Goal: Task Accomplishment & Management: Manage account settings

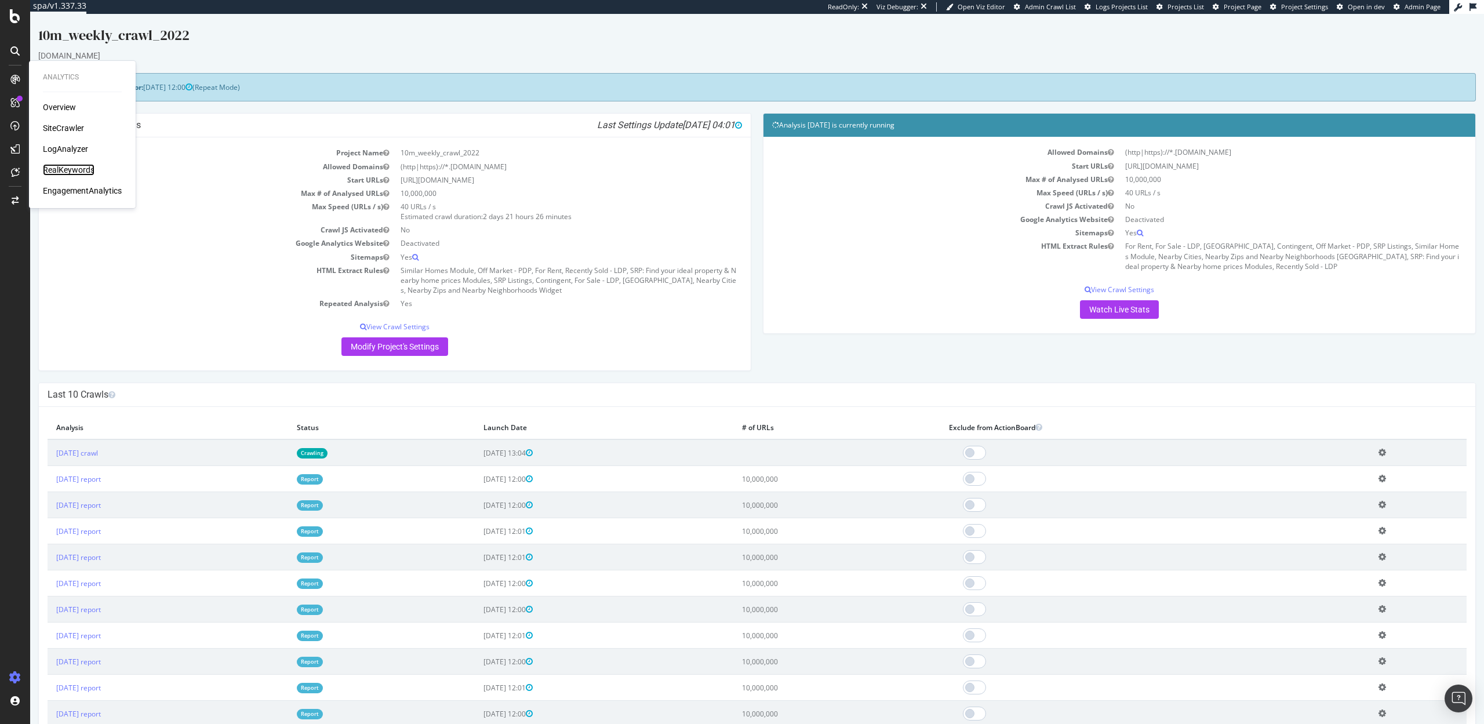
click at [61, 168] on div "RealKeywords" at bounding box center [69, 170] width 52 height 12
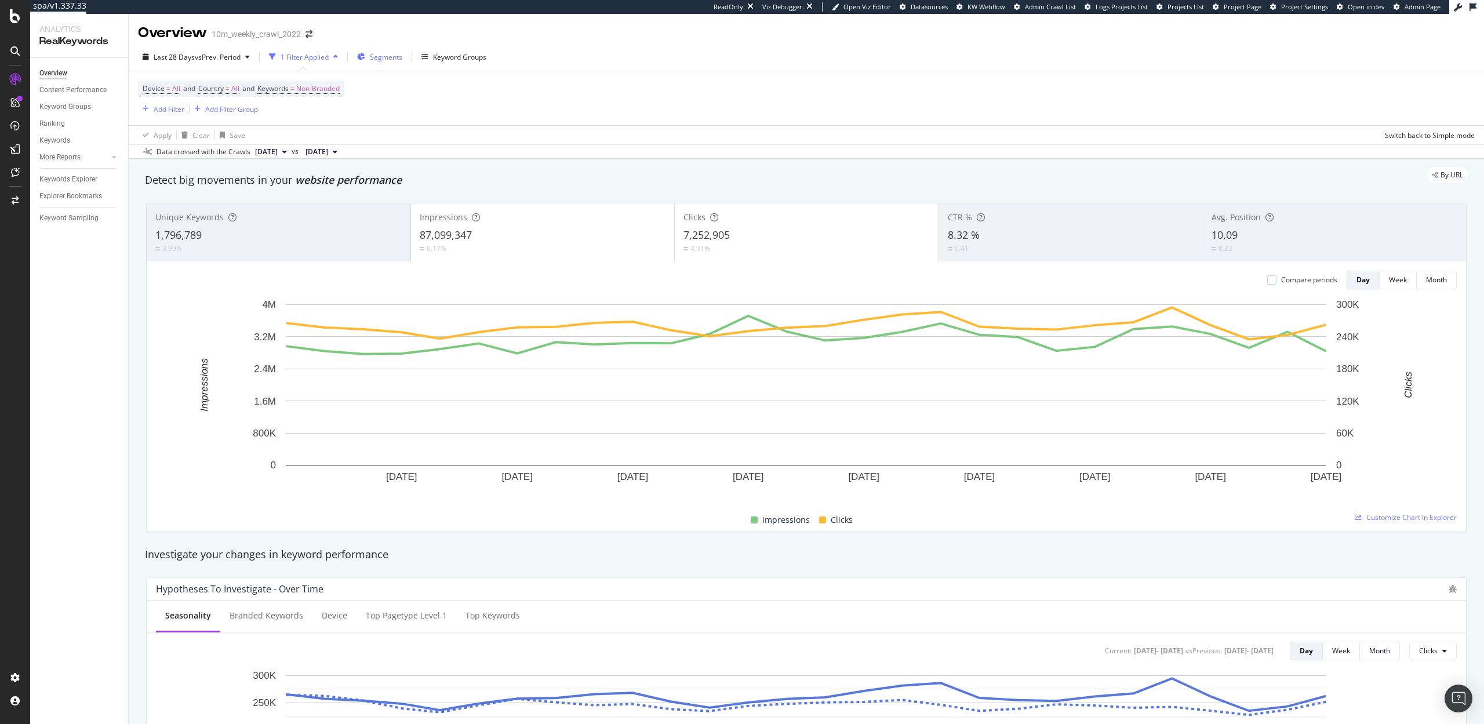
click at [392, 59] on span "Segments" at bounding box center [386, 57] width 32 height 10
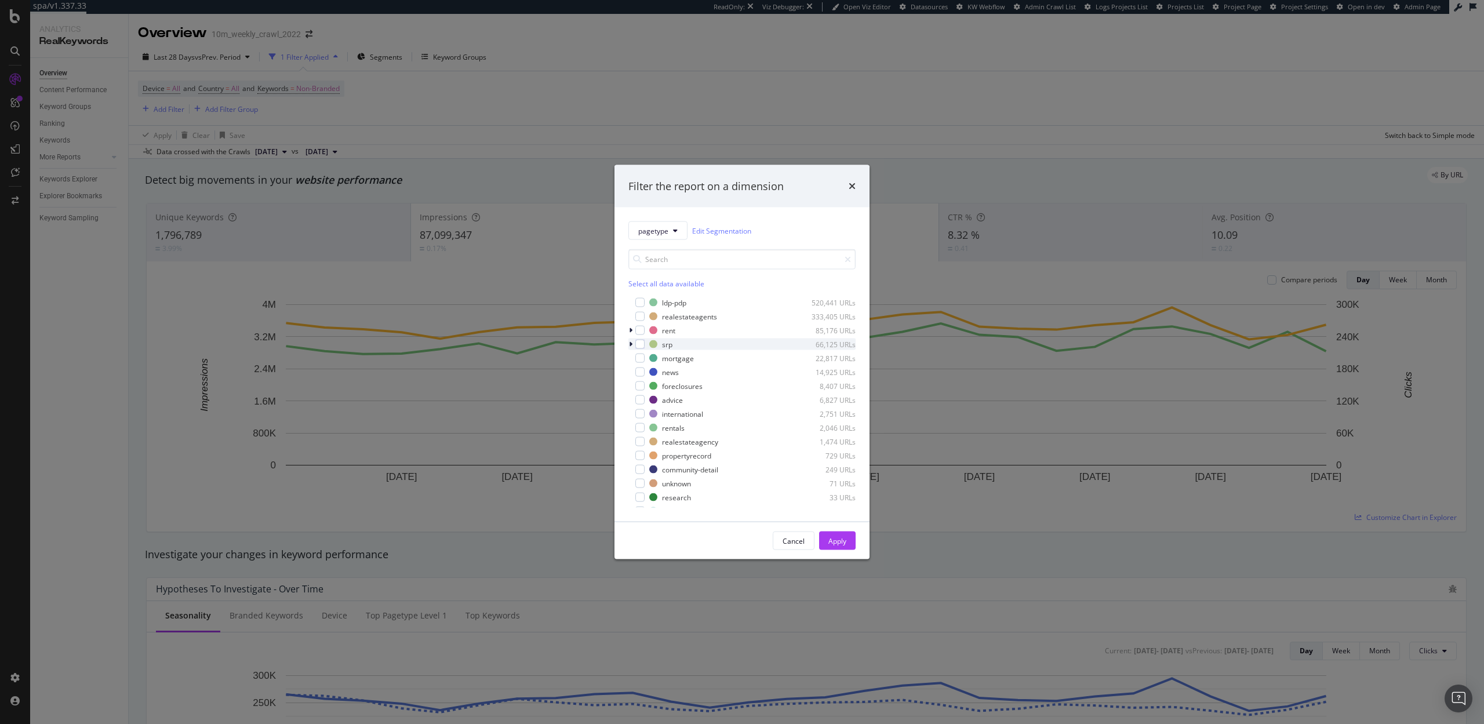
click at [629, 343] on icon "modal" at bounding box center [630, 344] width 3 height 7
click at [635, 355] on div "modal" at bounding box center [638, 356] width 7 height 12
click at [654, 373] on div "modal" at bounding box center [653, 369] width 9 height 9
click at [654, 381] on div "modal" at bounding box center [653, 383] width 9 height 9
click at [838, 538] on div "Apply" at bounding box center [837, 541] width 18 height 10
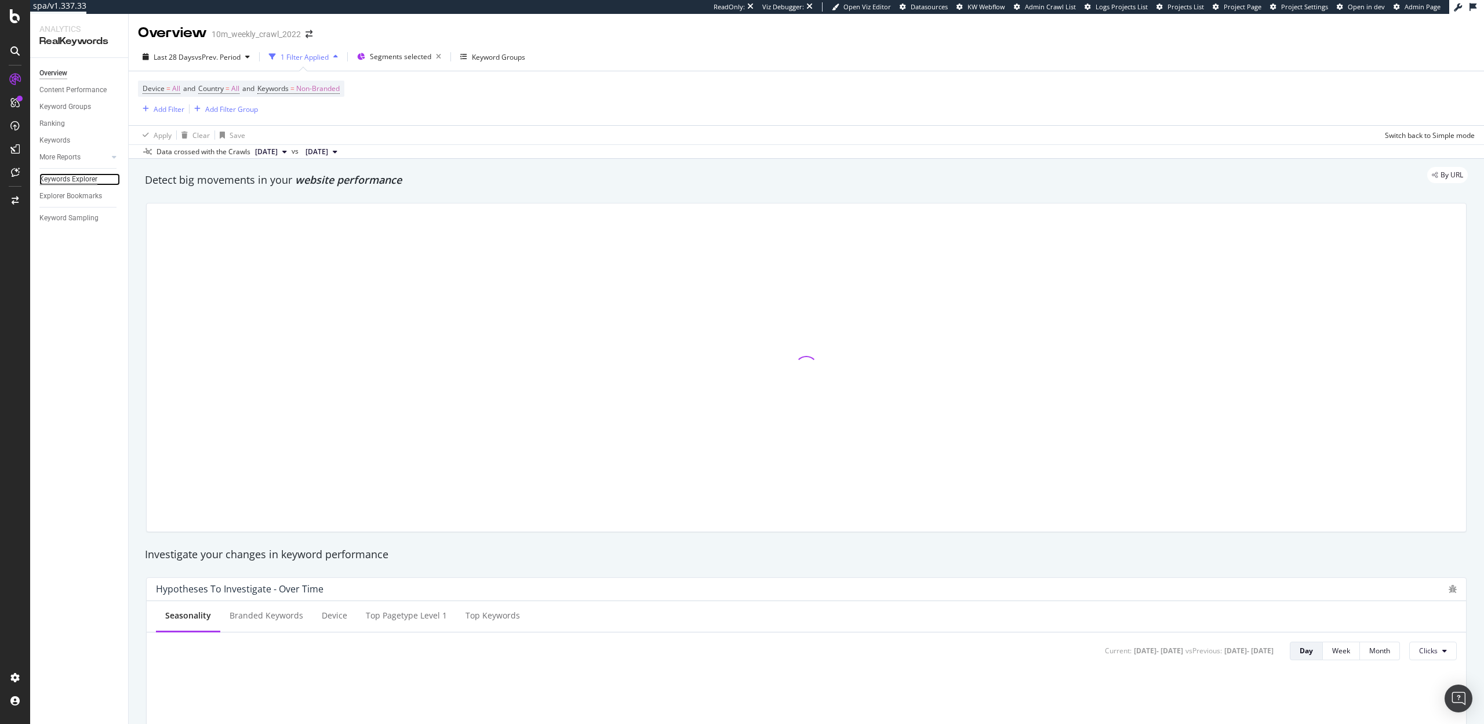
click at [66, 174] on div "Keywords Explorer" at bounding box center [68, 179] width 58 height 12
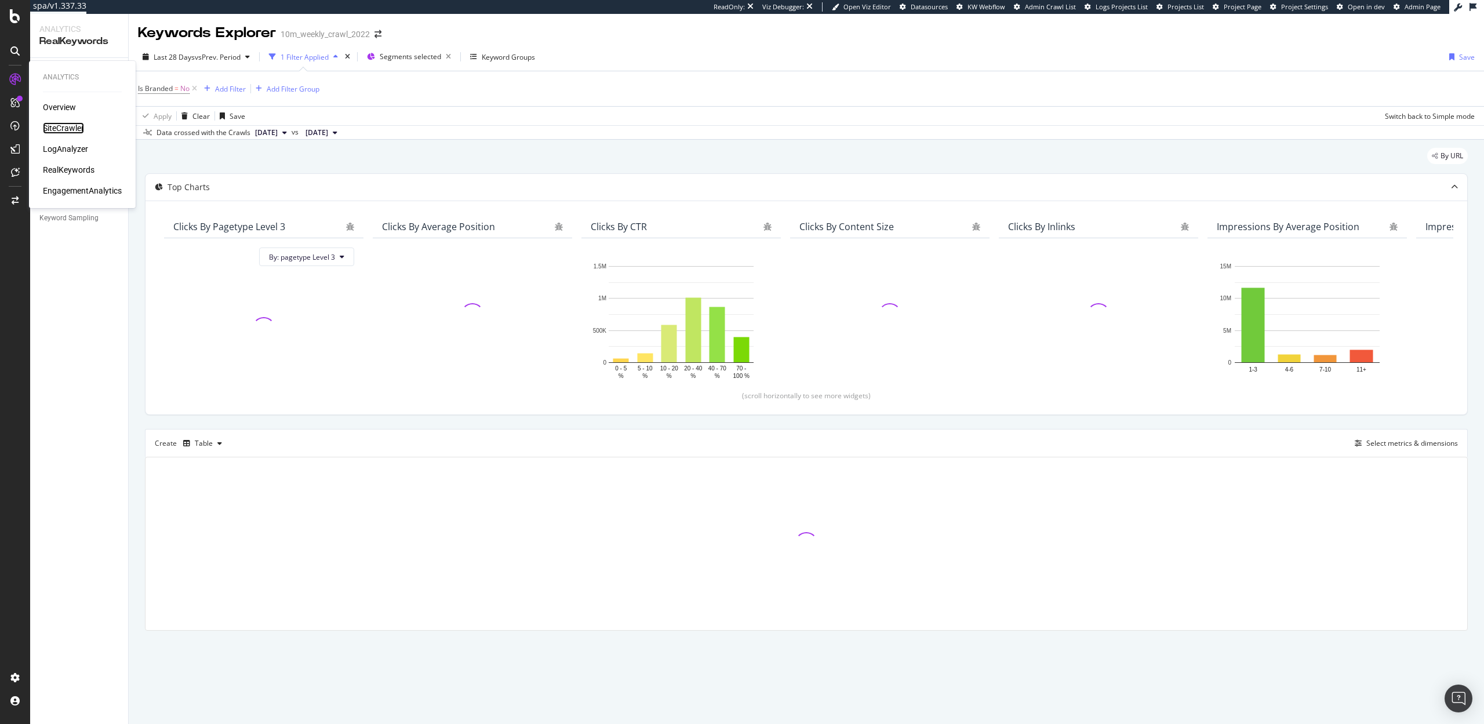
click at [52, 127] on div "SiteCrawler" at bounding box center [63, 128] width 41 height 12
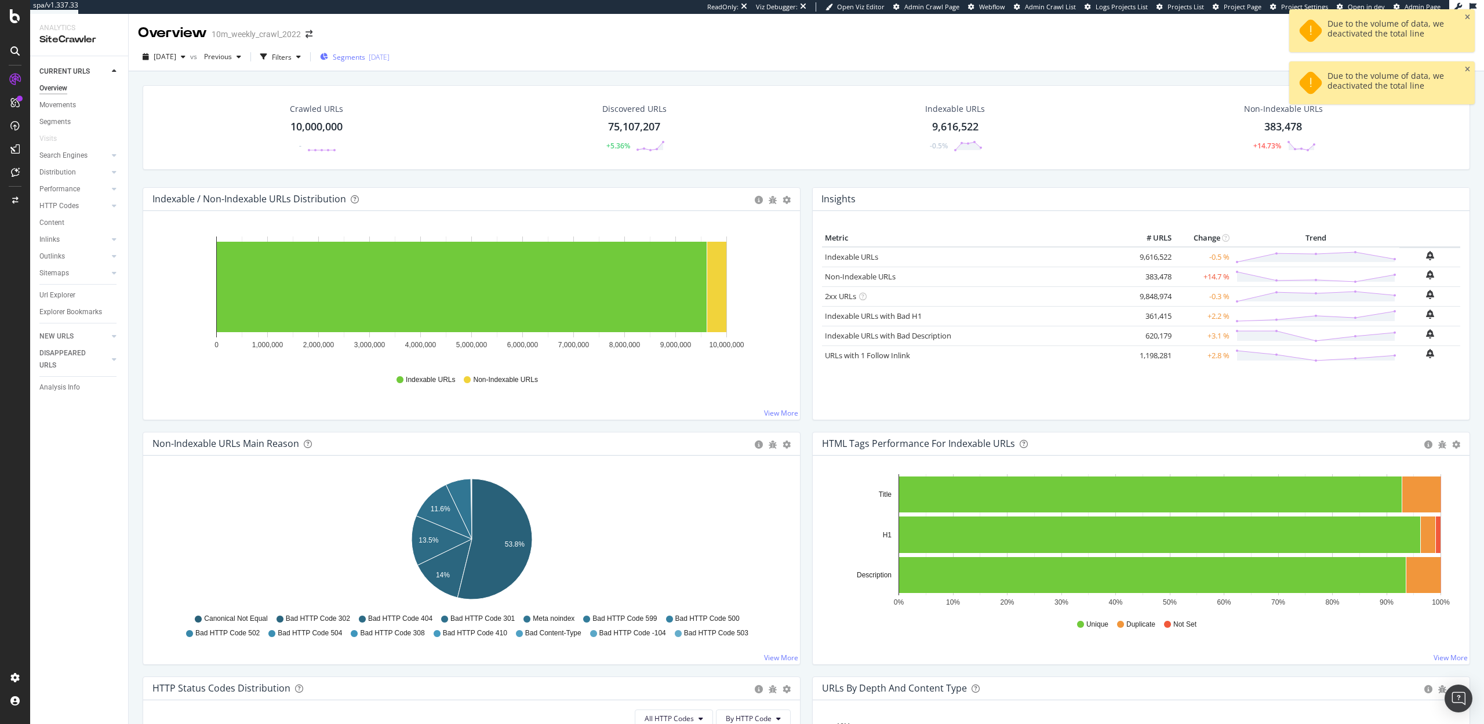
click at [365, 57] on span "Segments" at bounding box center [349, 57] width 32 height 10
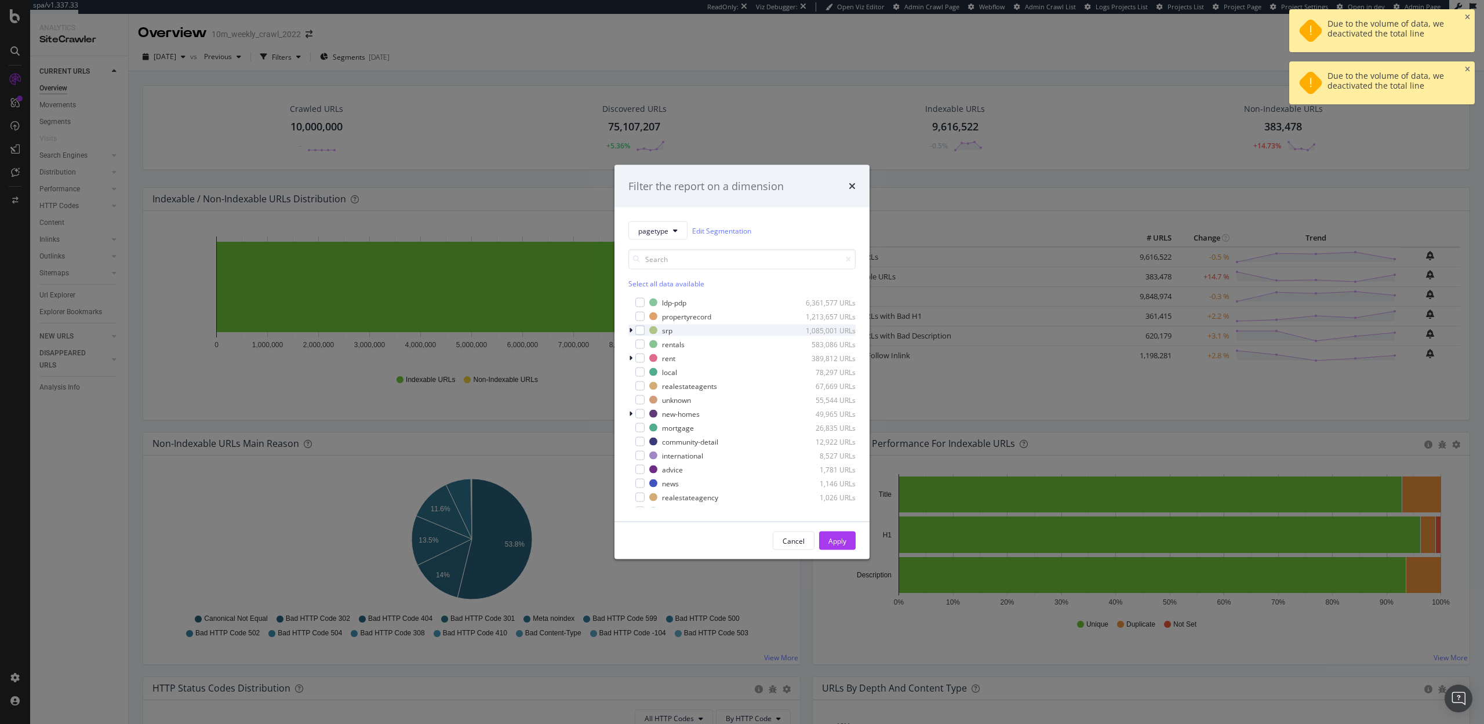
click at [628, 328] on div "modal" at bounding box center [631, 331] width 7 height 12
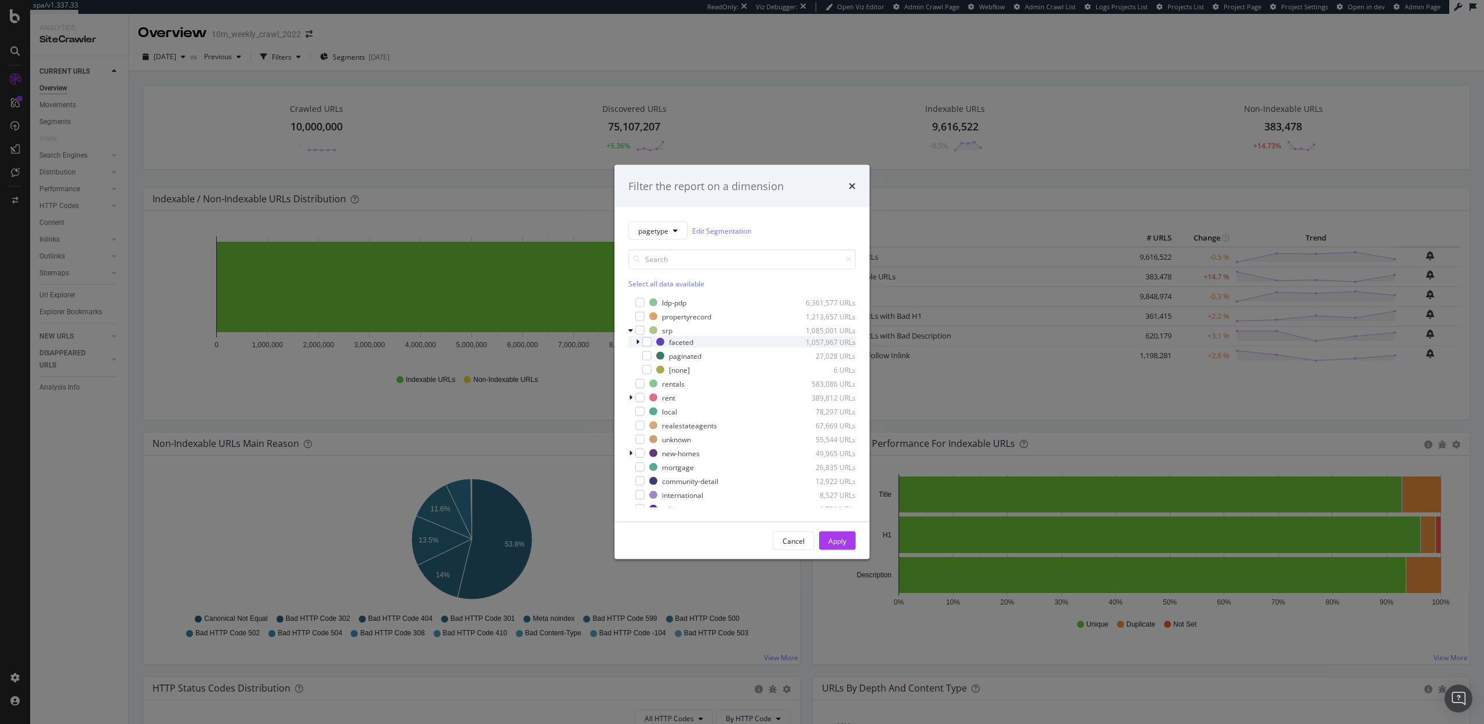
click at [635, 341] on div "modal" at bounding box center [638, 342] width 7 height 12
click at [647, 353] on div "modal" at bounding box center [645, 356] width 7 height 12
click at [651, 365] on div "modal" at bounding box center [653, 369] width 9 height 9
click at [833, 537] on div "Apply" at bounding box center [837, 541] width 18 height 10
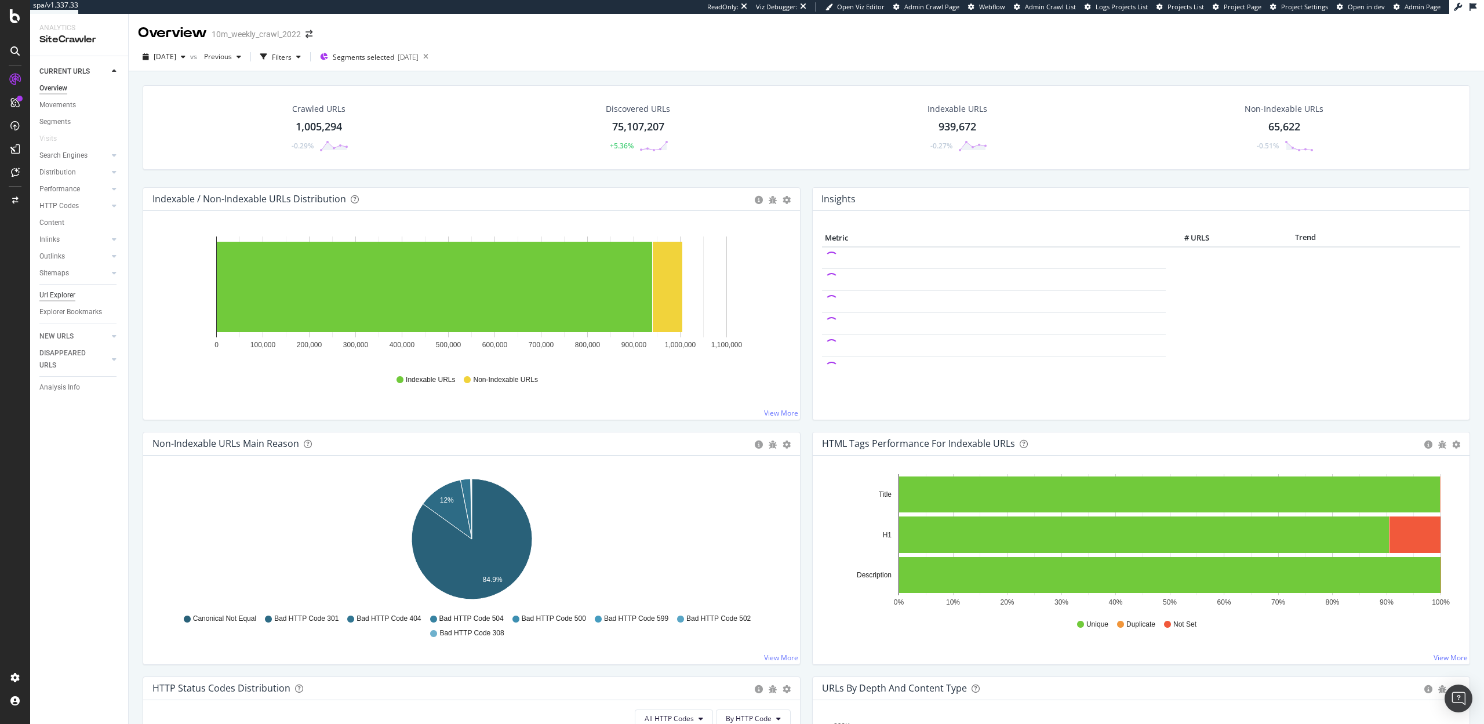
click at [54, 292] on div "Url Explorer" at bounding box center [57, 295] width 36 height 12
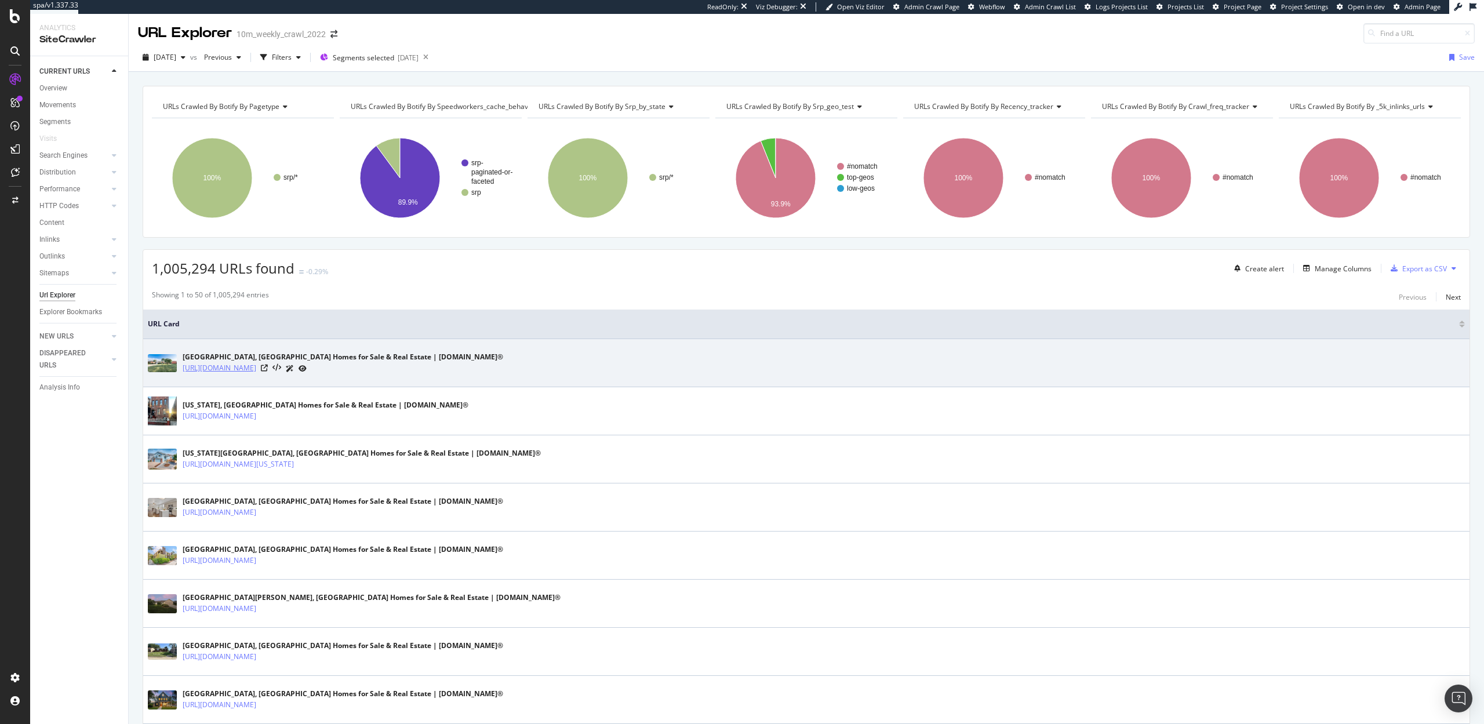
drag, startPoint x: 399, startPoint y: 372, endPoint x: 183, endPoint y: 366, distance: 216.3
click at [183, 366] on div "https://www.realtor.com/realestateandhomes-search/Louisville_KY" at bounding box center [343, 368] width 321 height 12
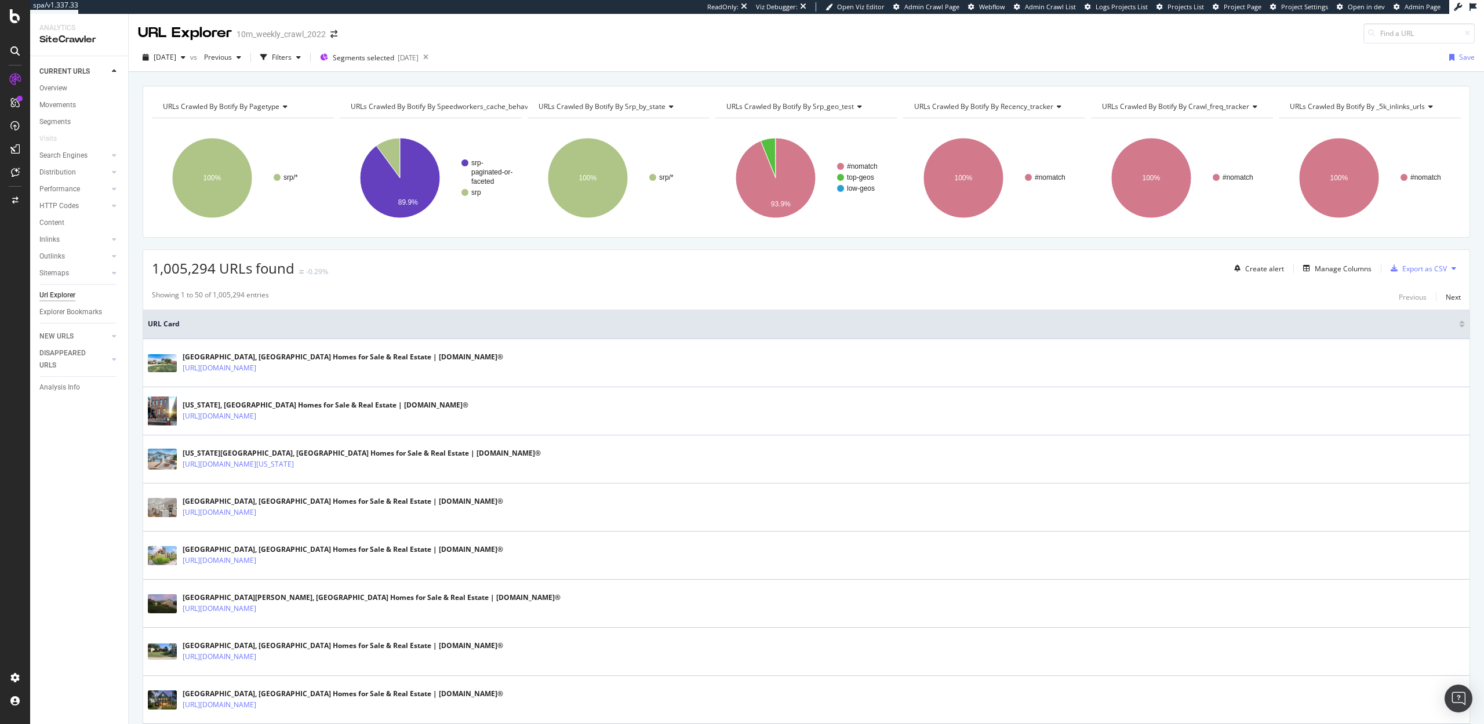
copy link "https://www.realtor.com/realestateandhomes-search/Louisville_KY"
click at [394, 58] on span "Segments selected" at bounding box center [363, 58] width 61 height 10
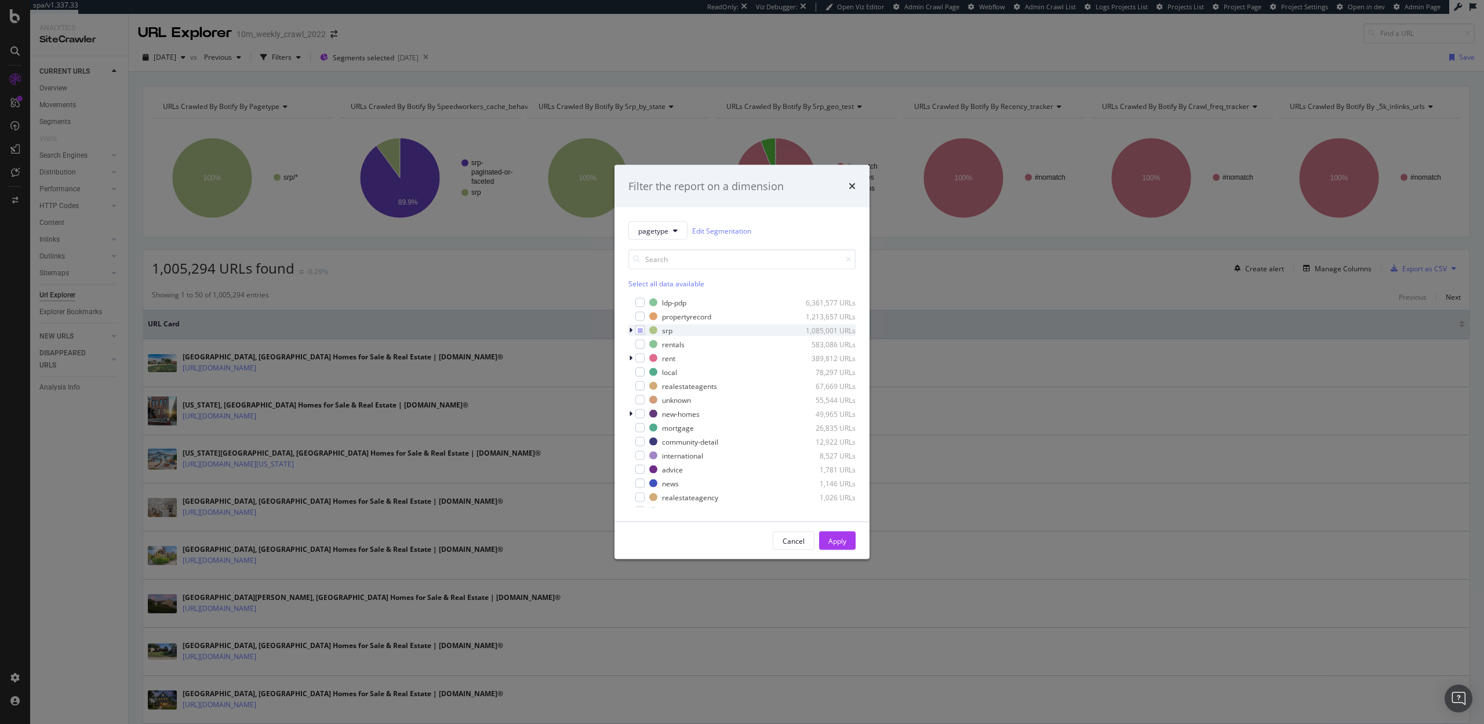
click at [629, 331] on icon "modal" at bounding box center [630, 330] width 3 height 7
click at [635, 341] on div "modal" at bounding box center [638, 342] width 7 height 12
click at [651, 356] on icon "modal" at bounding box center [653, 356] width 5 height 6
click at [836, 541] on div "Apply" at bounding box center [837, 541] width 18 height 10
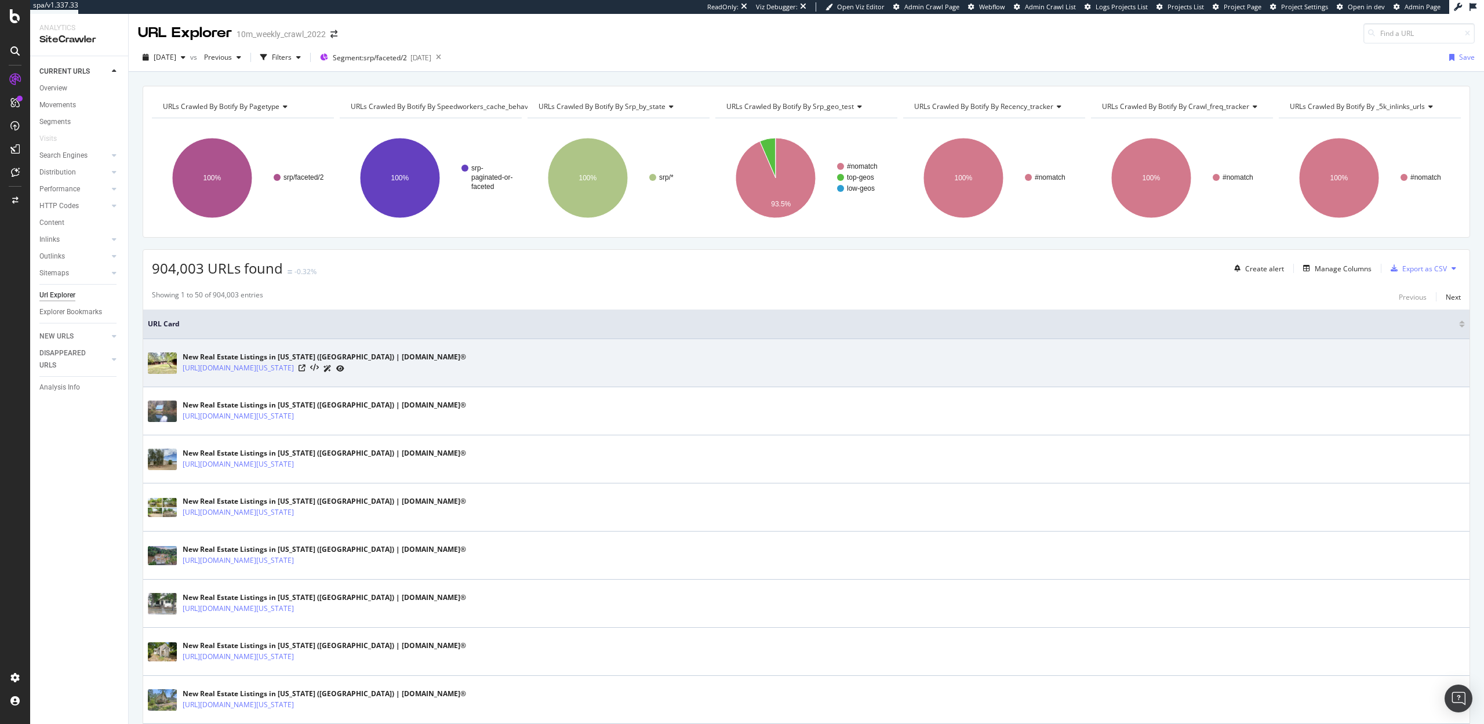
drag, startPoint x: 457, startPoint y: 367, endPoint x: 181, endPoint y: 363, distance: 275.9
click at [181, 363] on div "New Real Estate Listings in Alabama (AL) | Realtor.com® https://www.realtor.com…" at bounding box center [806, 362] width 1317 height 29
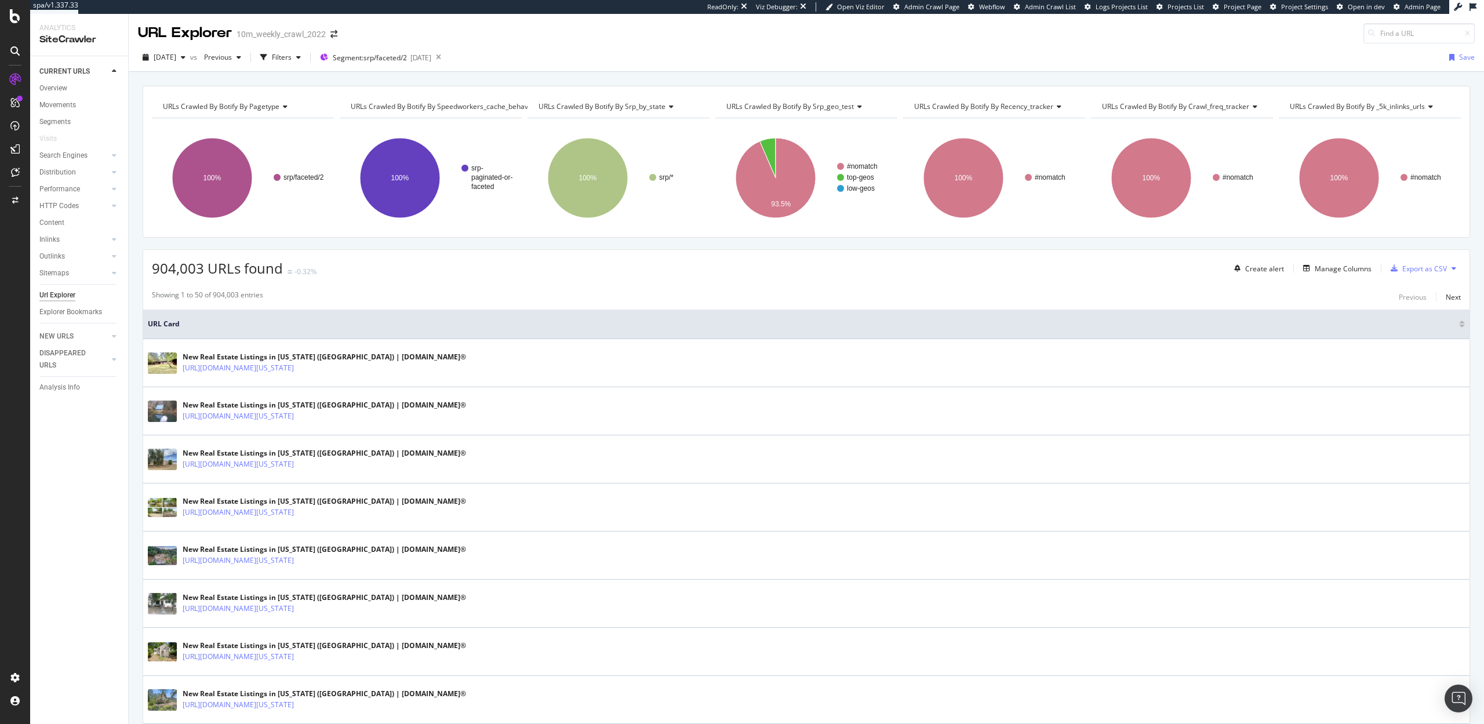
copy link "https://www.realtor.com/realestateandhomes-search/Alabama/show-newest-listings"
click at [334, 260] on div "904,003 URLs found -0.32% Create alert Manage Columns Export as CSV" at bounding box center [806, 264] width 1326 height 28
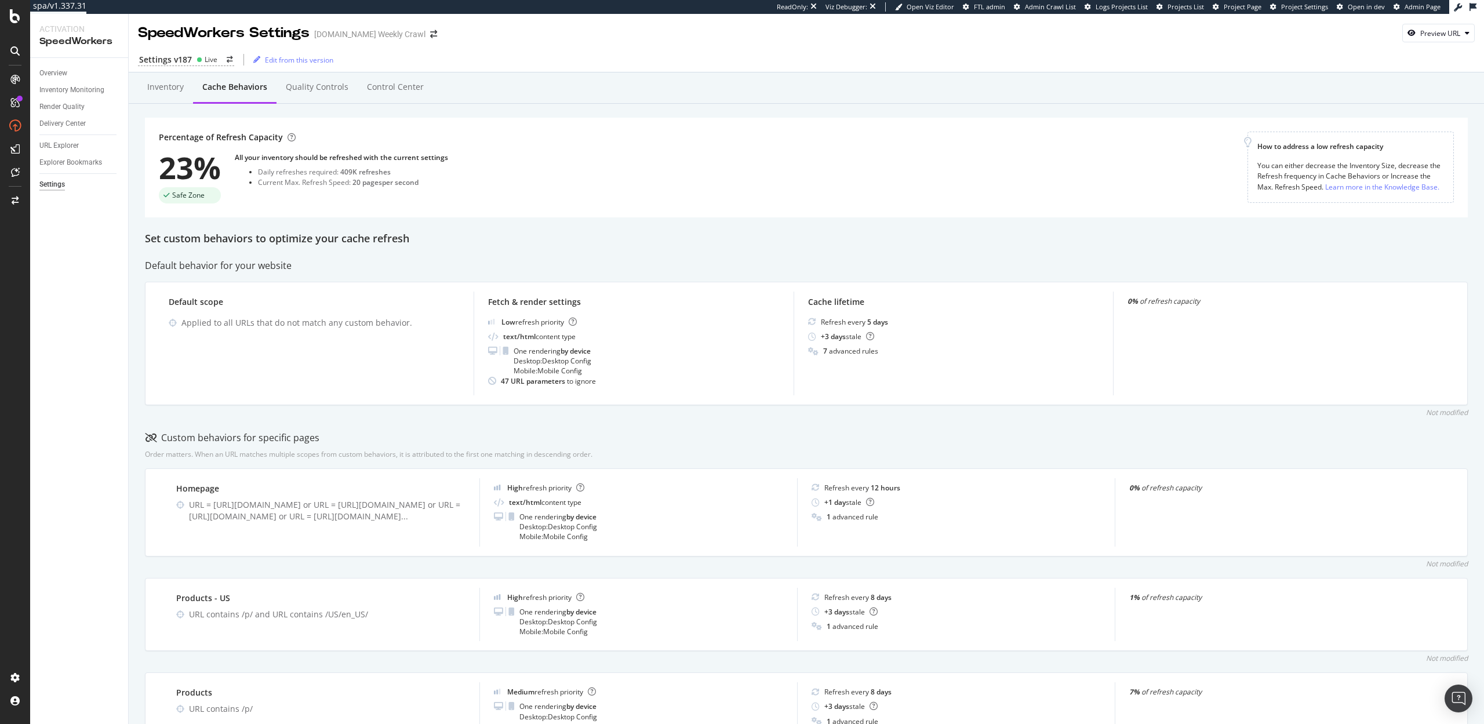
scroll to position [37, 0]
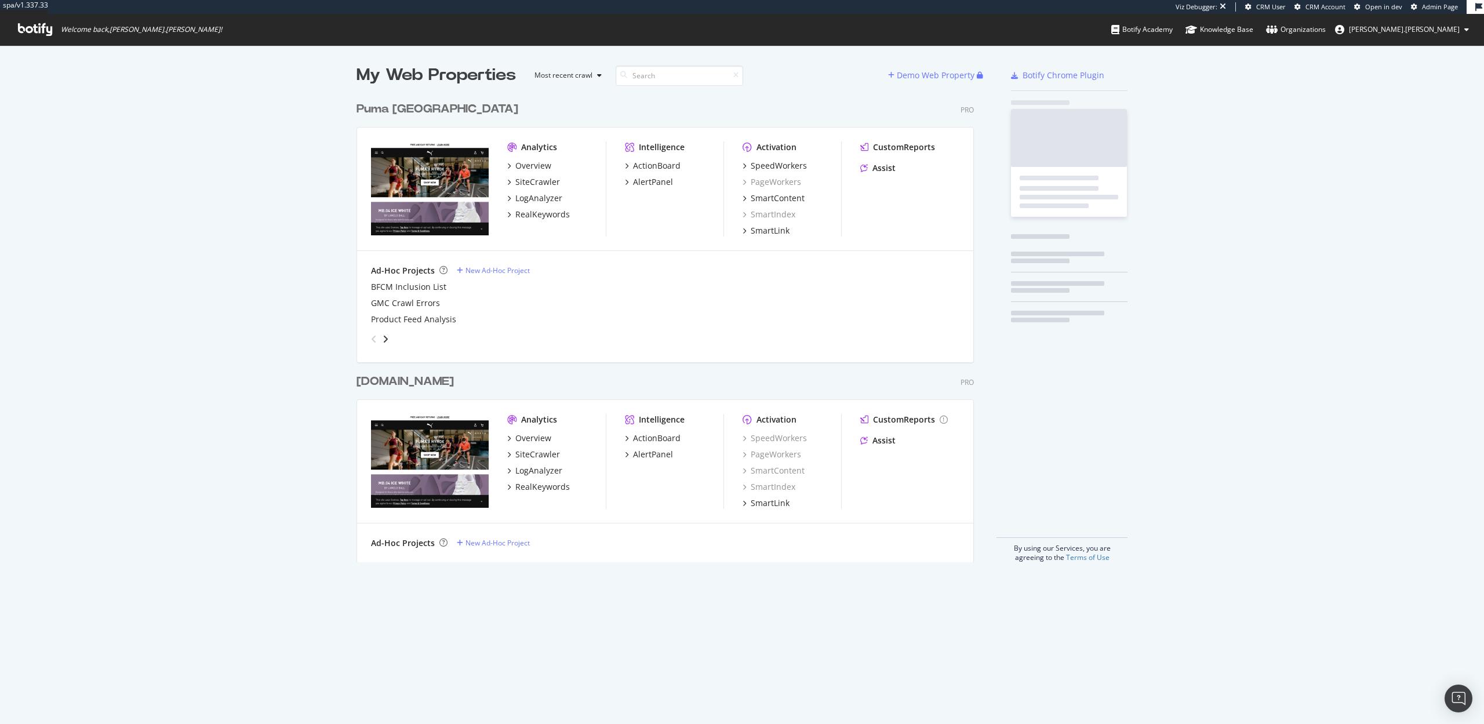
scroll to position [475, 627]
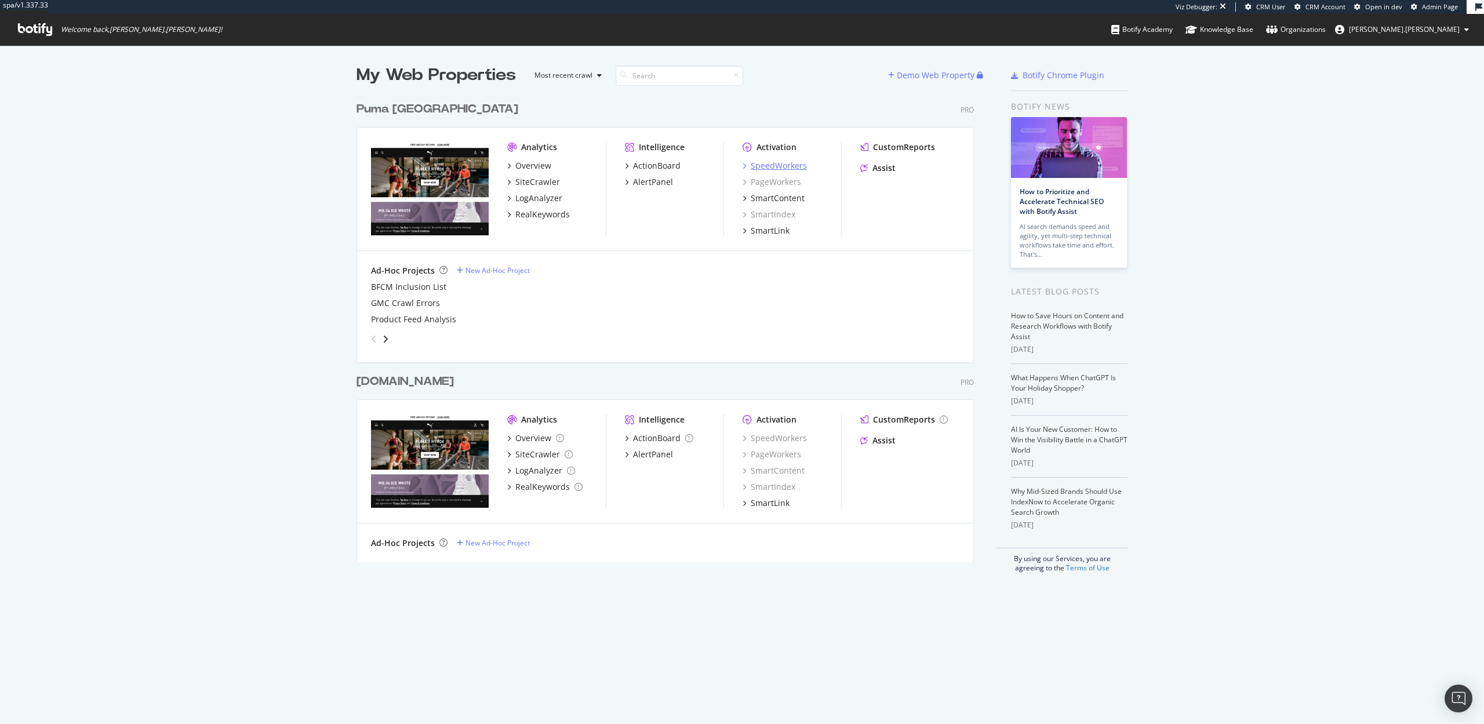
click at [778, 161] on div "SpeedWorkers" at bounding box center [779, 166] width 56 height 12
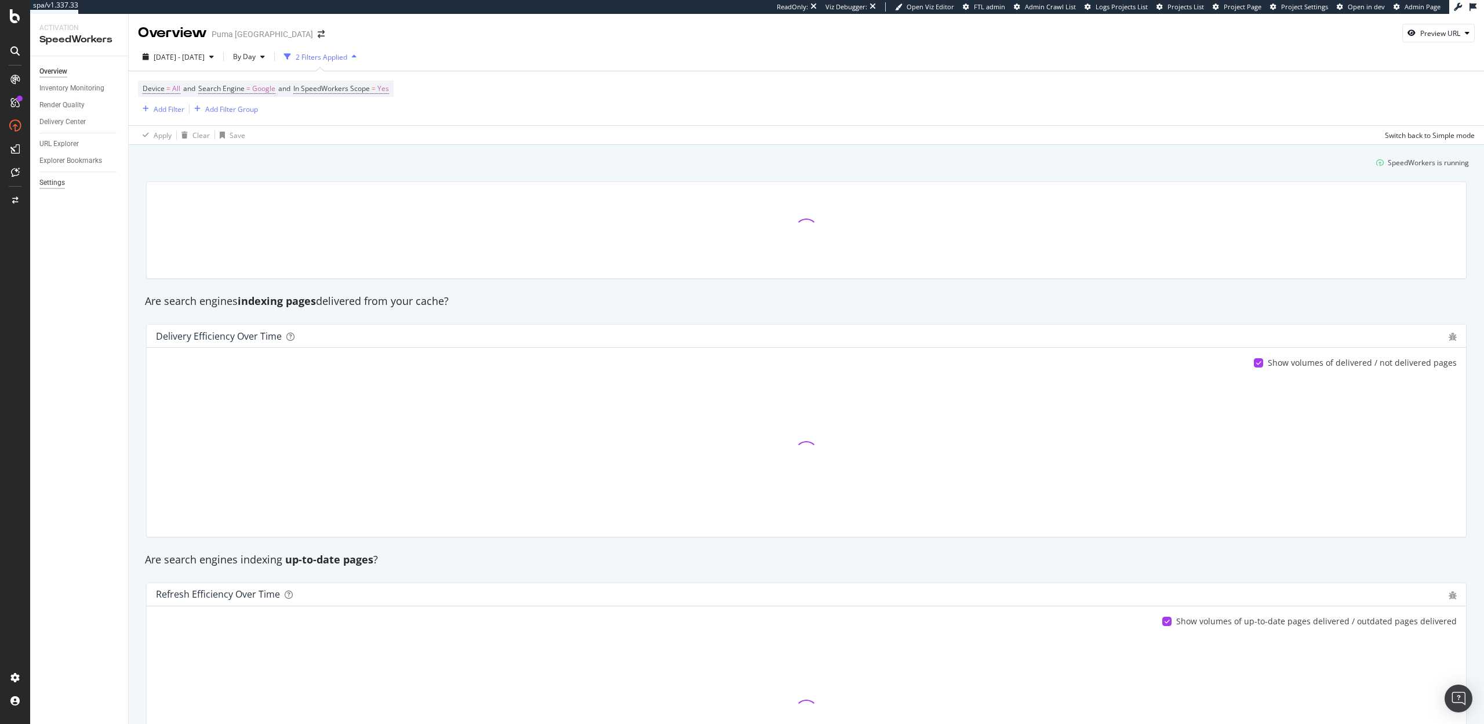
click at [51, 183] on div "Settings" at bounding box center [52, 183] width 26 height 12
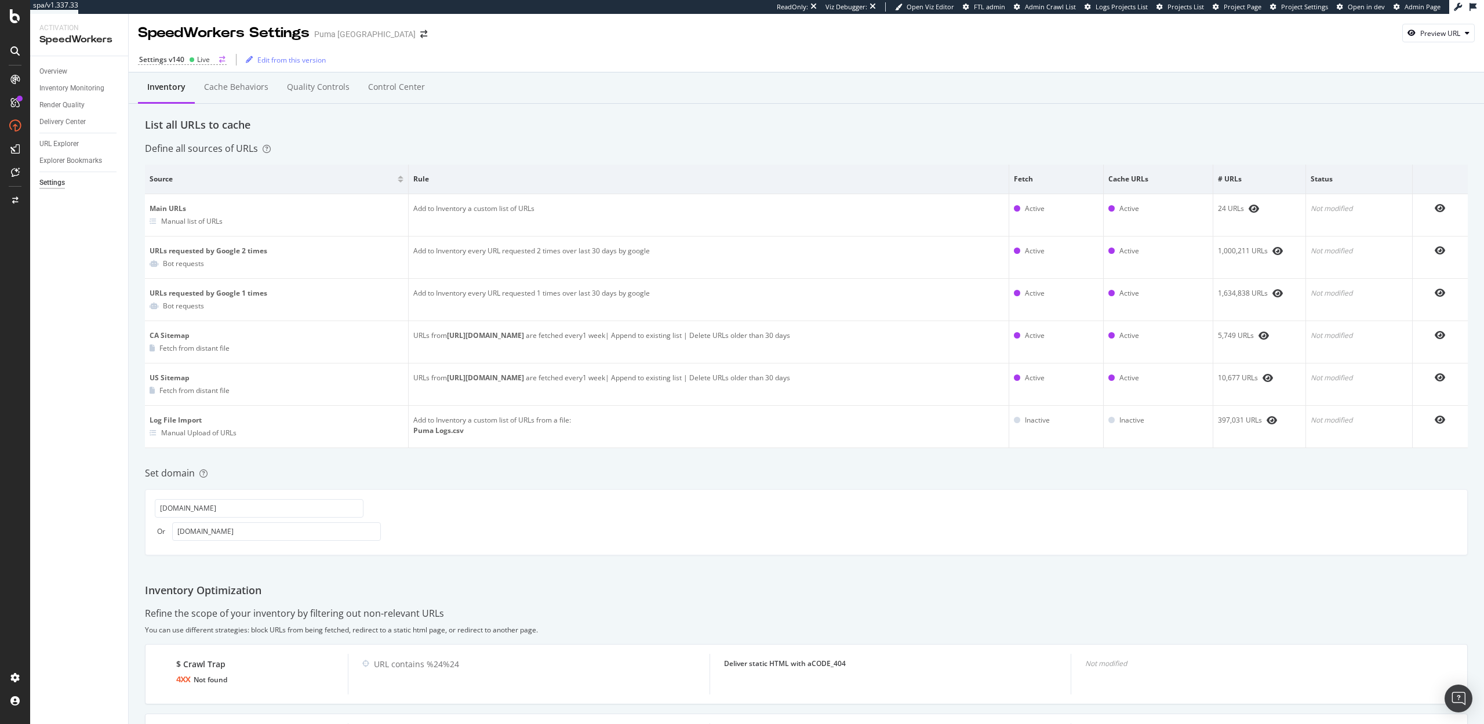
click at [159, 59] on div "Settings v140" at bounding box center [161, 59] width 45 height 10
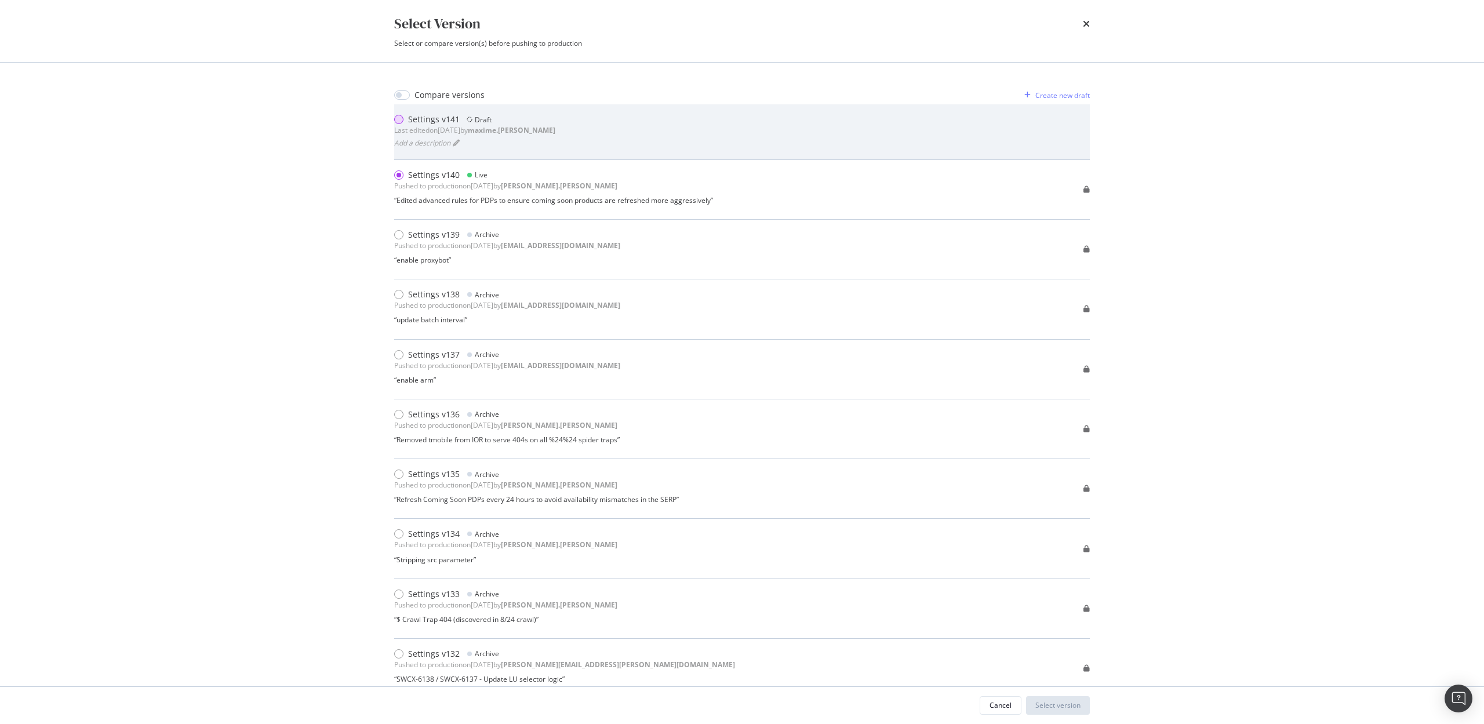
click at [402, 120] on div "modal" at bounding box center [398, 119] width 9 height 9
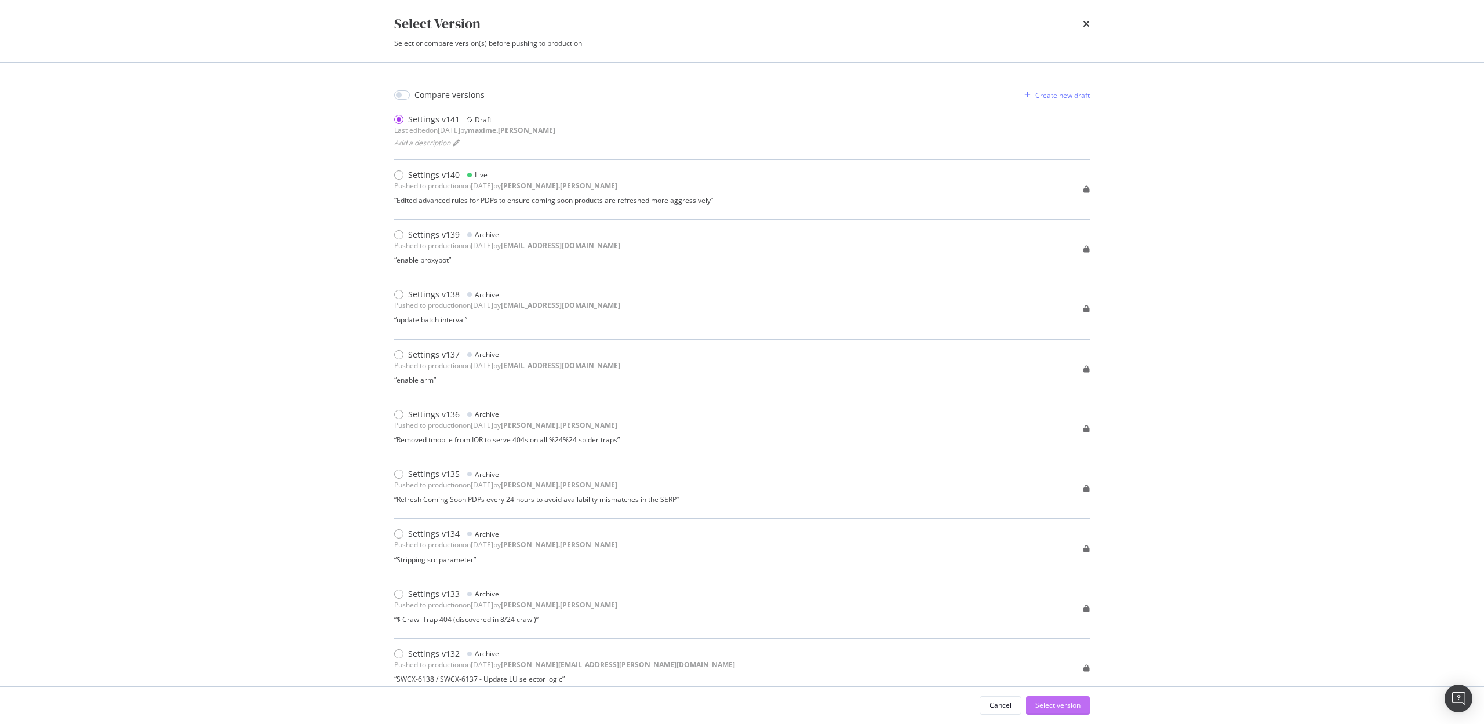
click at [1065, 702] on div "Select version" at bounding box center [1057, 705] width 45 height 10
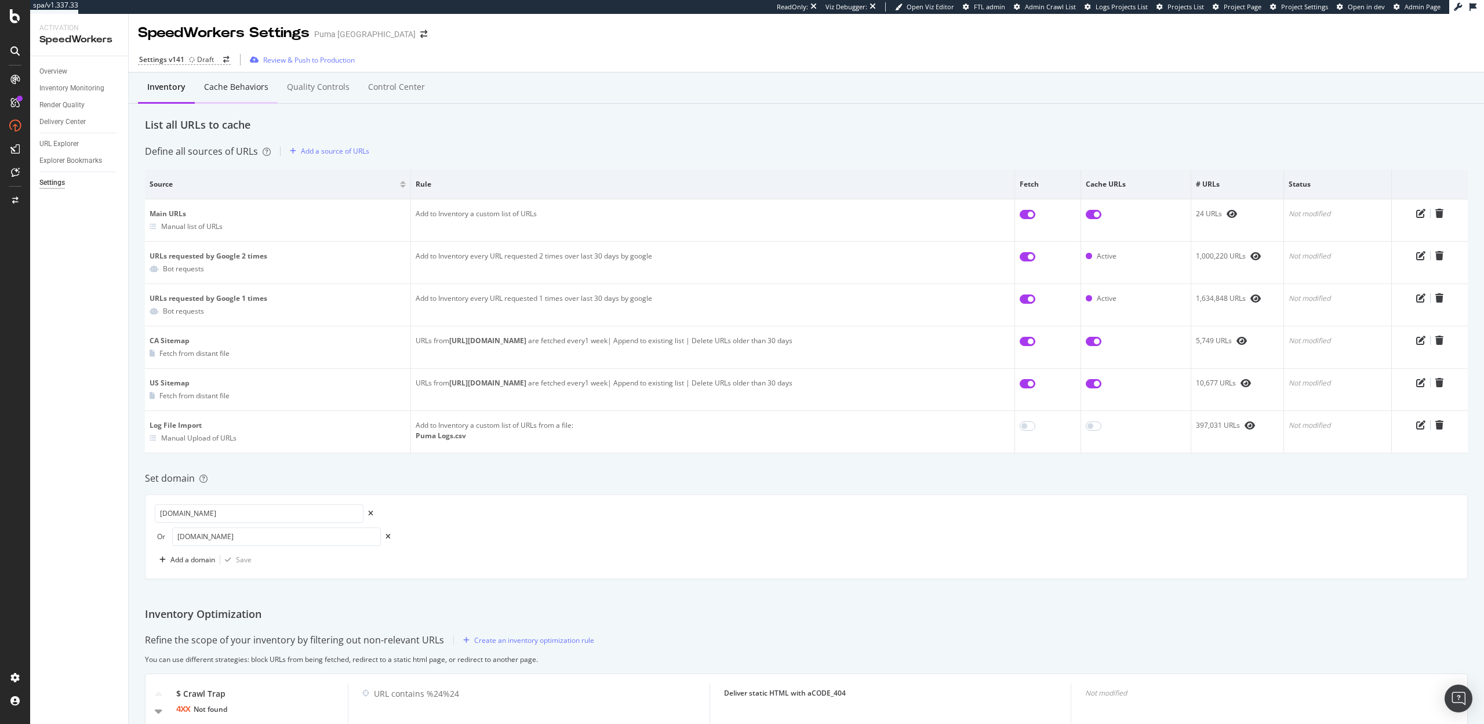
click at [224, 84] on div "Cache behaviors" at bounding box center [236, 87] width 64 height 12
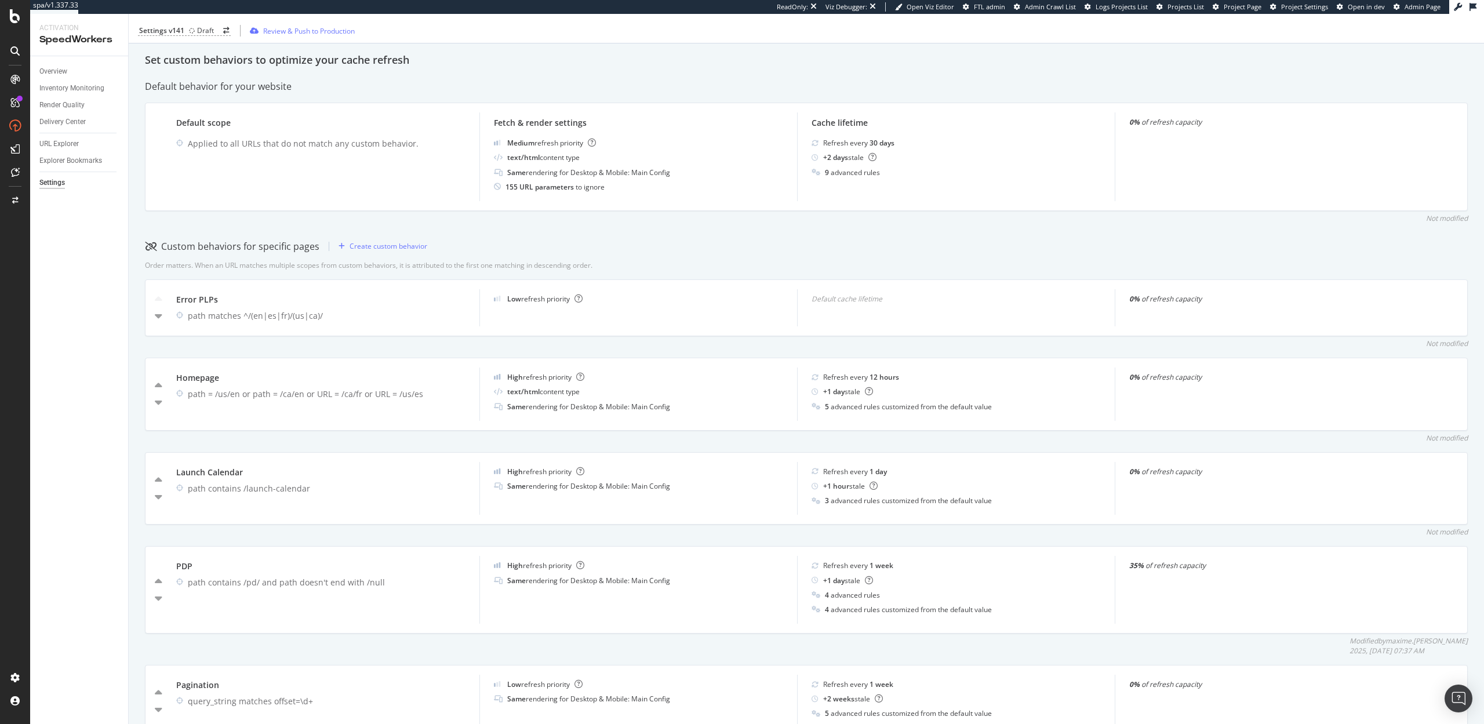
scroll to position [183, 0]
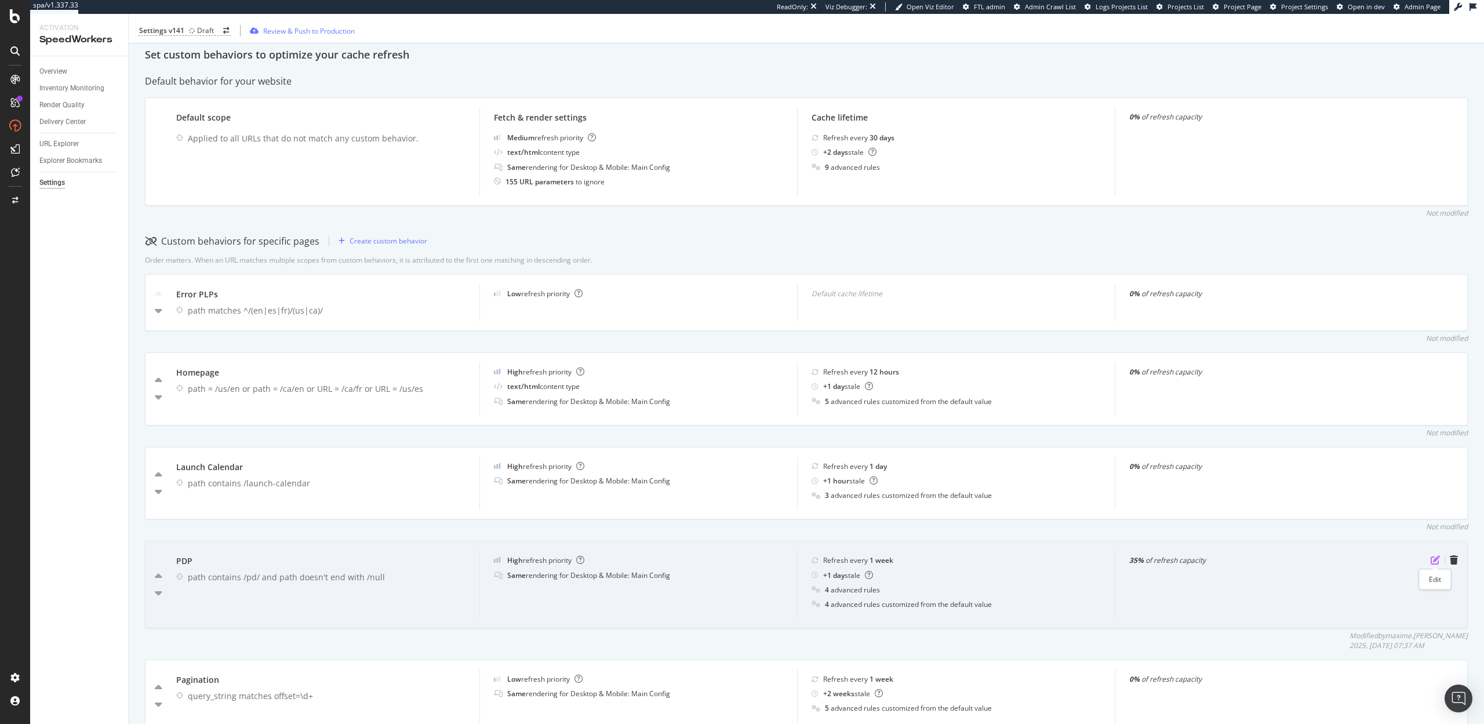
click at [1437, 559] on icon "pen-to-square" at bounding box center [1434, 559] width 9 height 9
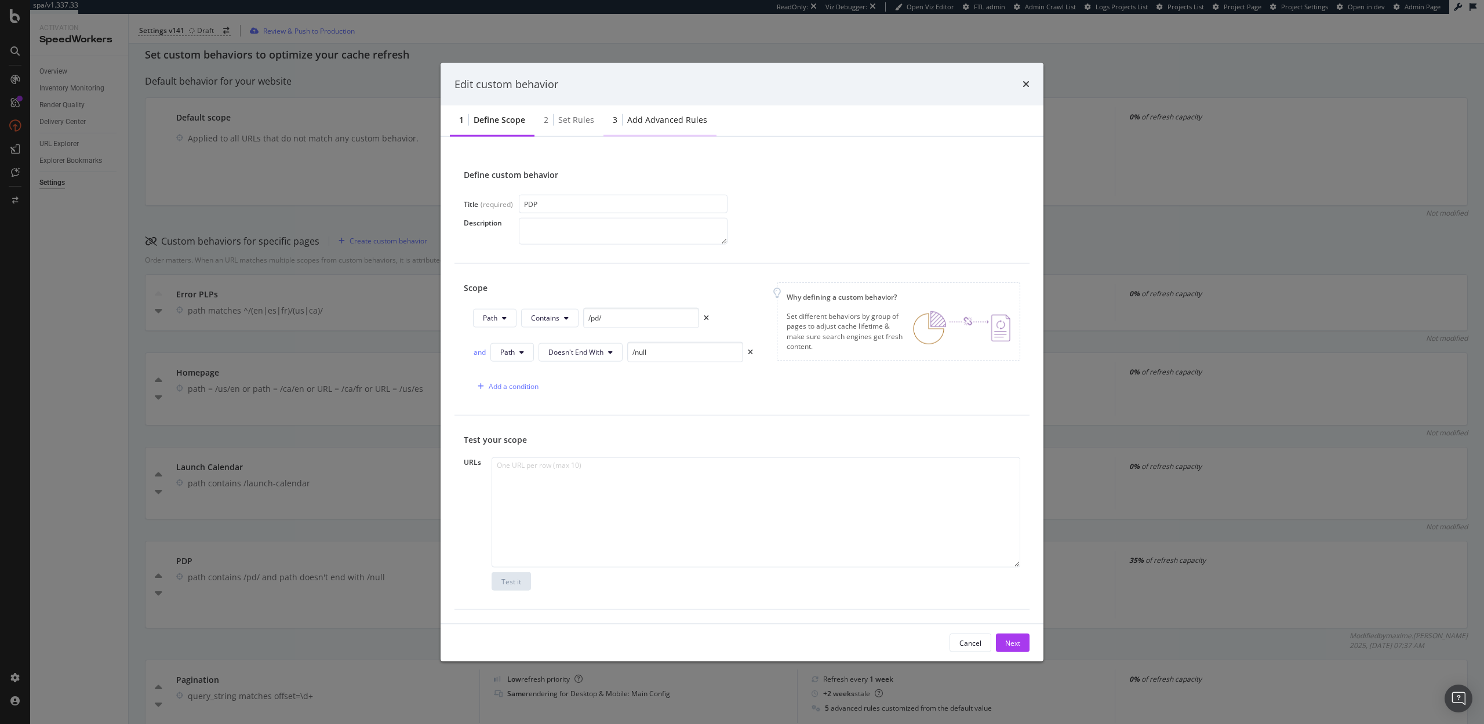
click at [639, 121] on div "Add advanced rules" at bounding box center [667, 120] width 80 height 12
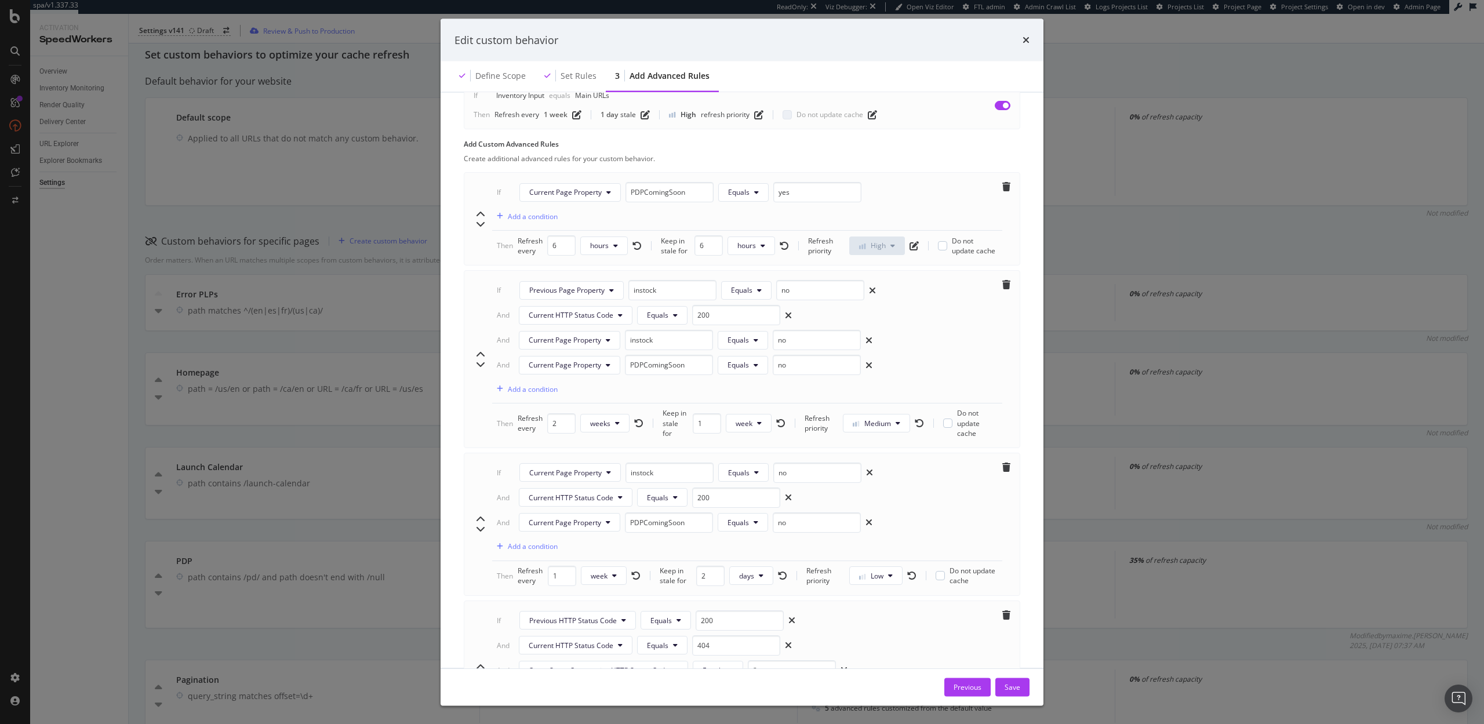
scroll to position [631, 0]
click at [556, 250] on input "6" at bounding box center [561, 249] width 28 height 20
type input "5"
click at [567, 253] on input "5" at bounding box center [561, 249] width 28 height 20
click at [610, 249] on button "hours" at bounding box center [604, 248] width 48 height 19
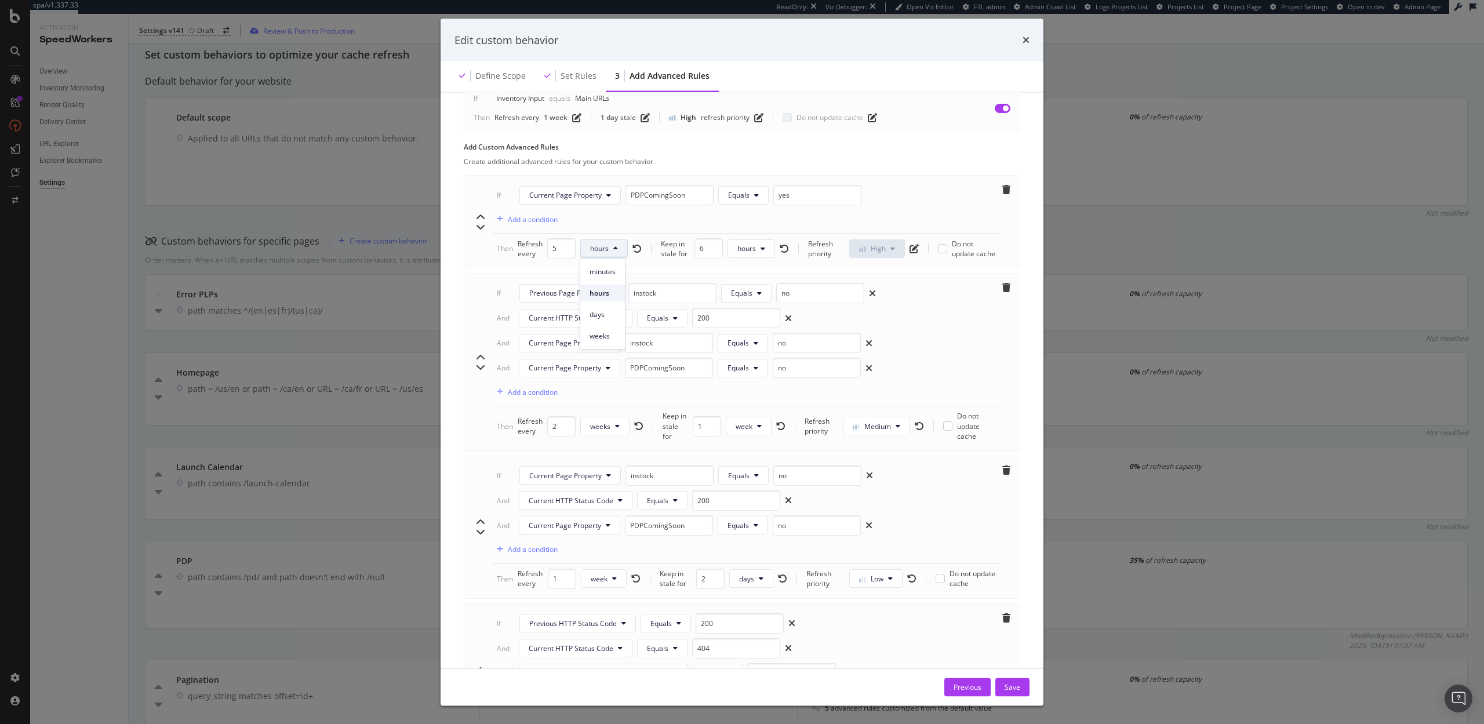
click at [606, 292] on span "hours" at bounding box center [602, 293] width 26 height 10
click at [1010, 688] on div "Save" at bounding box center [1012, 687] width 16 height 10
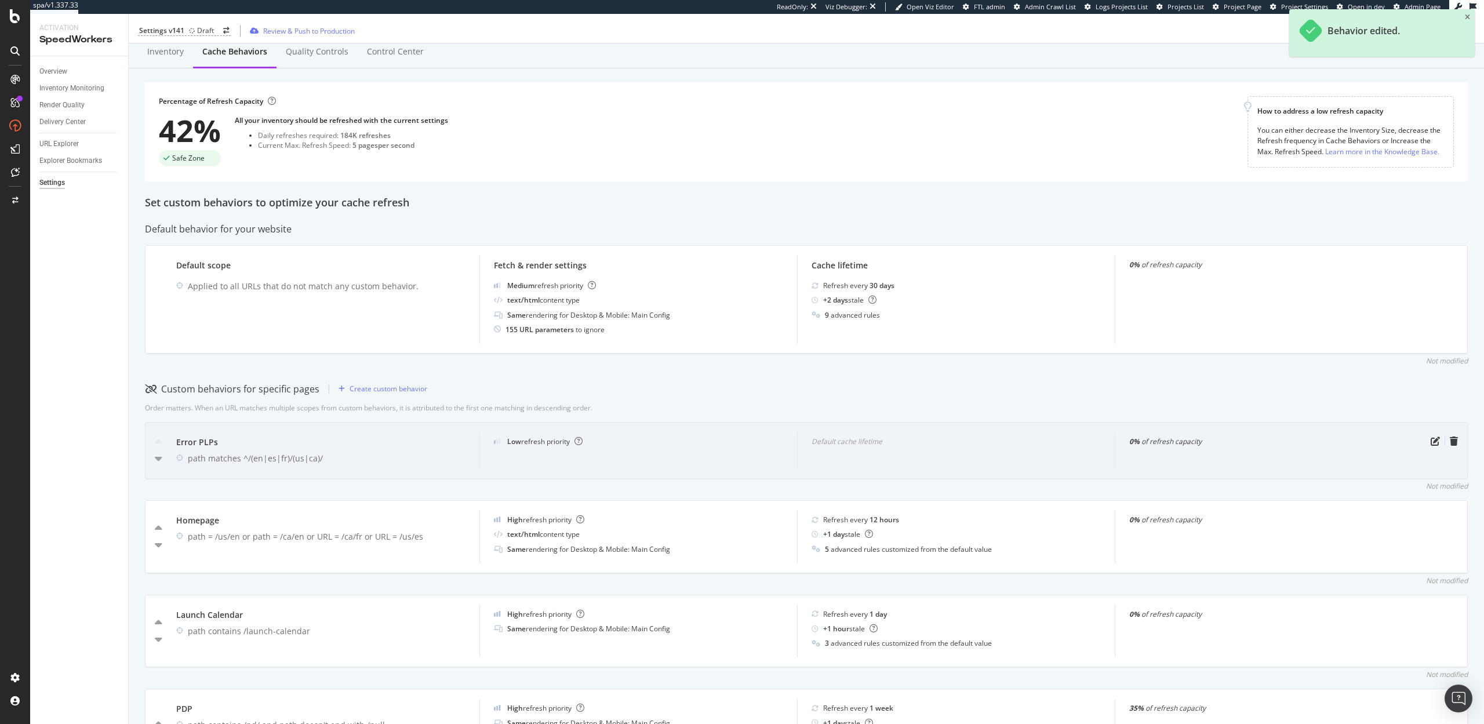
scroll to position [0, 0]
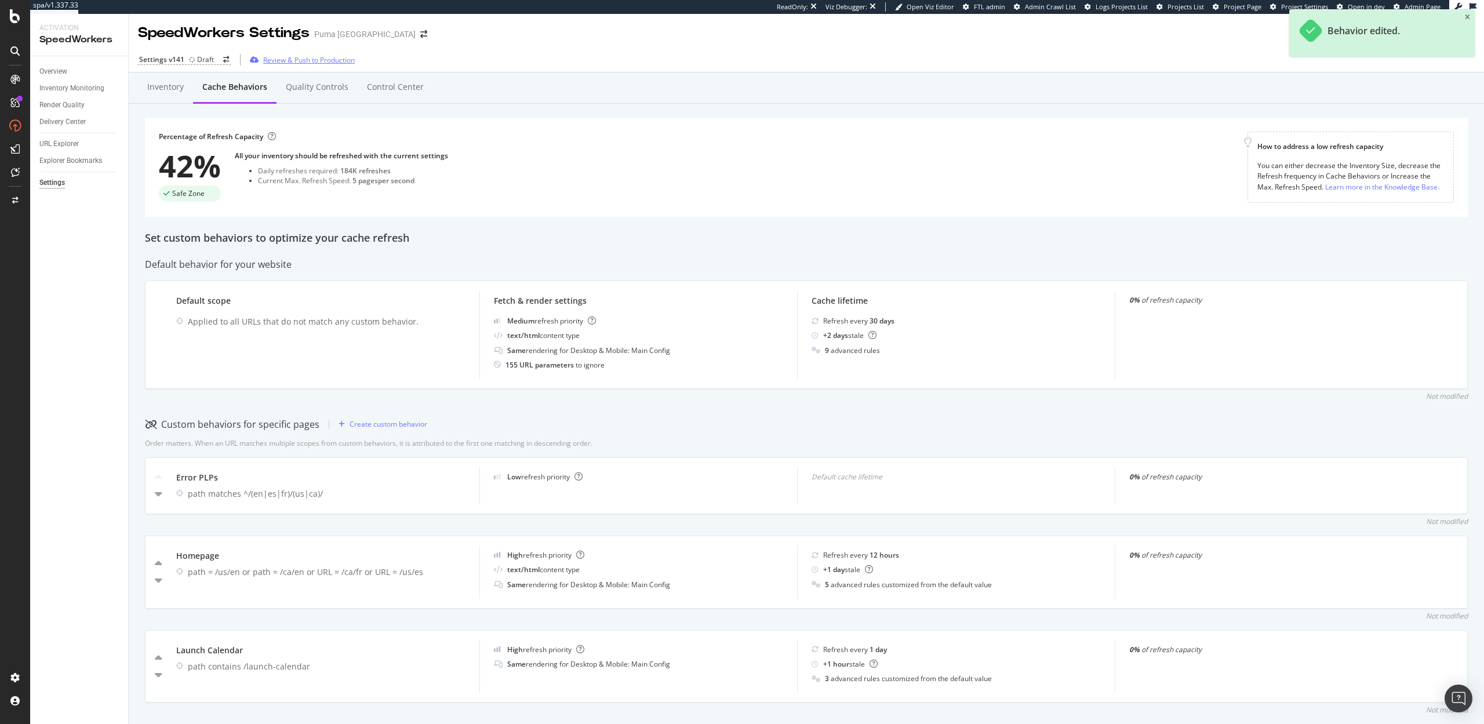
click at [329, 59] on div "Review & Push to Production" at bounding box center [309, 60] width 92 height 10
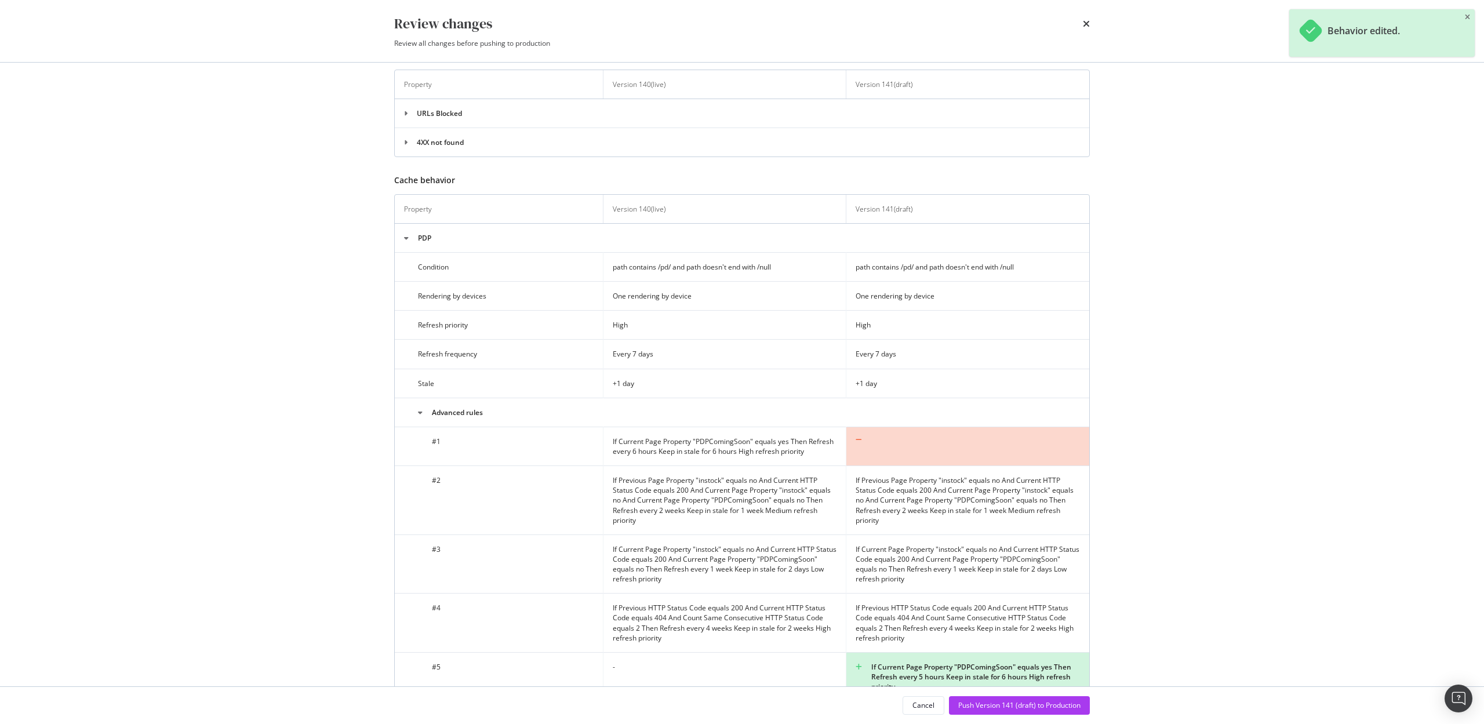
scroll to position [568, 0]
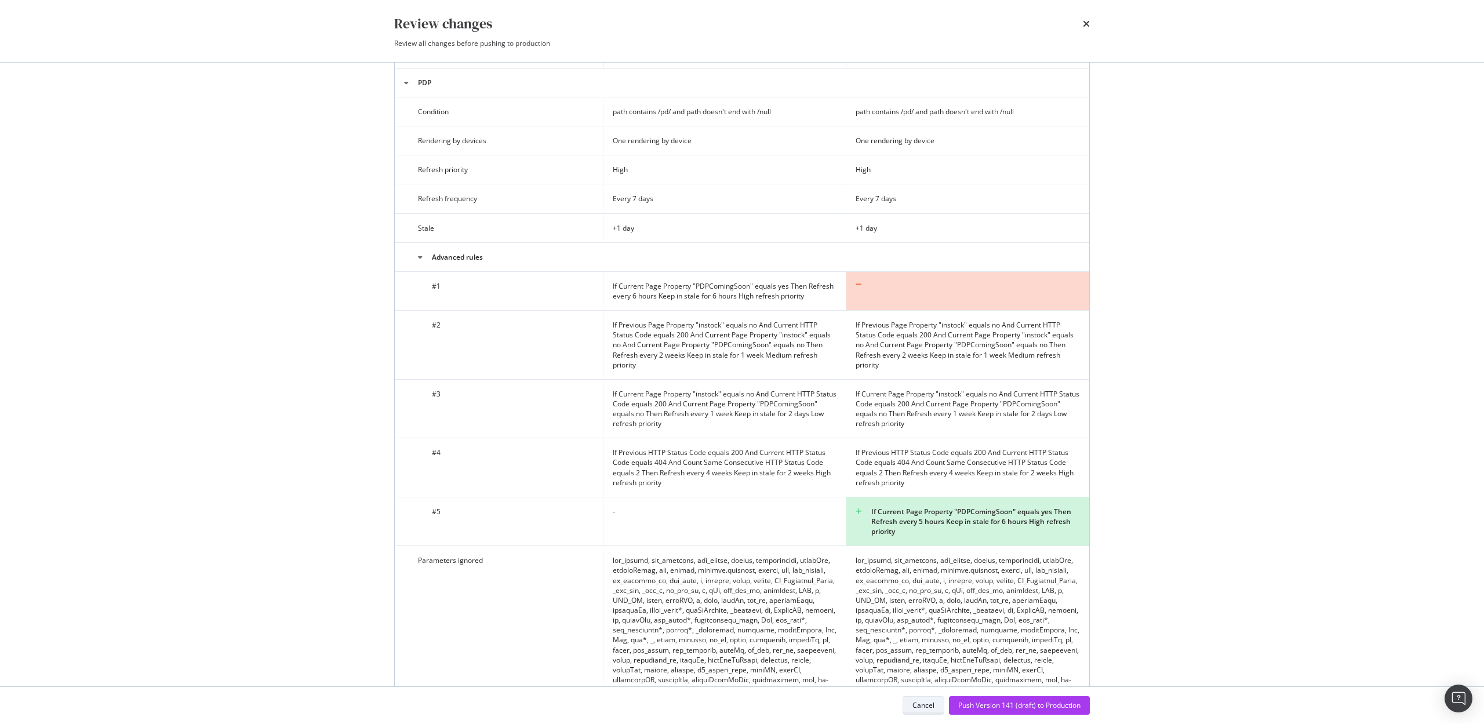
click at [920, 706] on div "Cancel" at bounding box center [923, 705] width 22 height 10
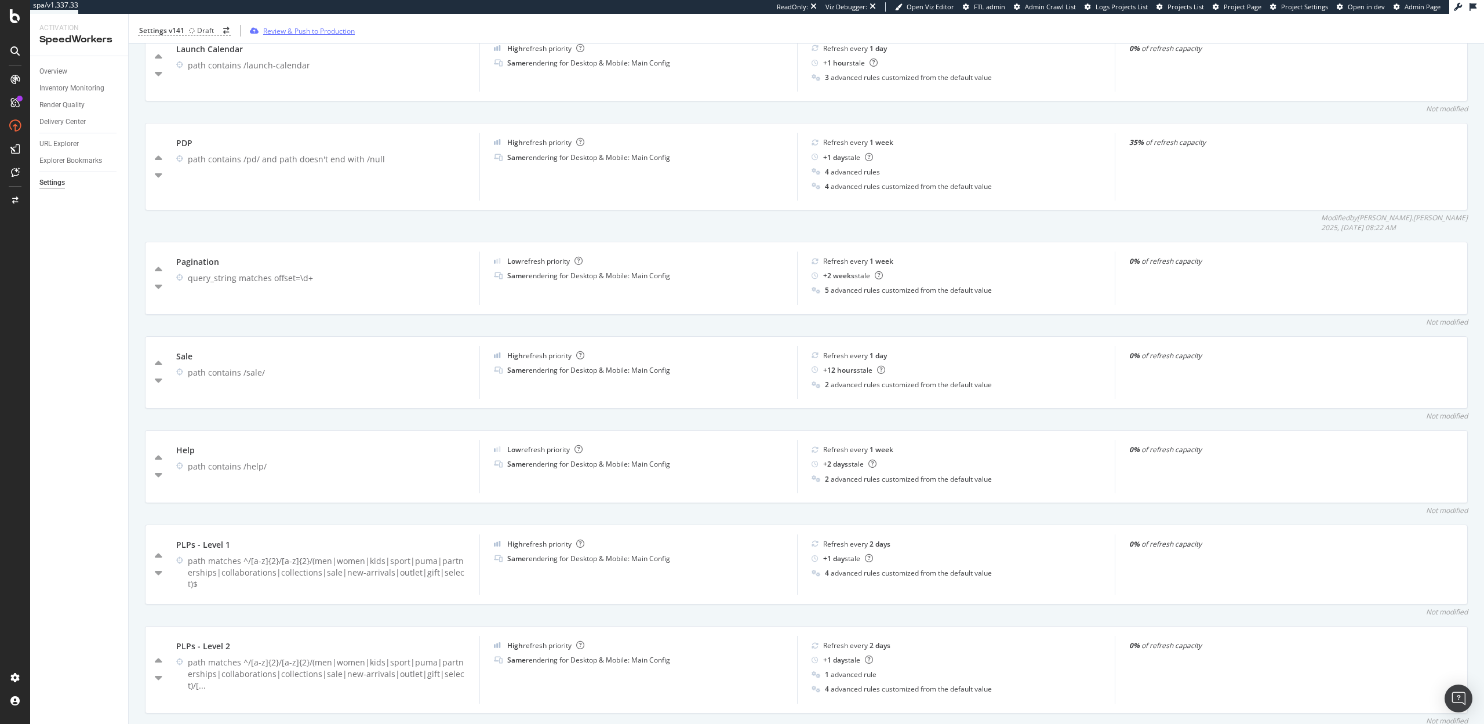
scroll to position [586, 0]
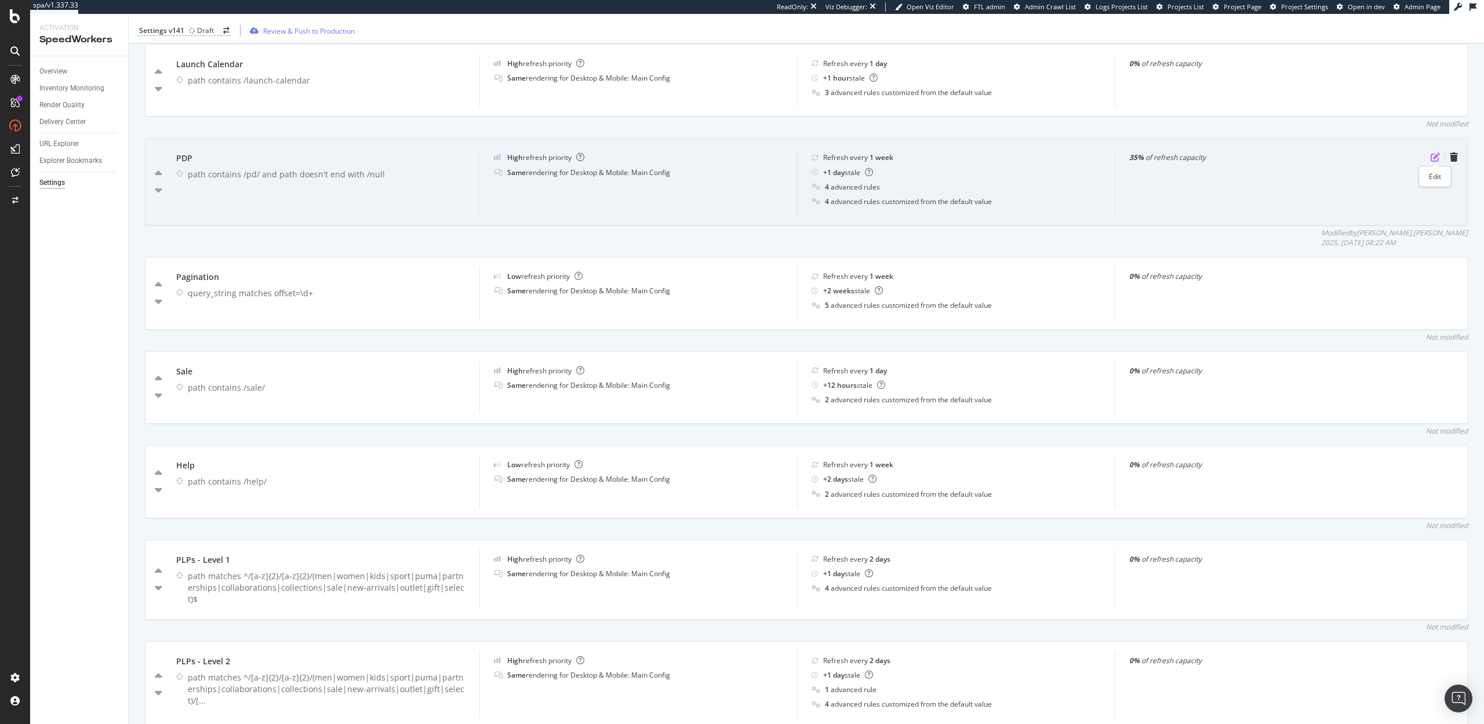
click at [1436, 156] on icon "pen-to-square" at bounding box center [1434, 156] width 9 height 9
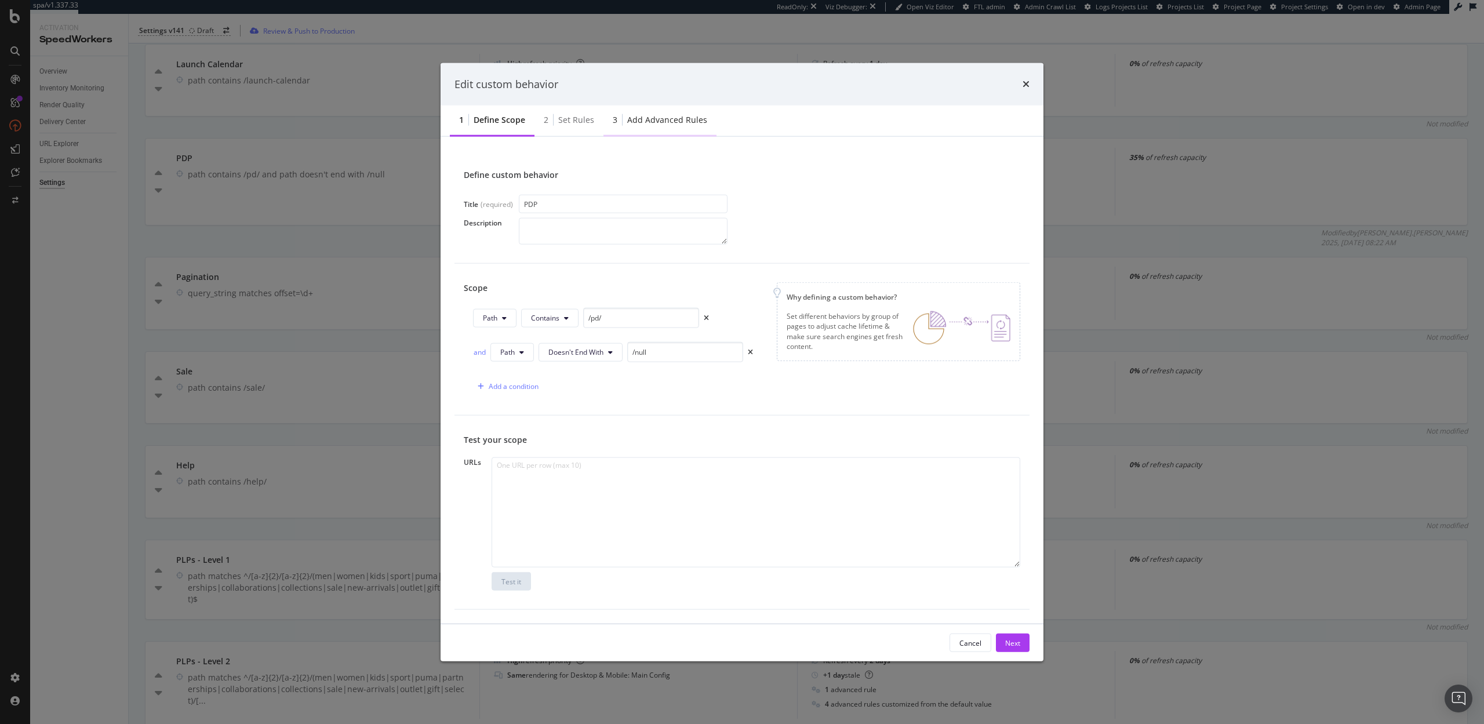
click at [671, 125] on div "Add advanced rules" at bounding box center [667, 120] width 80 height 12
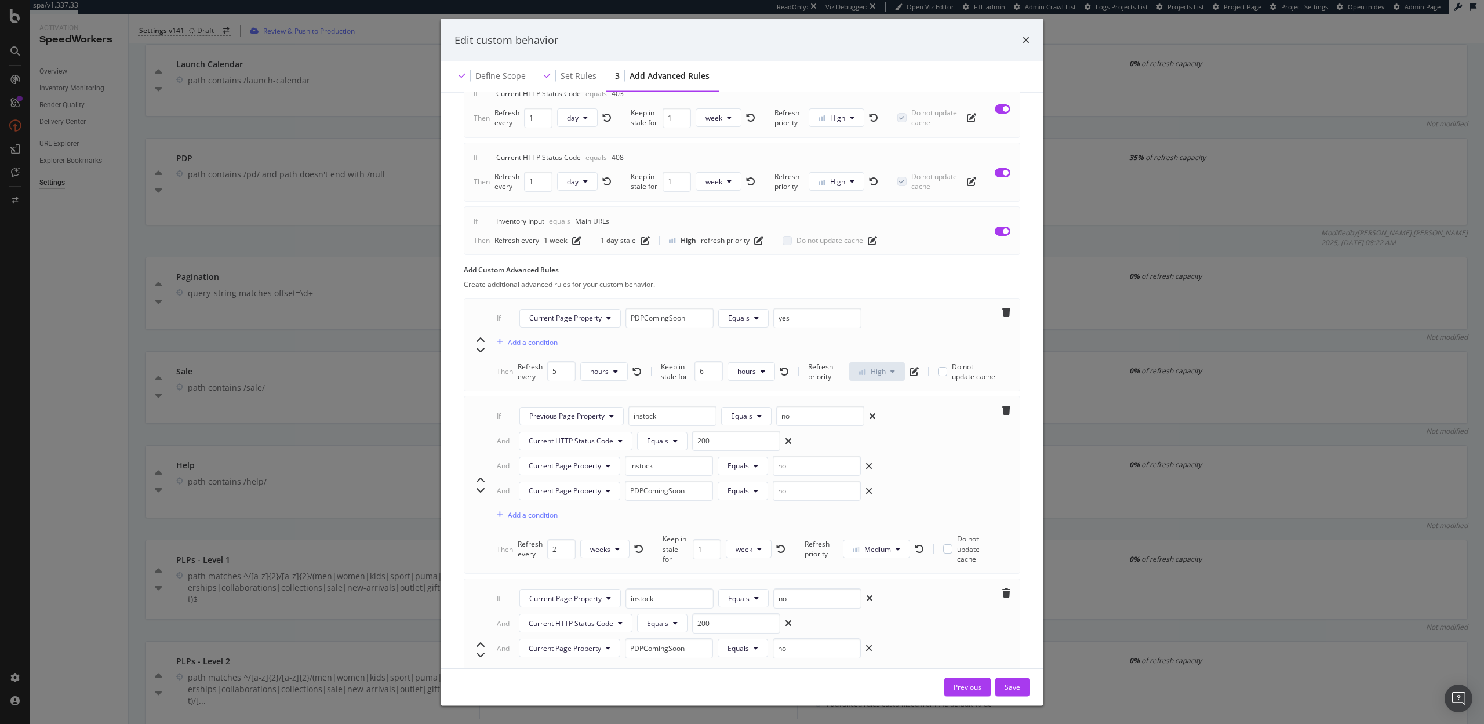
scroll to position [515, 0]
click at [610, 367] on button "hours" at bounding box center [604, 364] width 48 height 19
click at [603, 429] on span "days" at bounding box center [602, 430] width 26 height 10
click at [1013, 691] on div "Save" at bounding box center [1012, 687] width 16 height 10
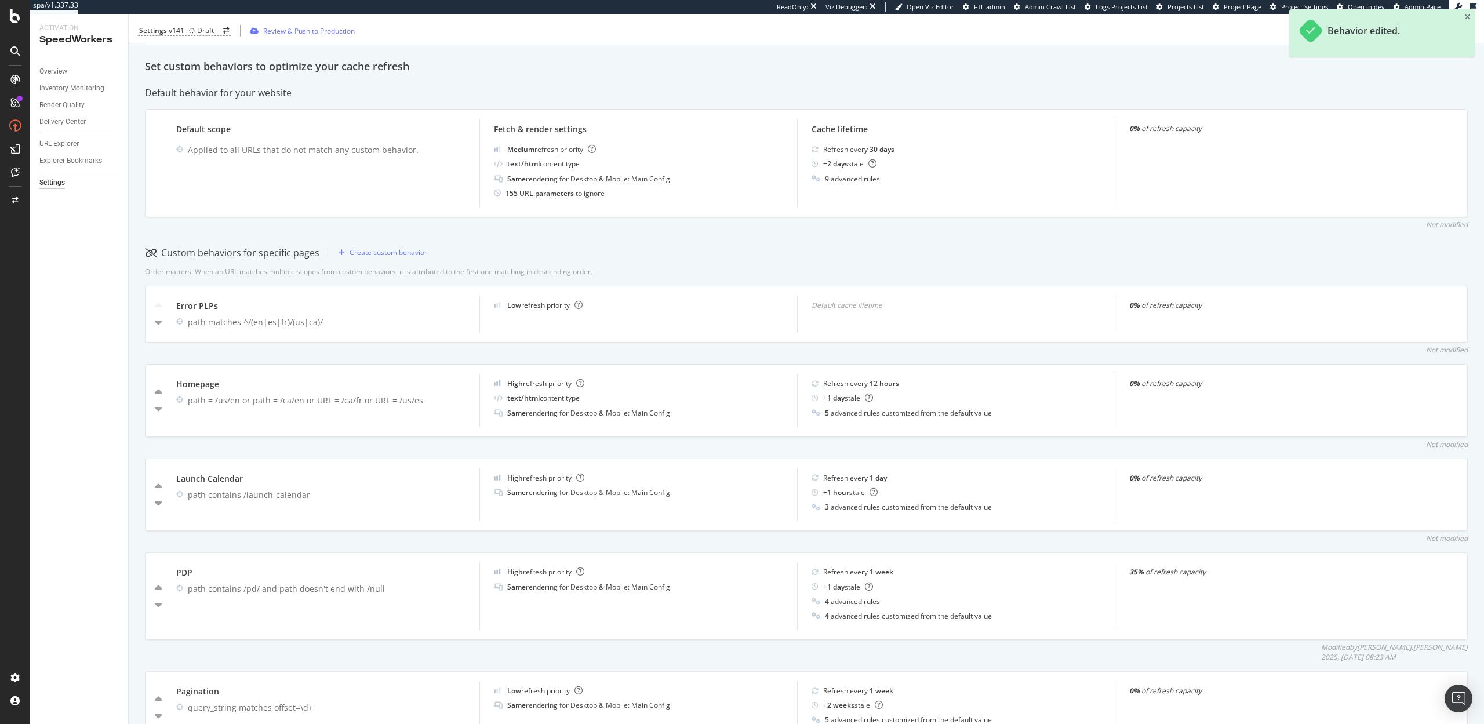
scroll to position [0, 0]
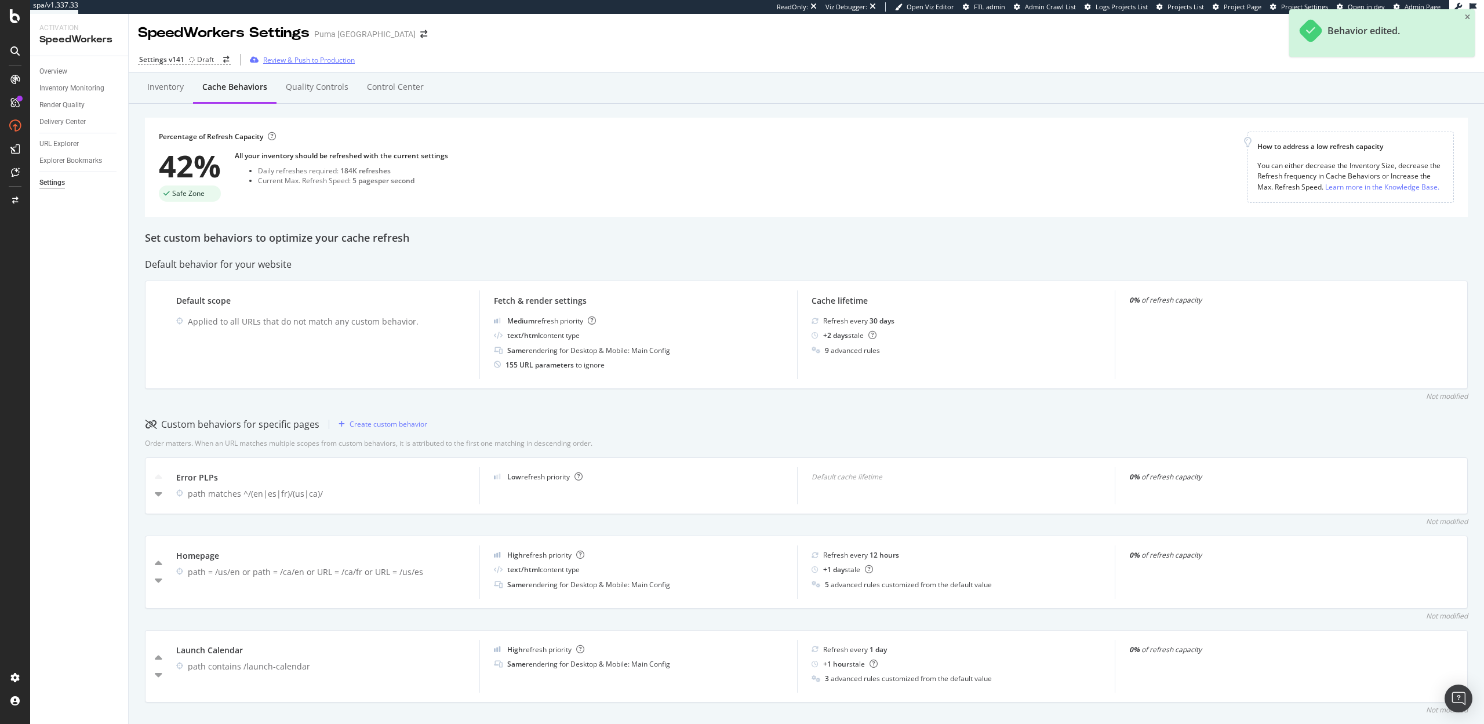
click at [326, 57] on div "Review & Push to Production" at bounding box center [309, 60] width 92 height 10
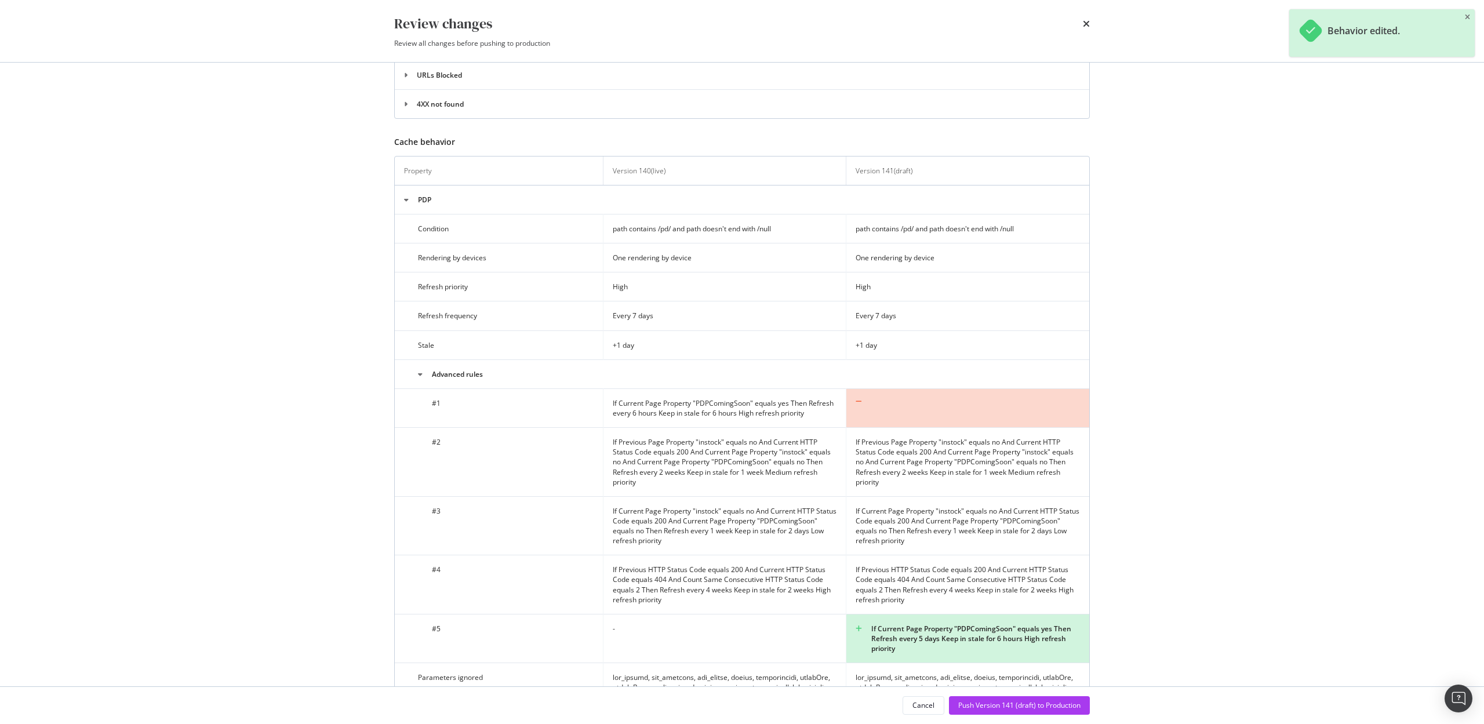
scroll to position [471, 0]
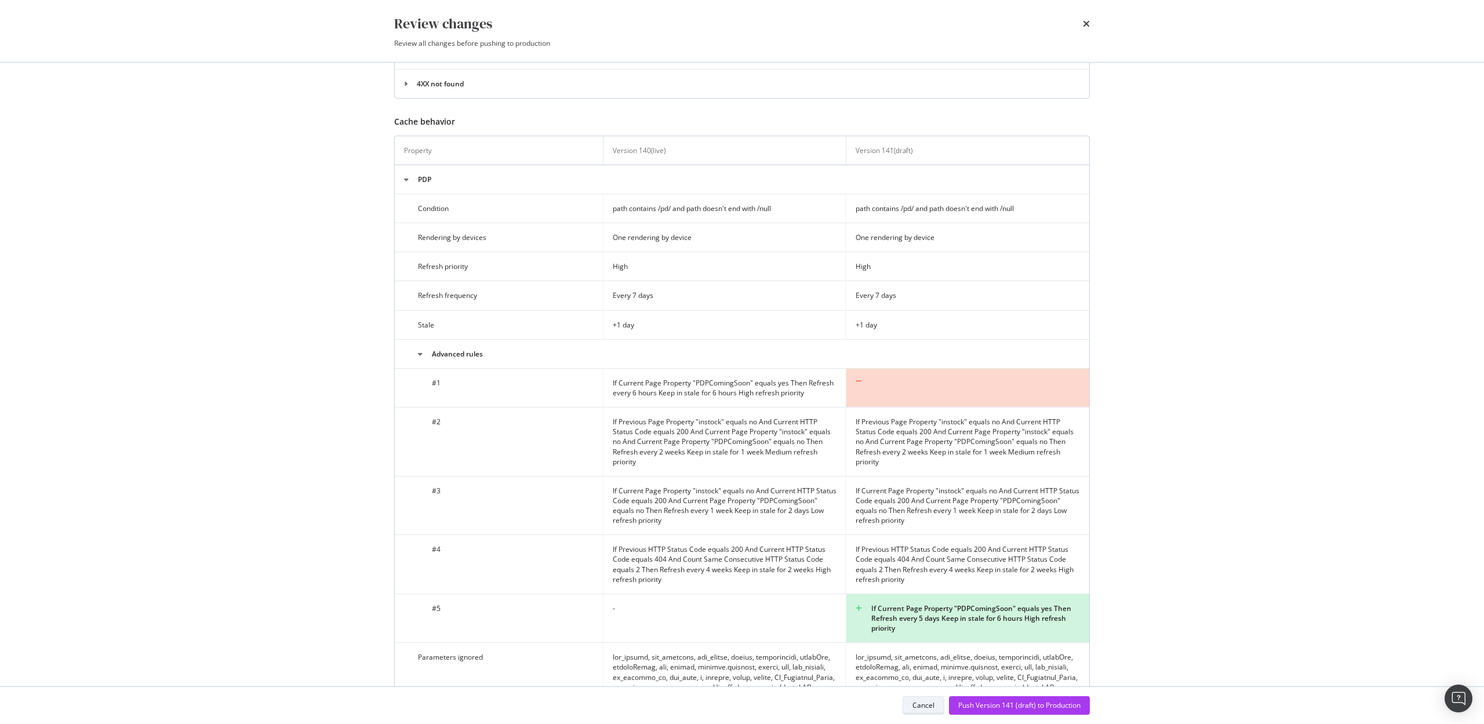
click at [920, 705] on div "Cancel" at bounding box center [923, 705] width 22 height 10
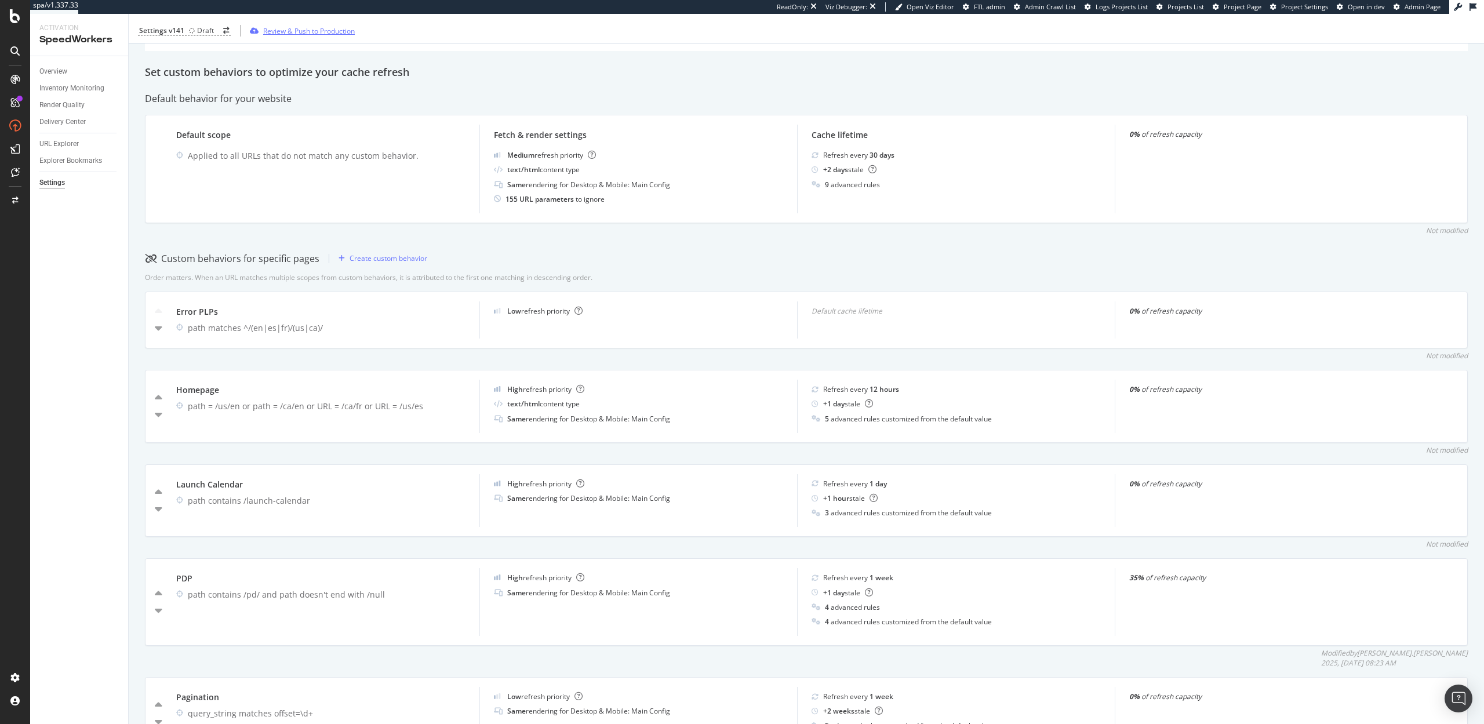
scroll to position [225, 0]
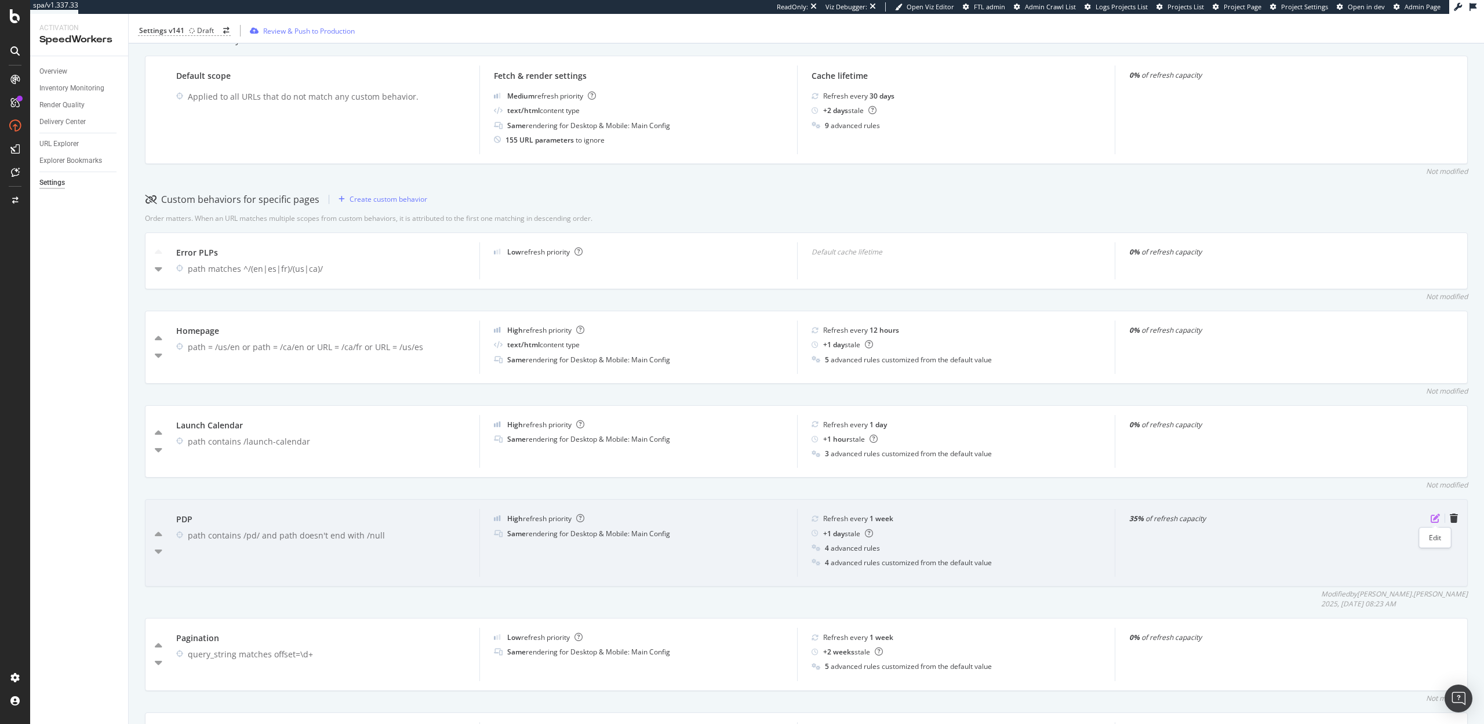
click at [1435, 516] on icon "pen-to-square" at bounding box center [1434, 518] width 9 height 9
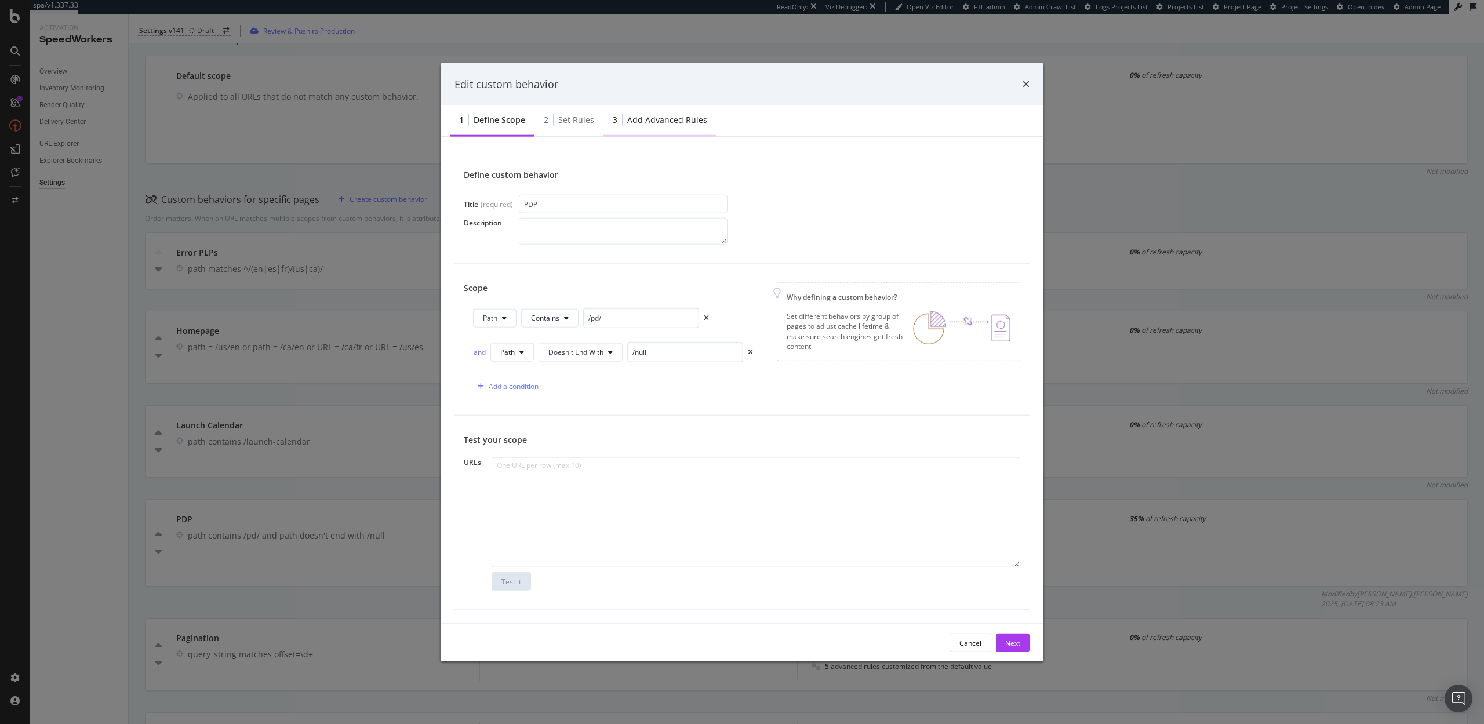
click at [656, 119] on div "Add advanced rules" at bounding box center [667, 120] width 80 height 12
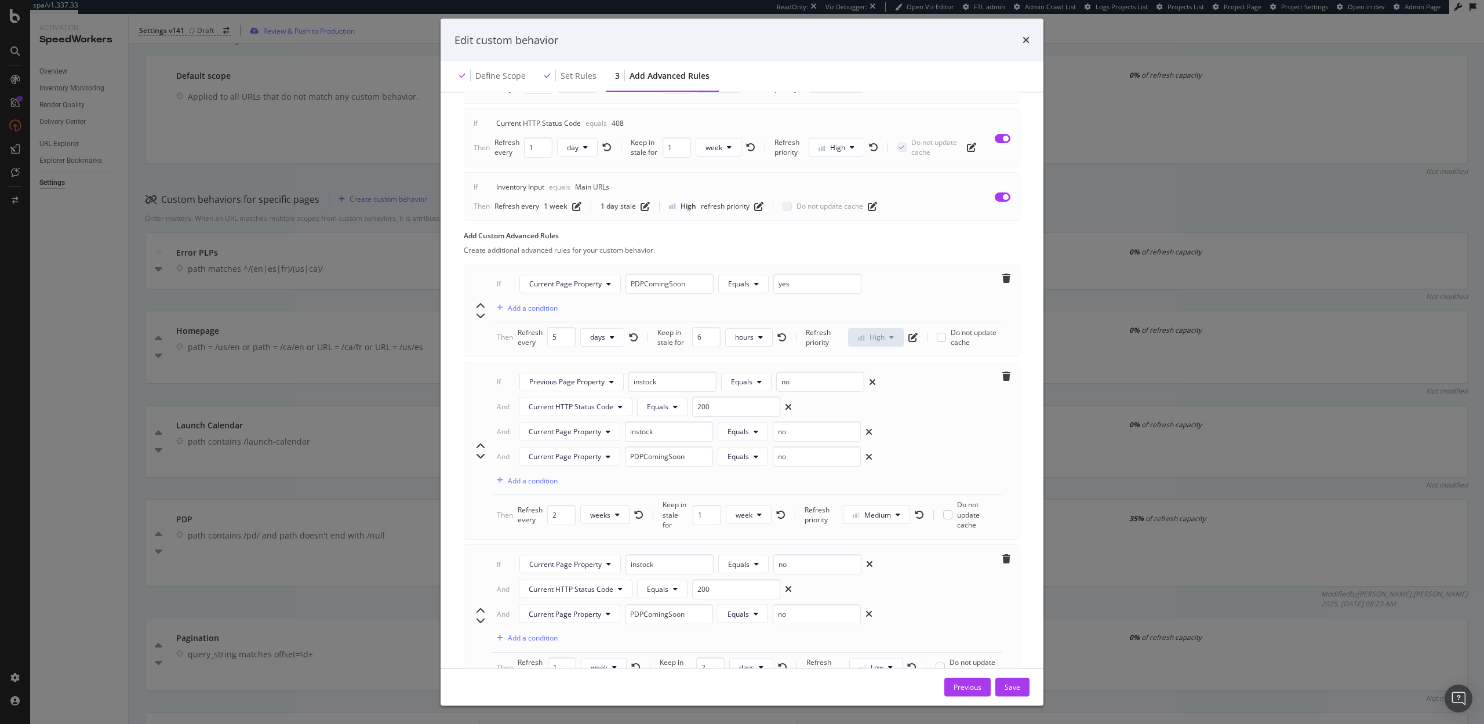
scroll to position [588, 0]
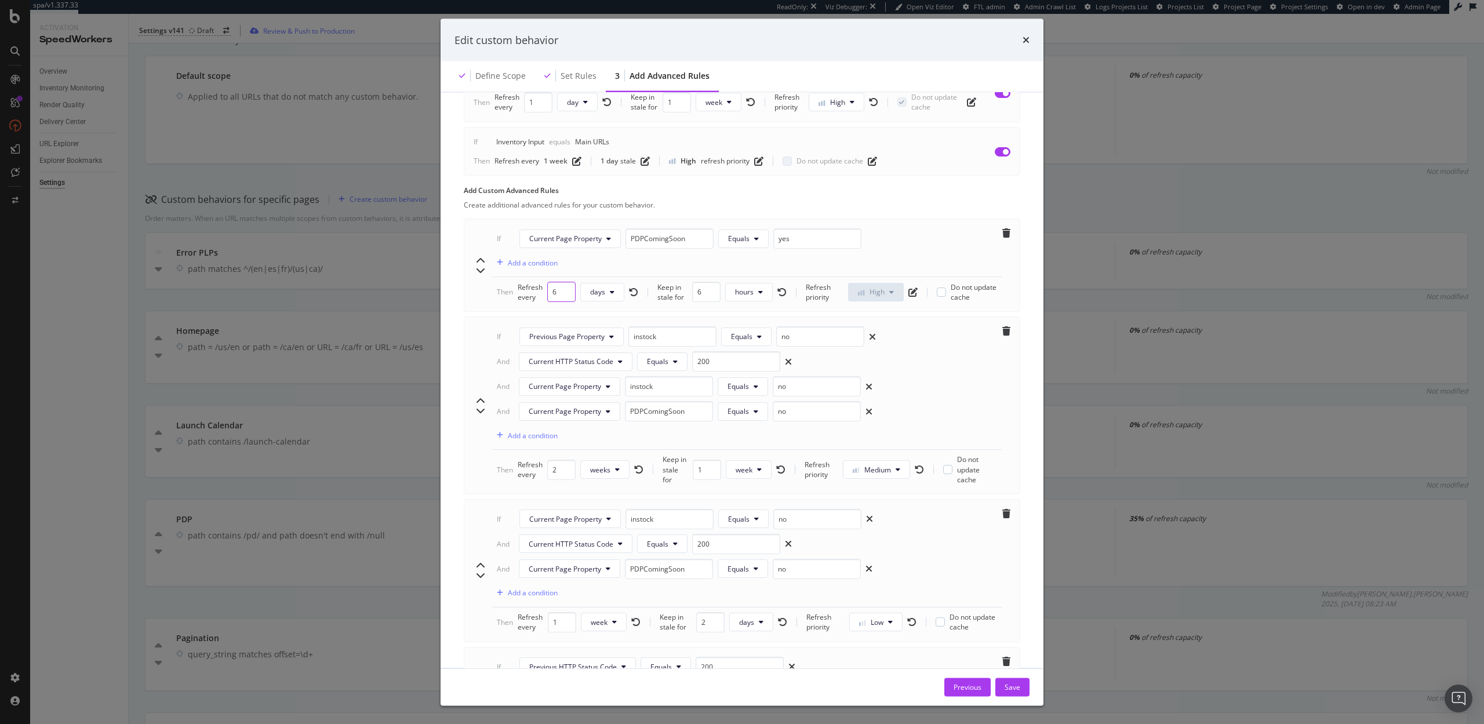
type input "6"
click at [563, 288] on input "6" at bounding box center [561, 292] width 28 height 20
click at [611, 293] on icon "modal" at bounding box center [612, 292] width 5 height 7
click at [609, 334] on span "hours" at bounding box center [602, 337] width 26 height 10
click at [1018, 688] on div "Save" at bounding box center [1012, 687] width 16 height 10
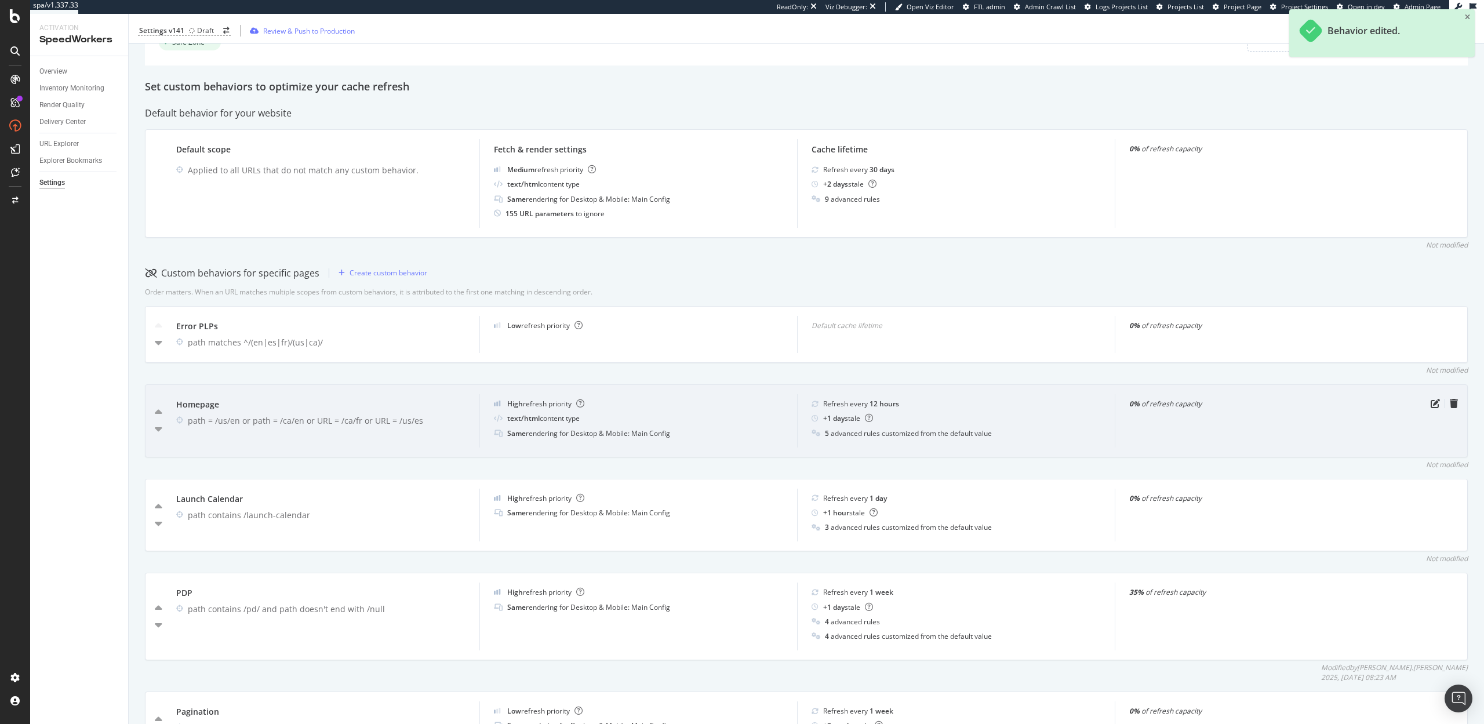
scroll to position [104, 0]
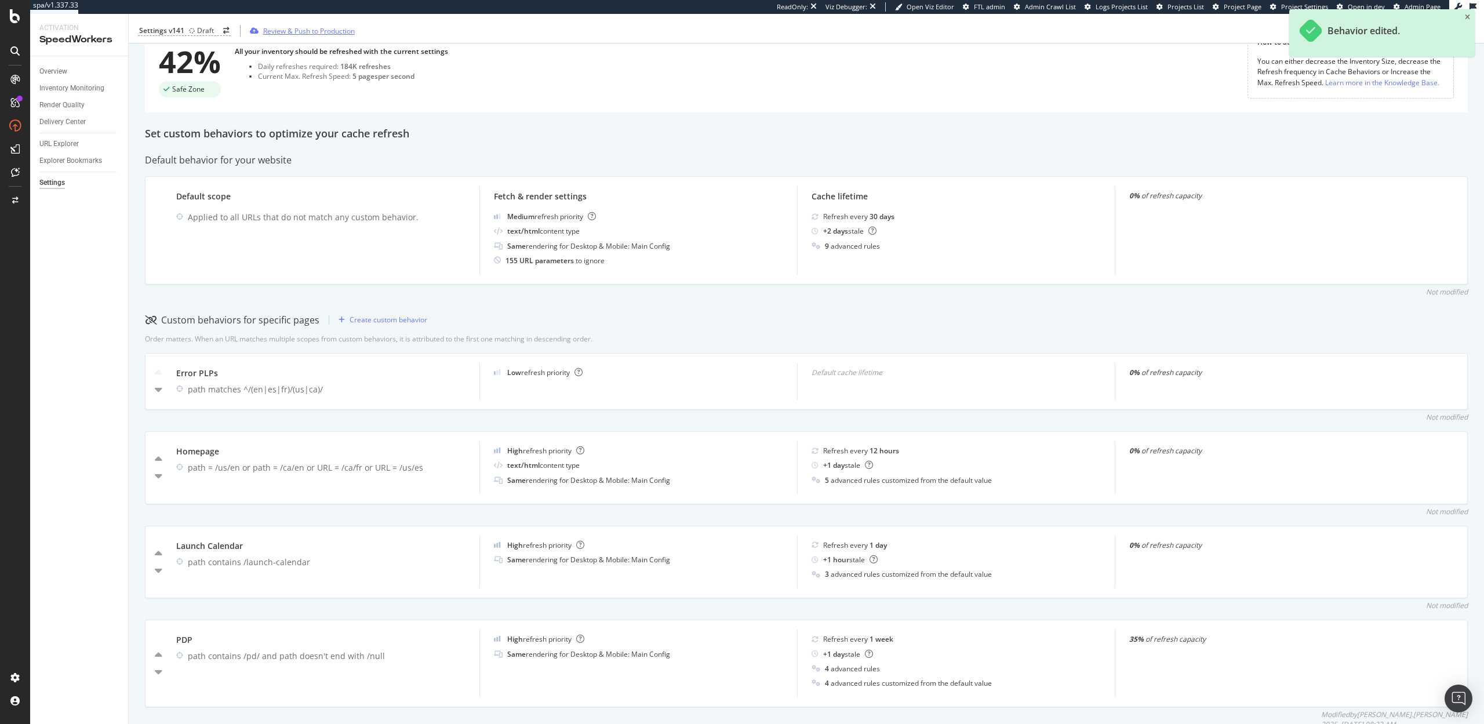
click at [306, 34] on div "Review & Push to Production" at bounding box center [309, 31] width 92 height 10
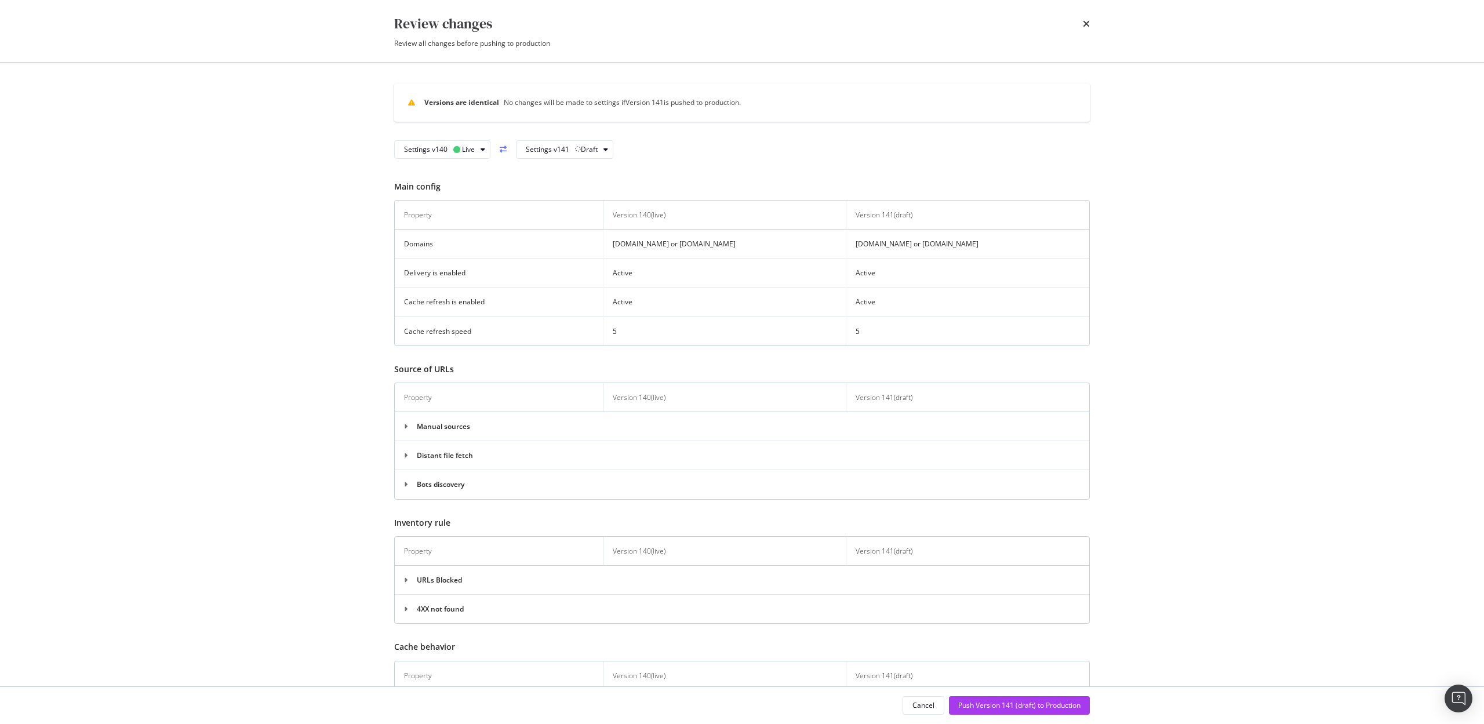
scroll to position [0, 0]
click at [920, 709] on div "Cancel" at bounding box center [923, 705] width 22 height 10
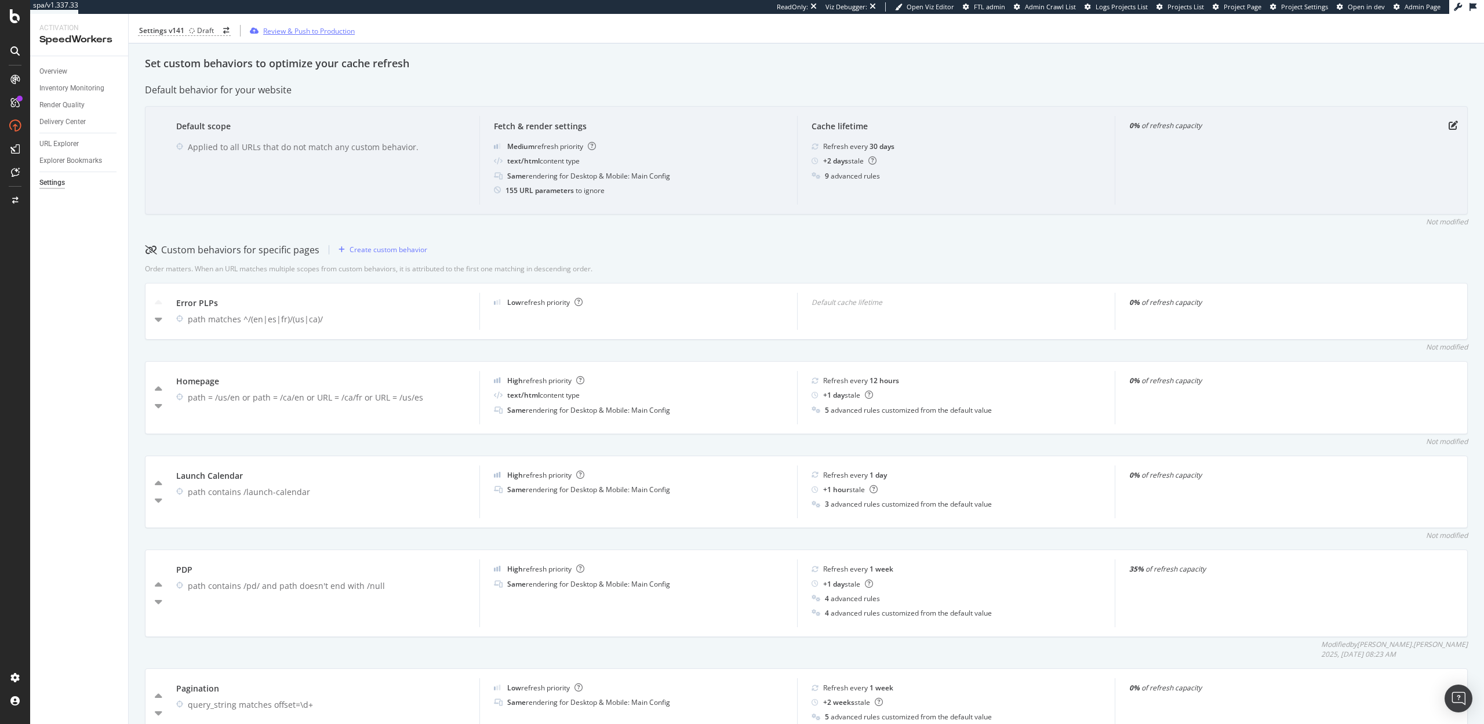
scroll to position [216, 0]
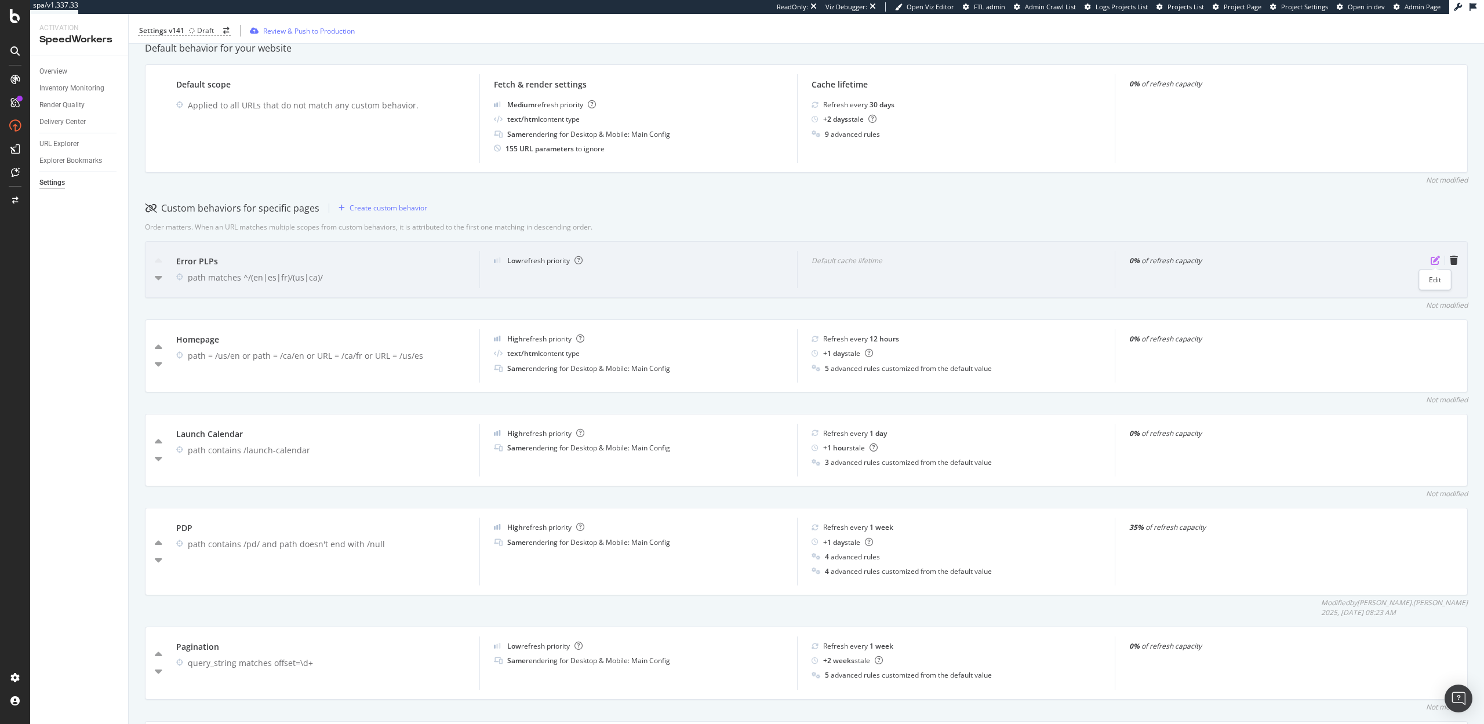
click at [1436, 261] on icon "pen-to-square" at bounding box center [1434, 260] width 9 height 9
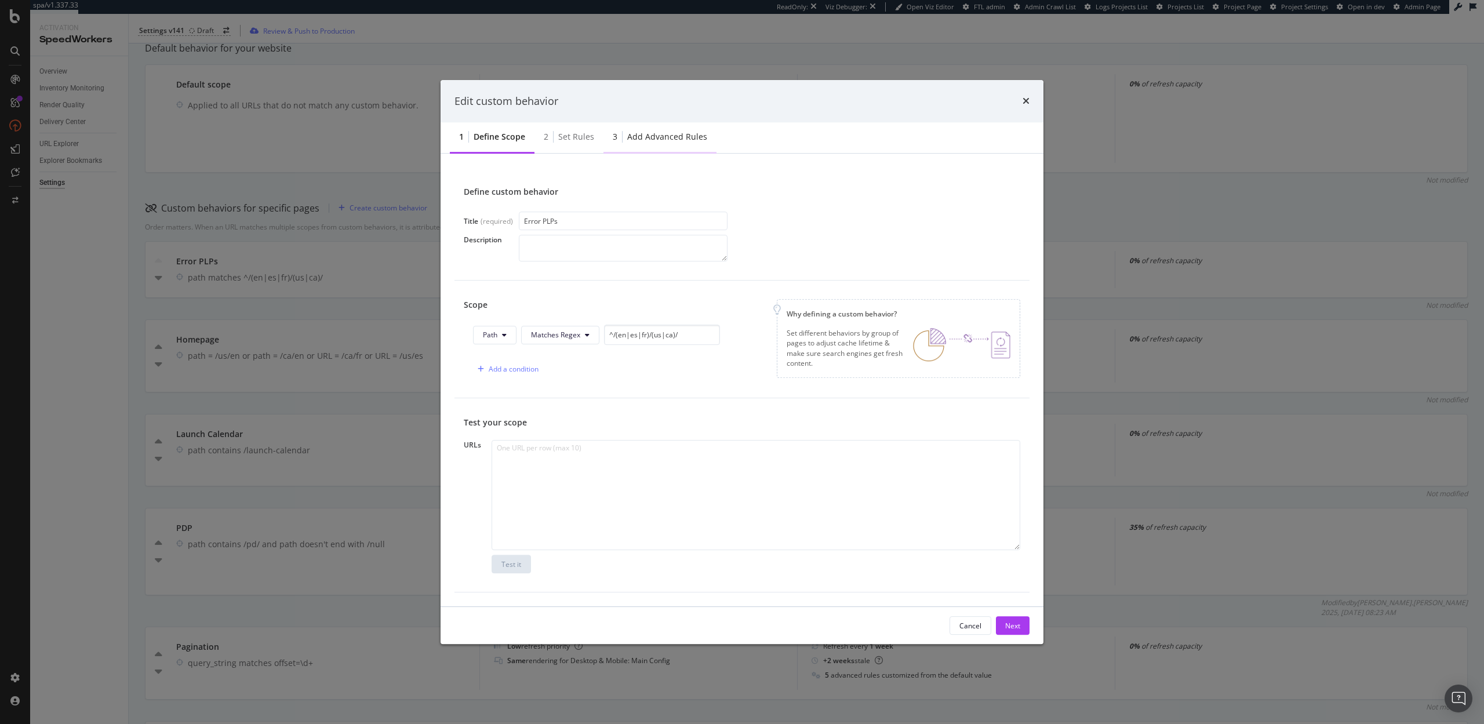
click at [669, 138] on div "Add advanced rules" at bounding box center [667, 137] width 80 height 12
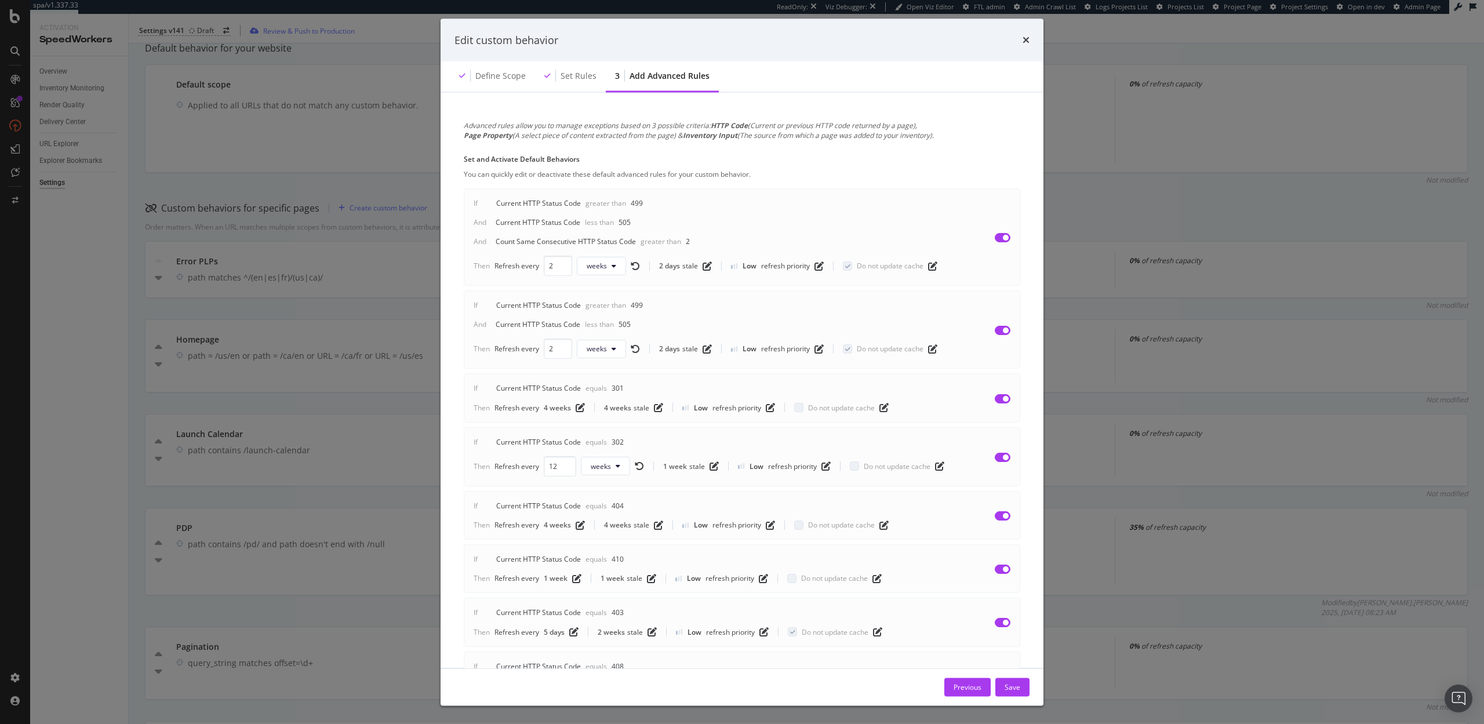
scroll to position [205, 0]
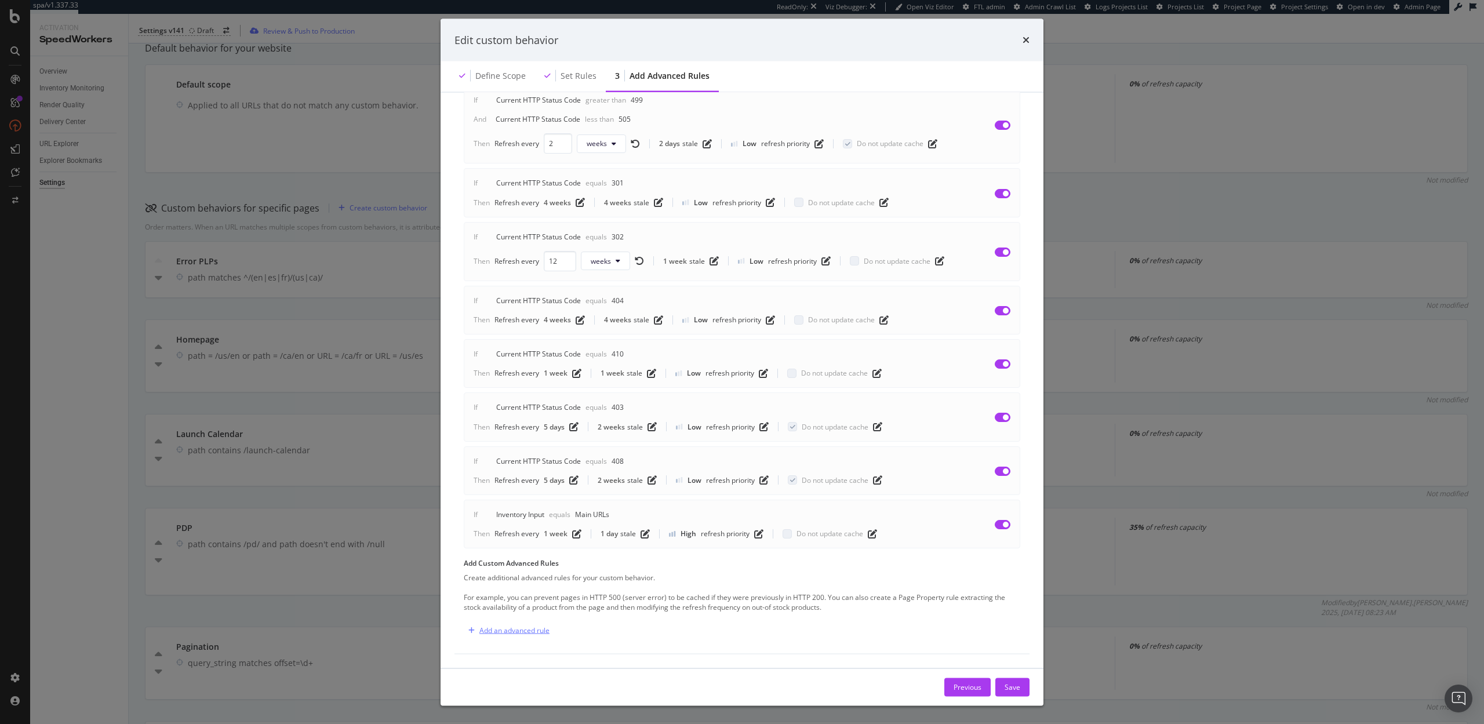
click at [514, 634] on div "Add an advanced rule" at bounding box center [514, 630] width 70 height 10
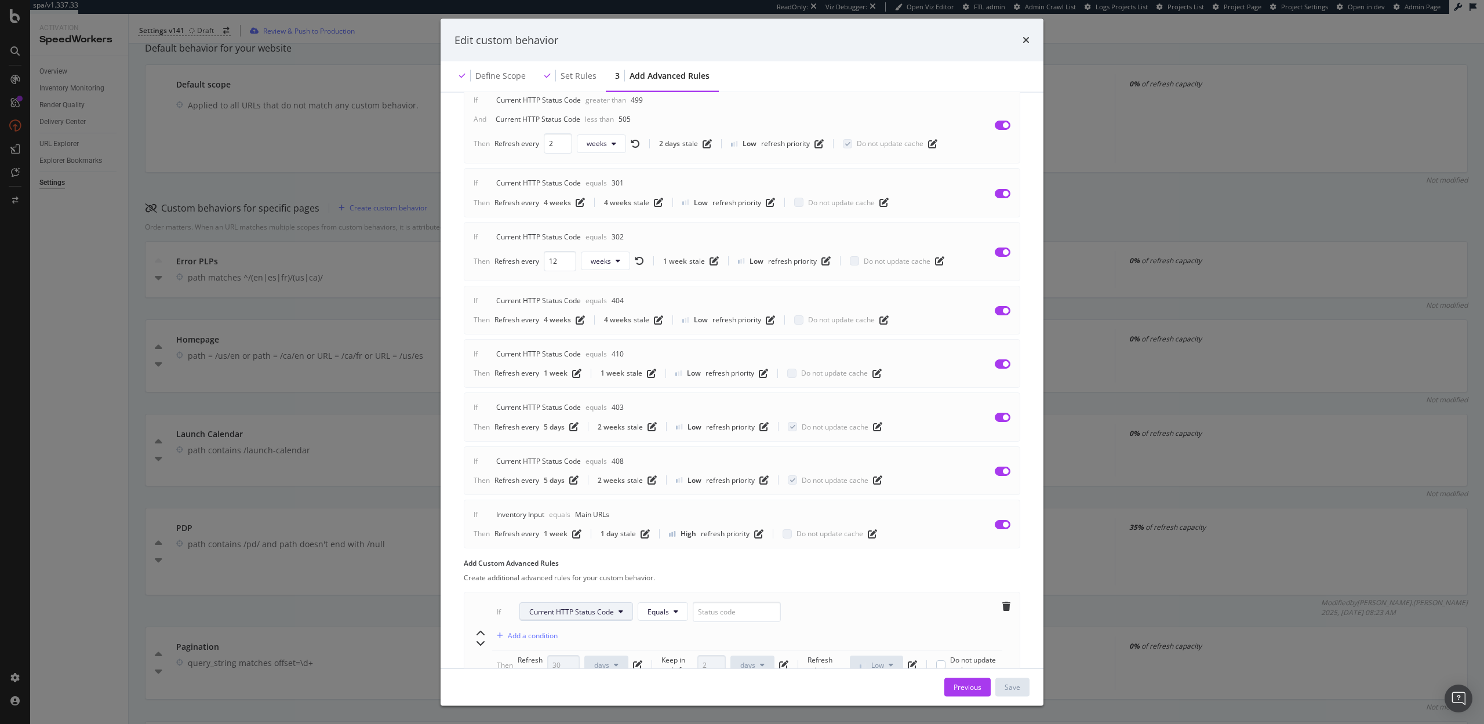
scroll to position [274, 0]
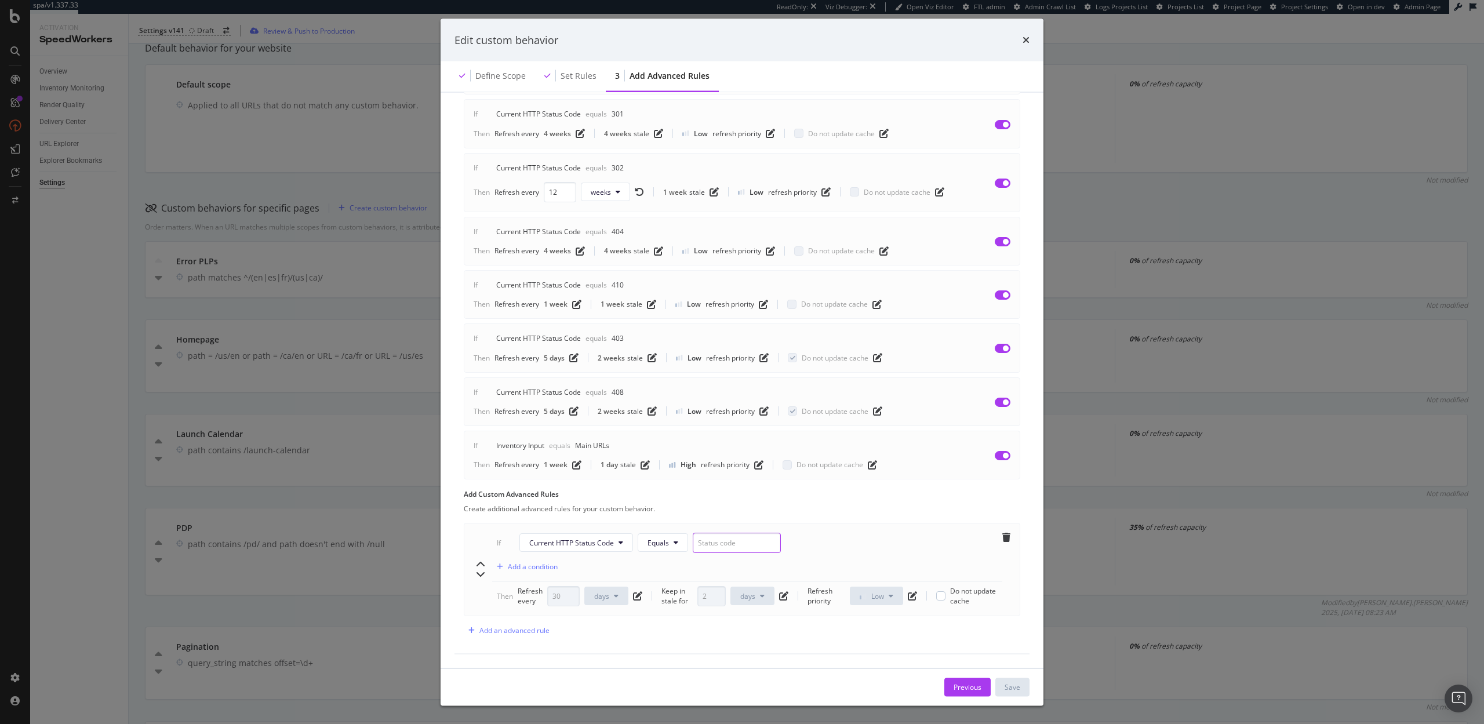
click at [721, 543] on input "modal" at bounding box center [737, 543] width 88 height 20
type input "200"
click at [511, 566] on div "Add a condition" at bounding box center [533, 567] width 50 height 10
click at [576, 569] on span "Current HTTP Status Code" at bounding box center [571, 568] width 85 height 10
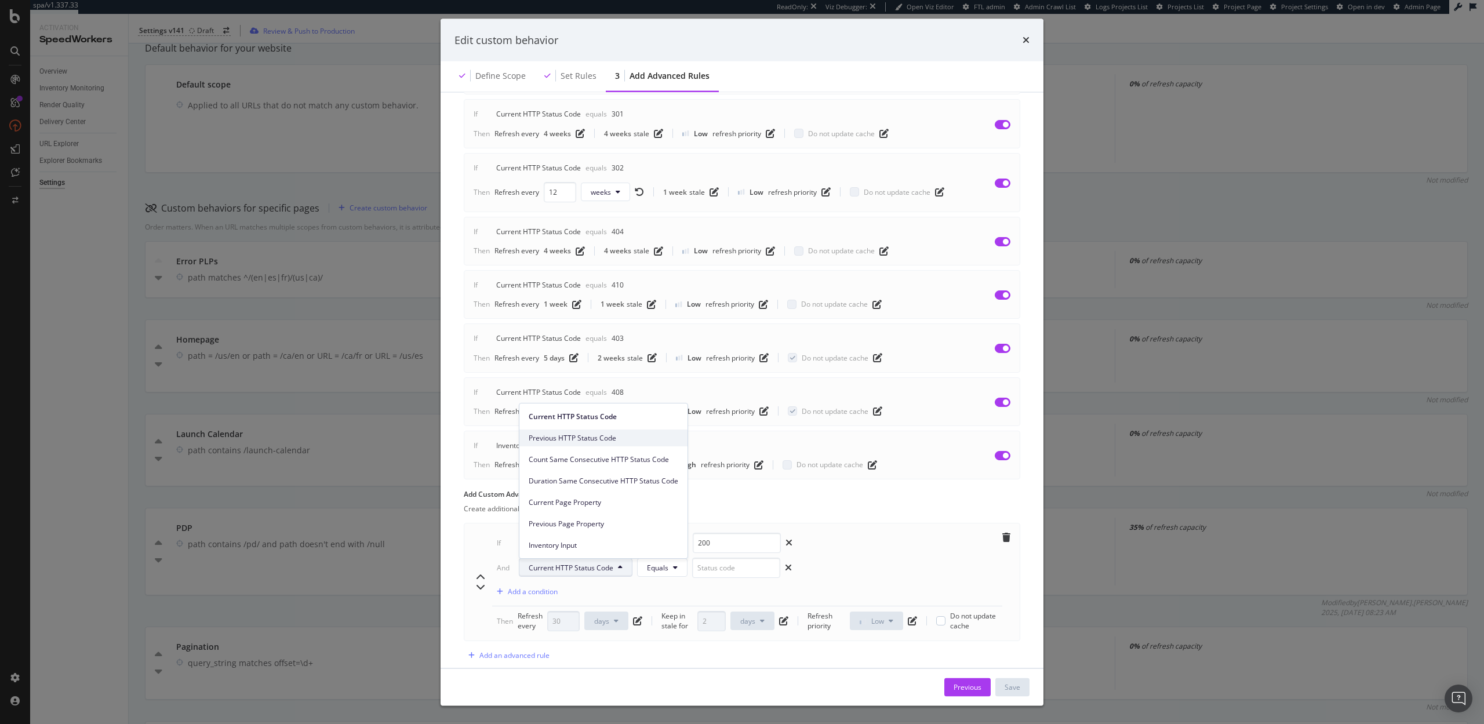
click at [571, 433] on span "Previous HTTP Status Code" at bounding box center [604, 438] width 150 height 10
click at [725, 571] on input "modal" at bounding box center [739, 568] width 88 height 20
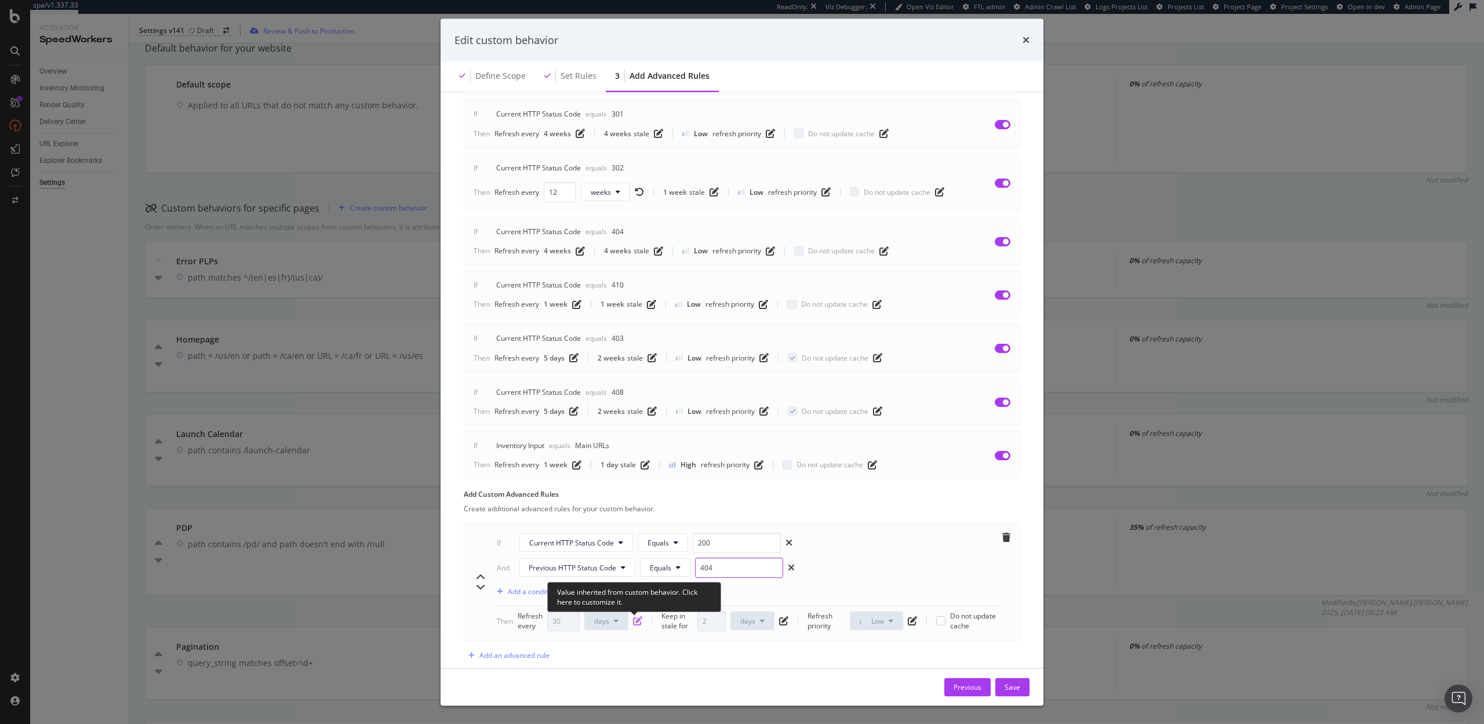
type input "404"
click at [638, 622] on icon "pen-to-square" at bounding box center [637, 621] width 9 height 9
click at [557, 624] on input "30" at bounding box center [563, 621] width 32 height 20
click at [559, 623] on input "30" at bounding box center [563, 621] width 32 height 20
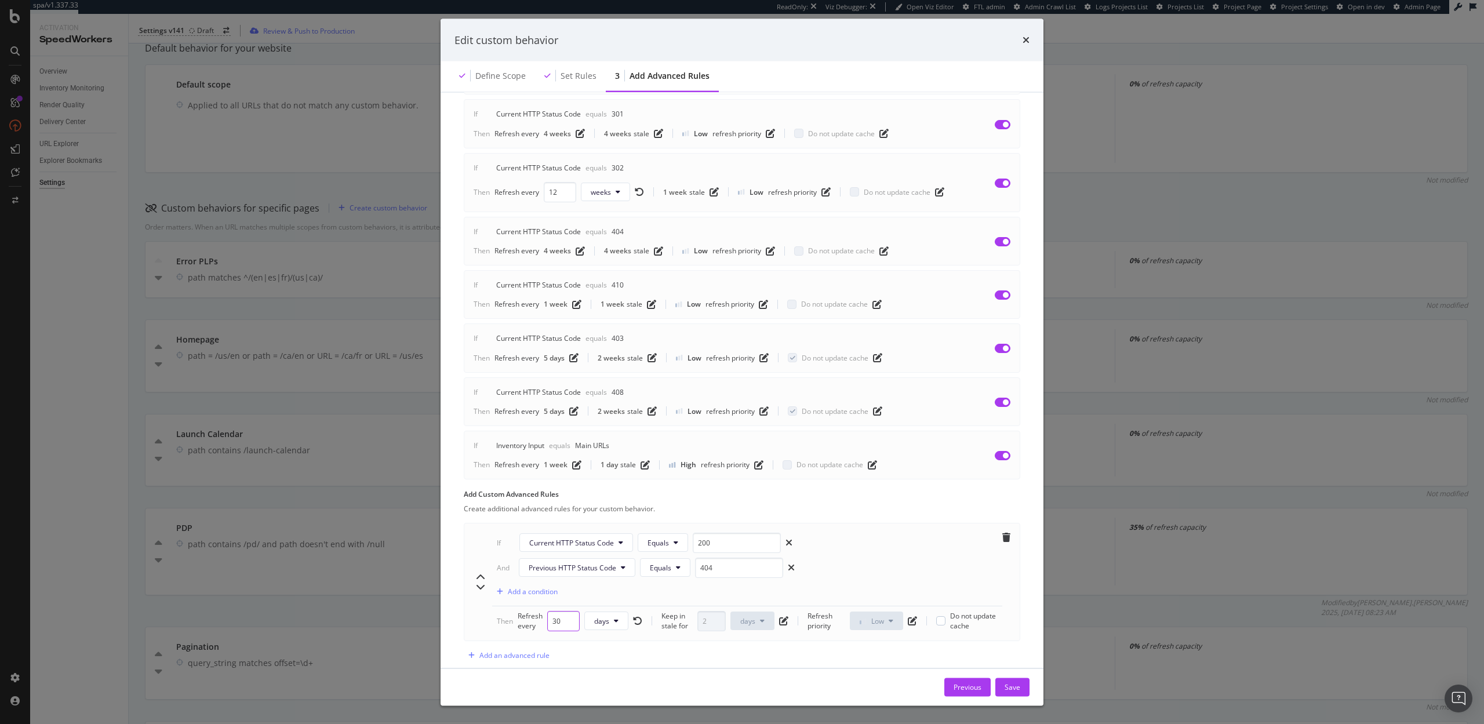
click at [559, 623] on input "30" at bounding box center [563, 621] width 32 height 20
type input "10"
click at [614, 621] on icon "modal" at bounding box center [616, 621] width 5 height 7
click at [608, 560] on span "hours" at bounding box center [607, 556] width 26 height 10
click at [1015, 686] on div "Save" at bounding box center [1012, 687] width 16 height 10
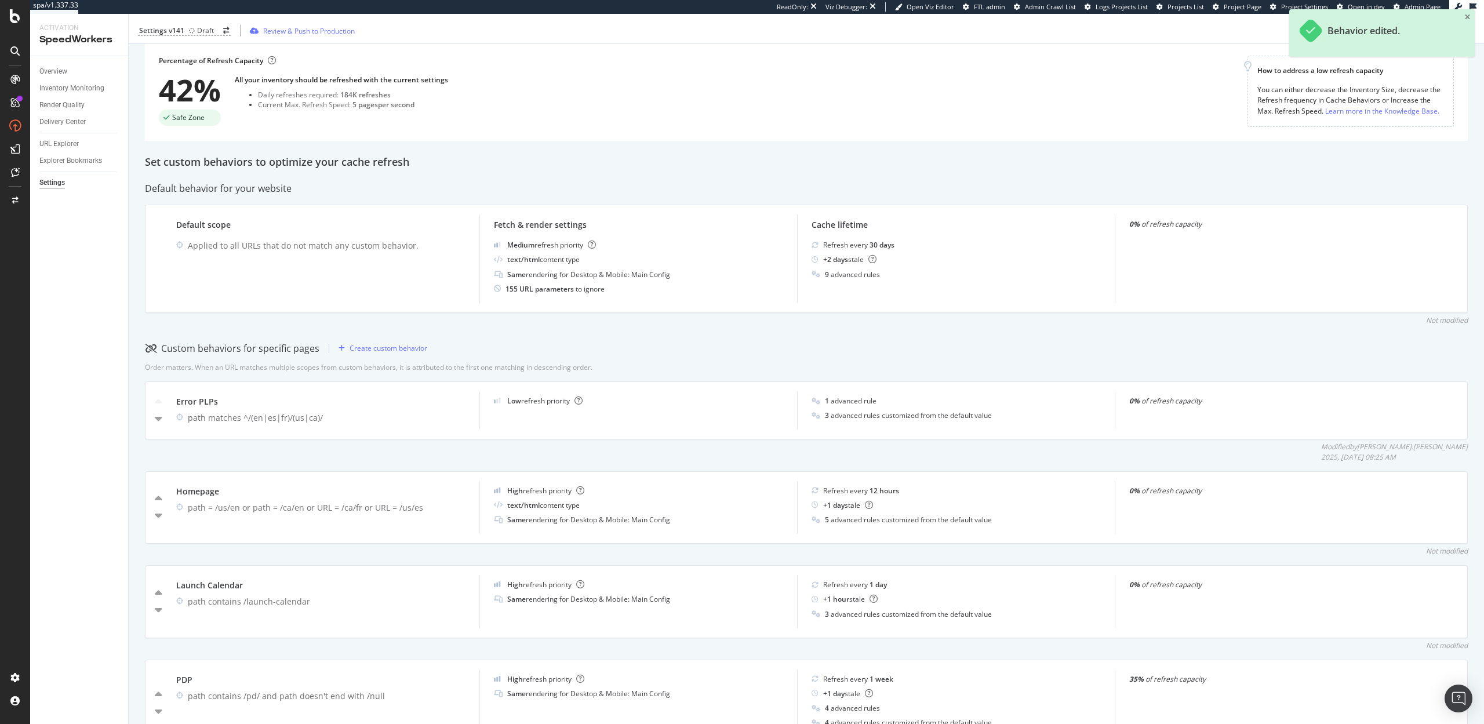
scroll to position [0, 0]
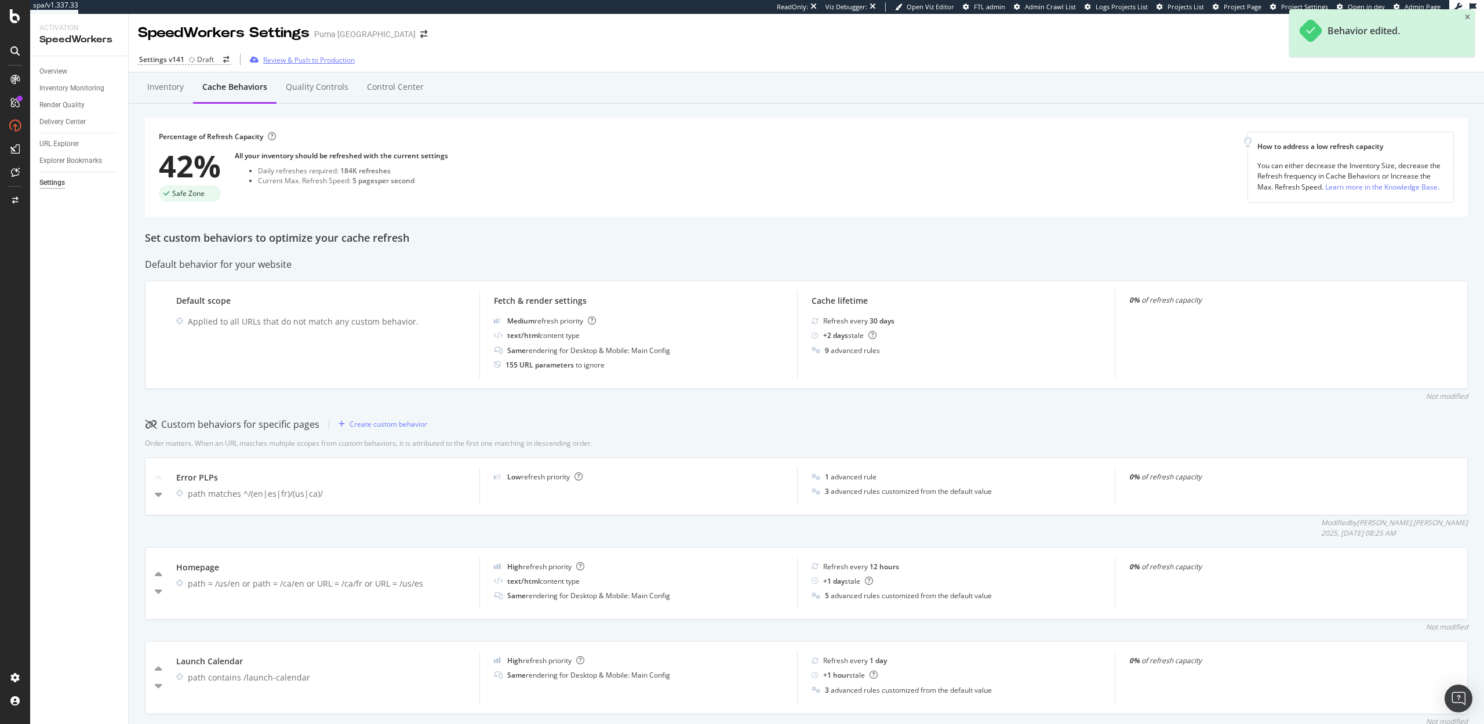
click at [320, 56] on div "Review & Push to Production" at bounding box center [309, 60] width 92 height 10
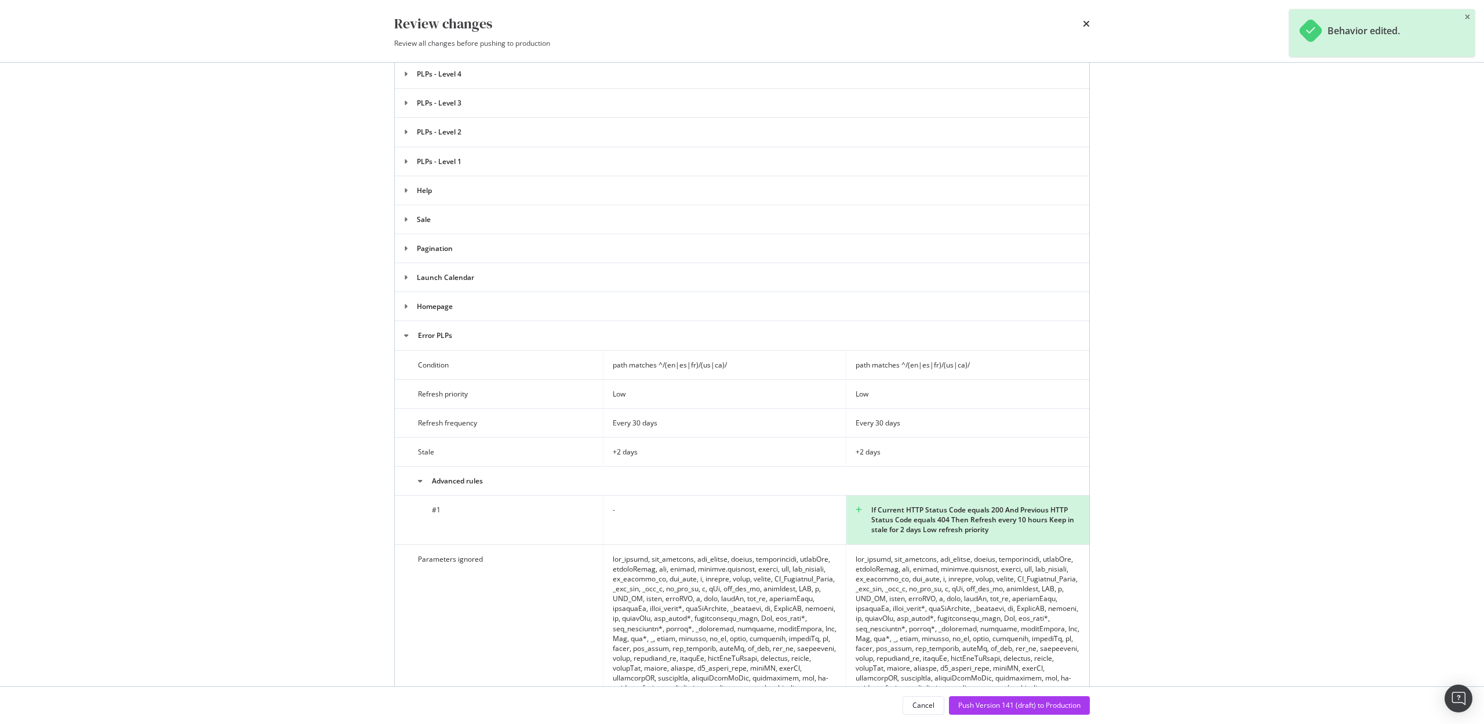
scroll to position [638, 0]
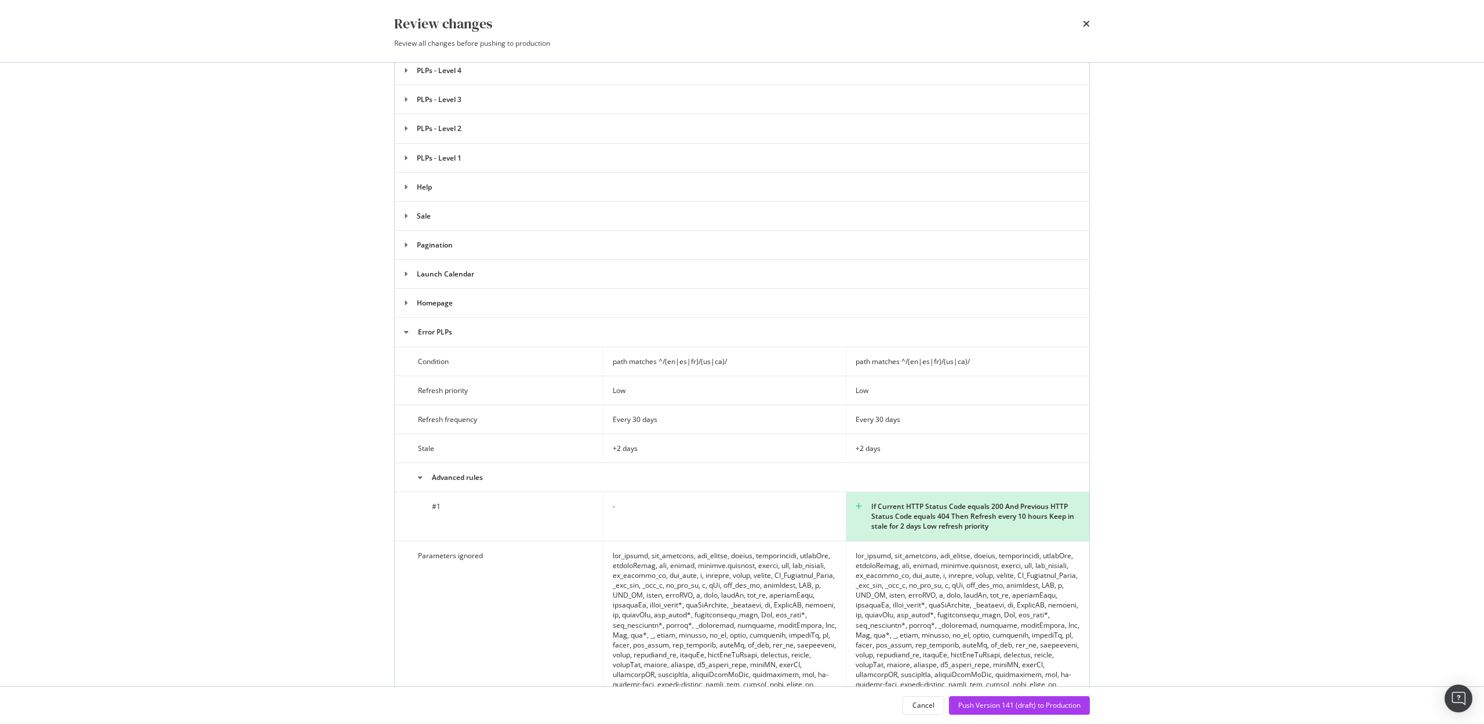
drag, startPoint x: 1018, startPoint y: 515, endPoint x: 1042, endPoint y: 528, distance: 26.7
click at [1042, 528] on div "If Current HTTP Status Code equals 200 And Previous HTTP Status Code equals 404…" at bounding box center [968, 516] width 224 height 30
drag, startPoint x: 1018, startPoint y: 516, endPoint x: 1058, endPoint y: 528, distance: 41.8
click at [1058, 528] on div "If Current HTTP Status Code equals 200 And Previous HTTP Status Code equals 404…" at bounding box center [968, 516] width 224 height 30
click at [926, 704] on div "Cancel" at bounding box center [923, 705] width 22 height 10
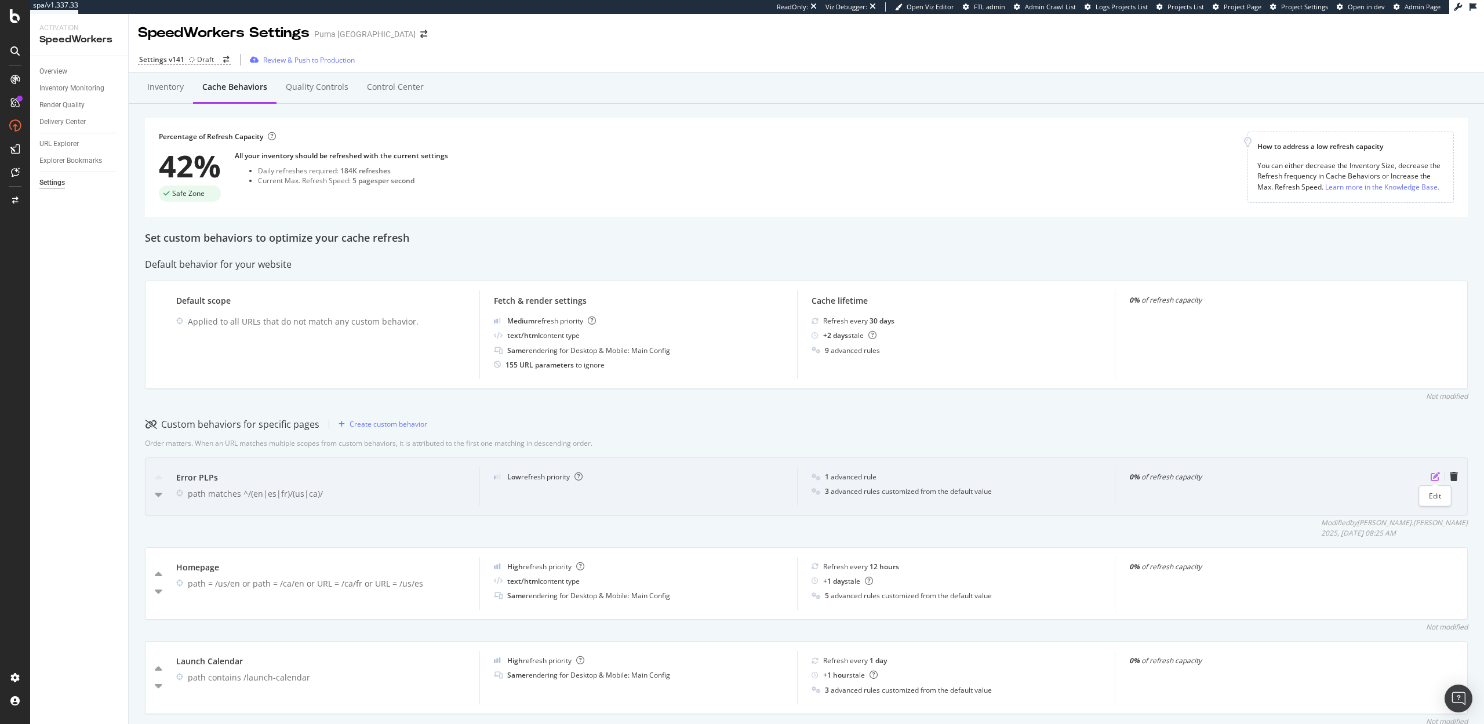
click at [1435, 476] on icon "pen-to-square" at bounding box center [1434, 476] width 9 height 9
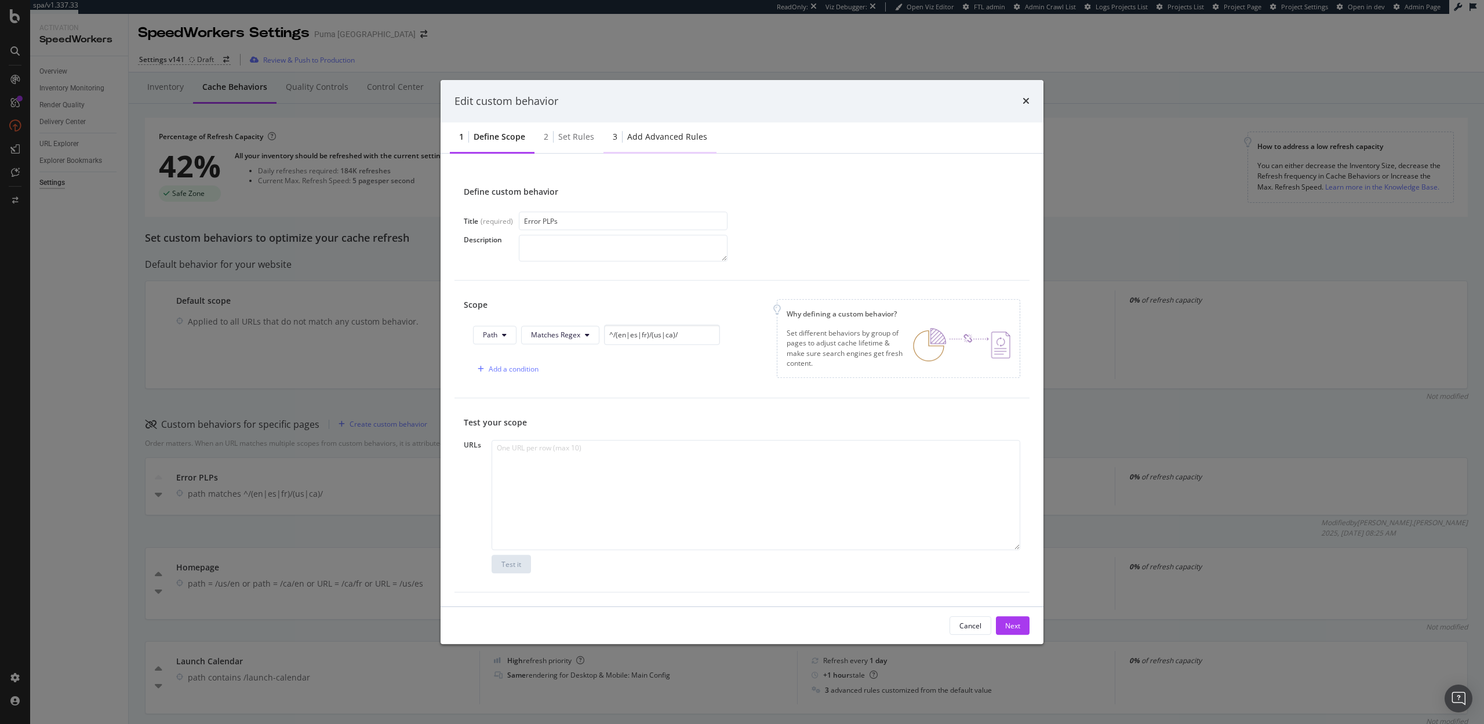
click at [650, 127] on div "3 Add advanced rules" at bounding box center [659, 138] width 113 height 32
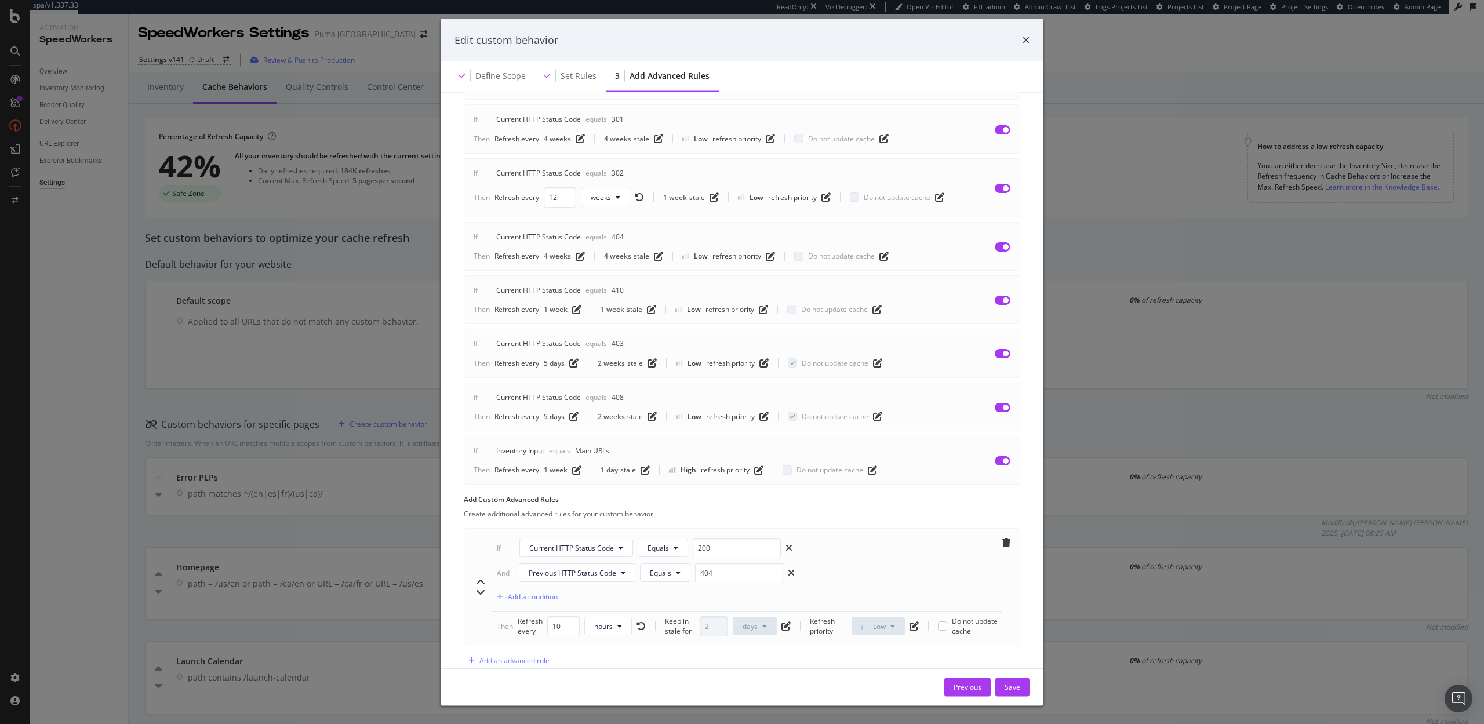
scroll to position [299, 0]
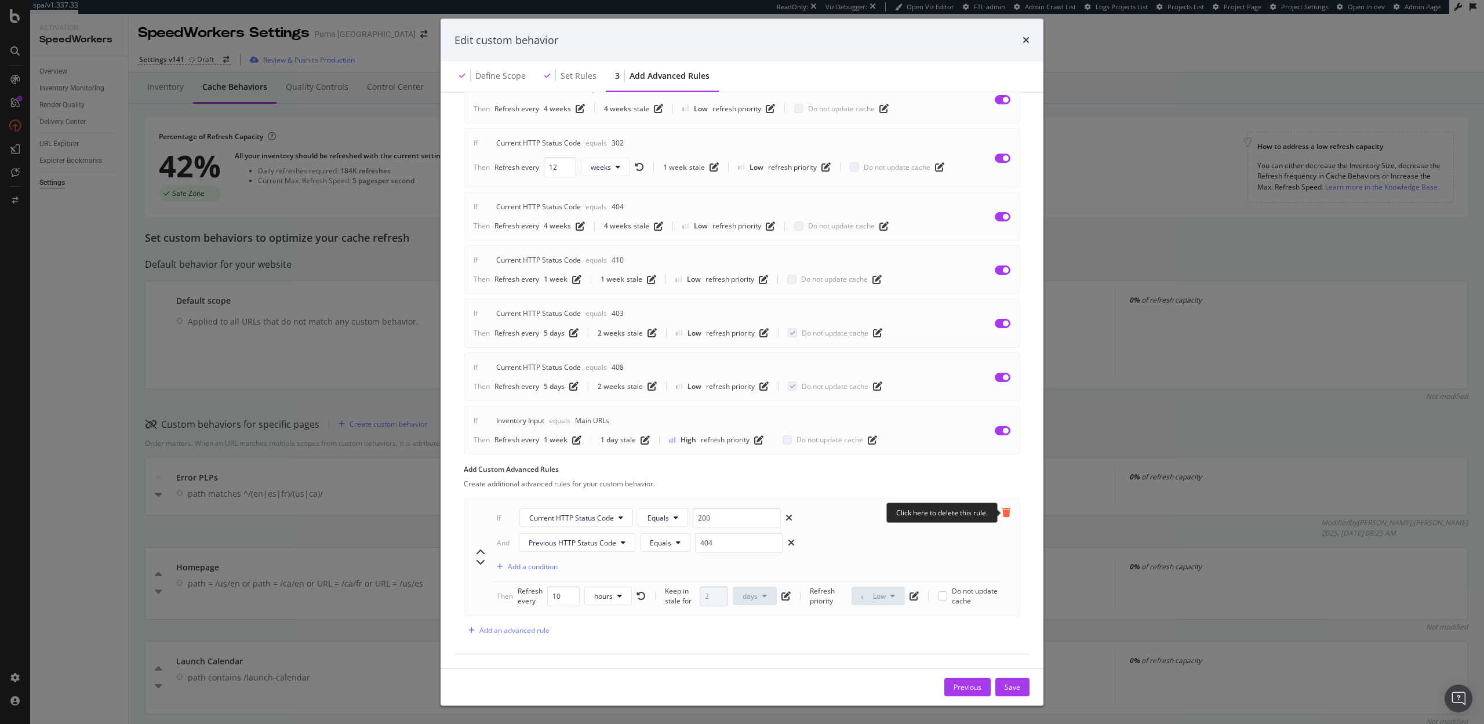
click at [1006, 511] on icon "trash" at bounding box center [1006, 512] width 8 height 9
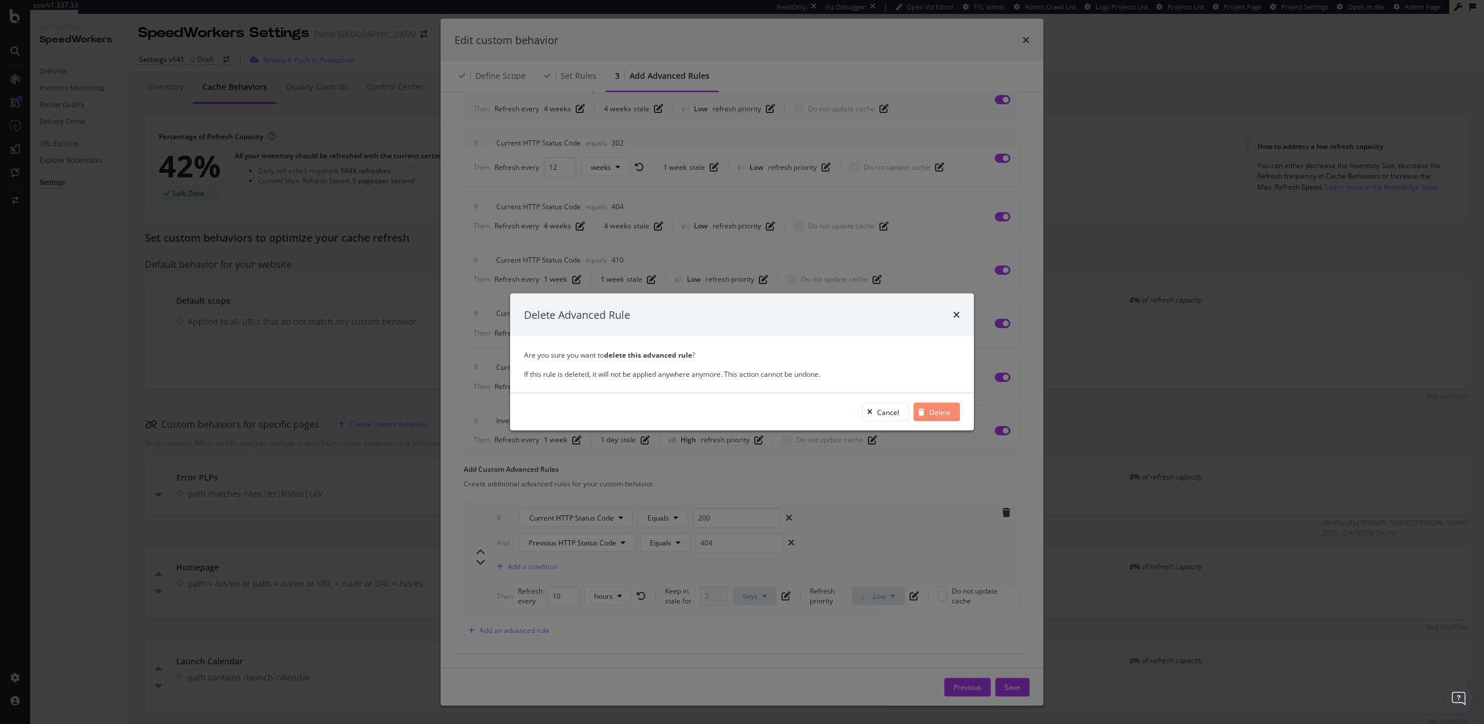
click at [930, 407] on div "Delete" at bounding box center [939, 412] width 21 height 10
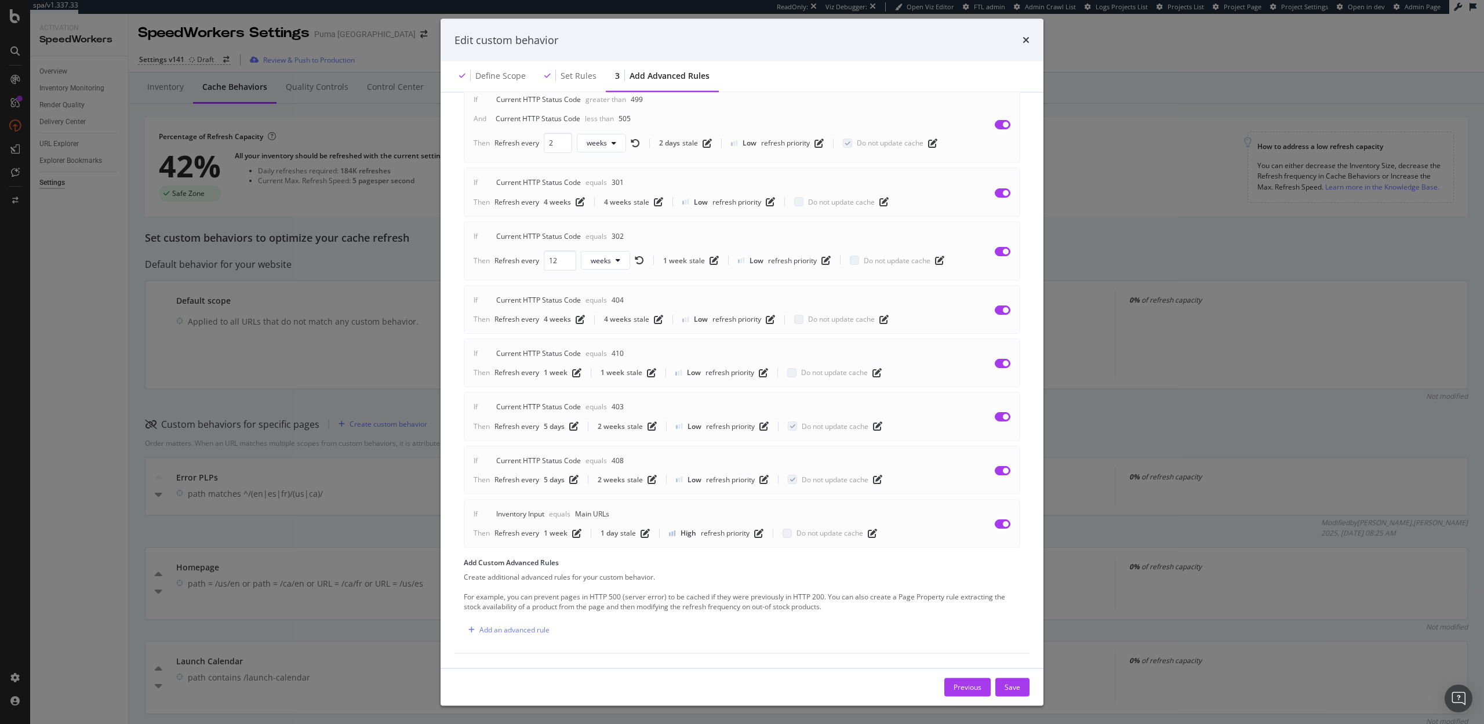
scroll to position [205, 0]
click at [1025, 35] on icon "times" at bounding box center [1025, 39] width 7 height 9
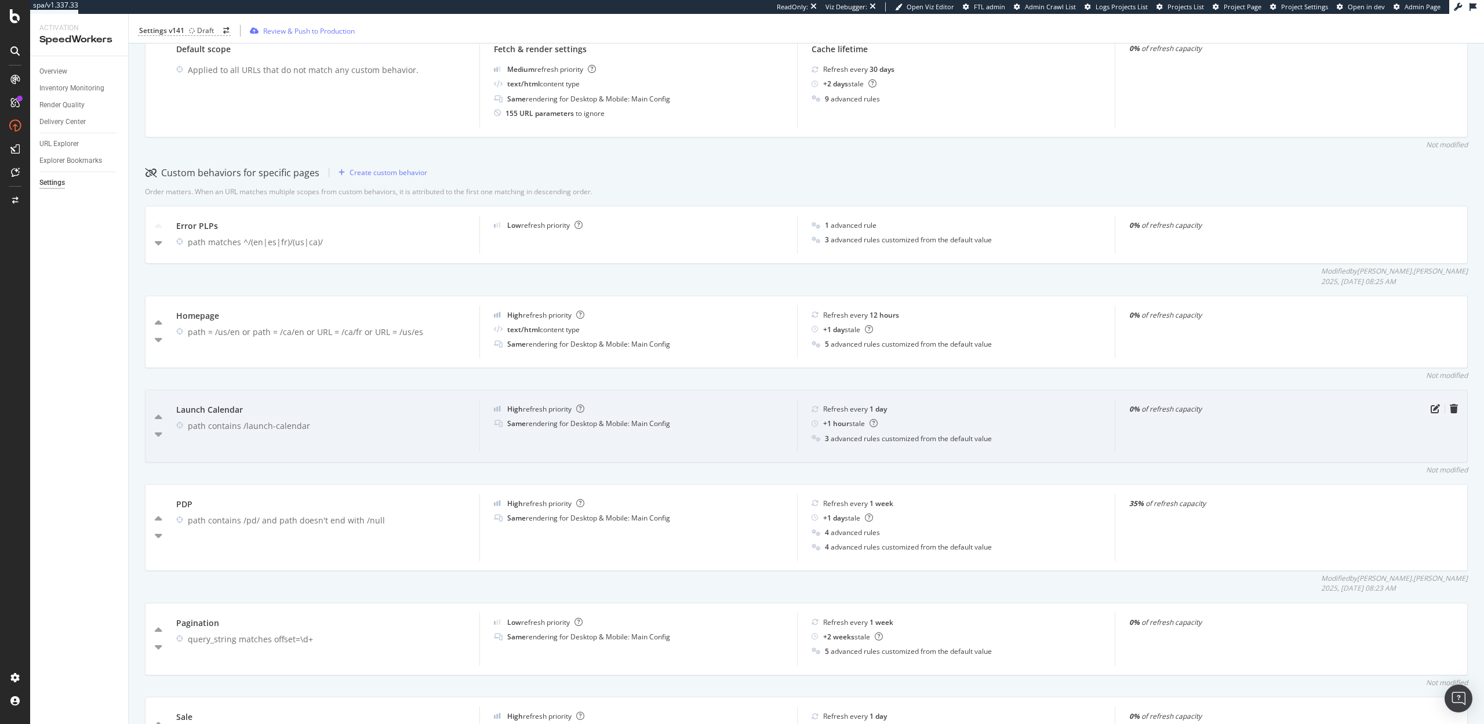
scroll to position [260, 0]
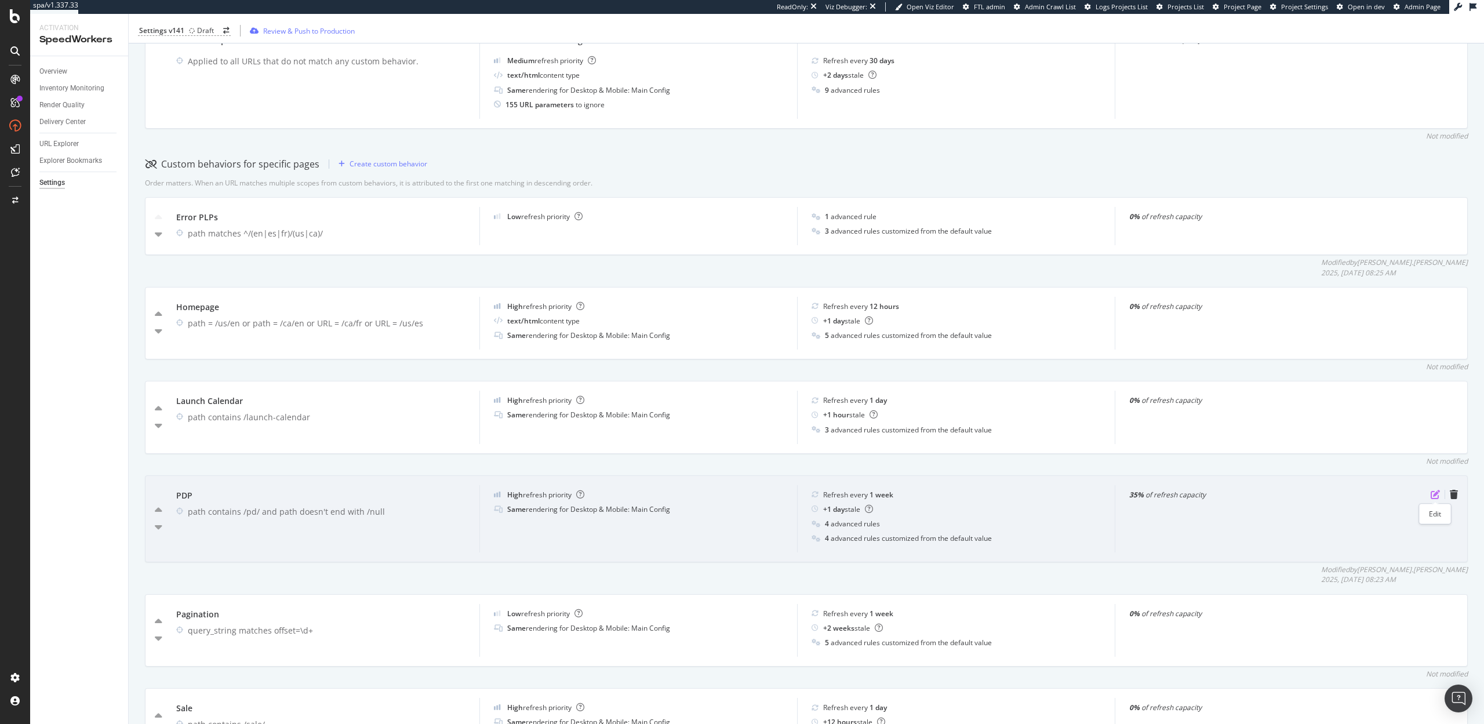
click at [1432, 493] on icon "pen-to-square" at bounding box center [1434, 494] width 9 height 9
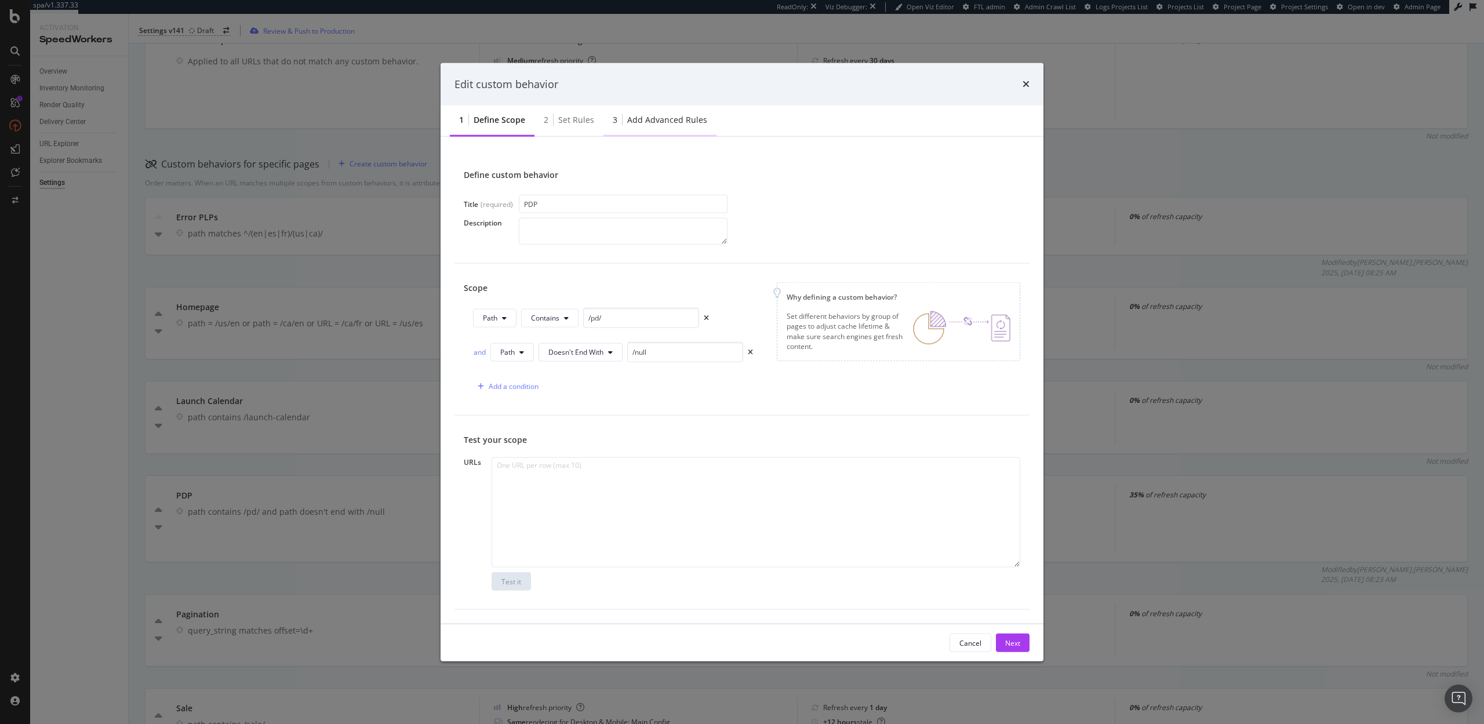
click at [642, 126] on div "3 Add advanced rules" at bounding box center [659, 121] width 113 height 32
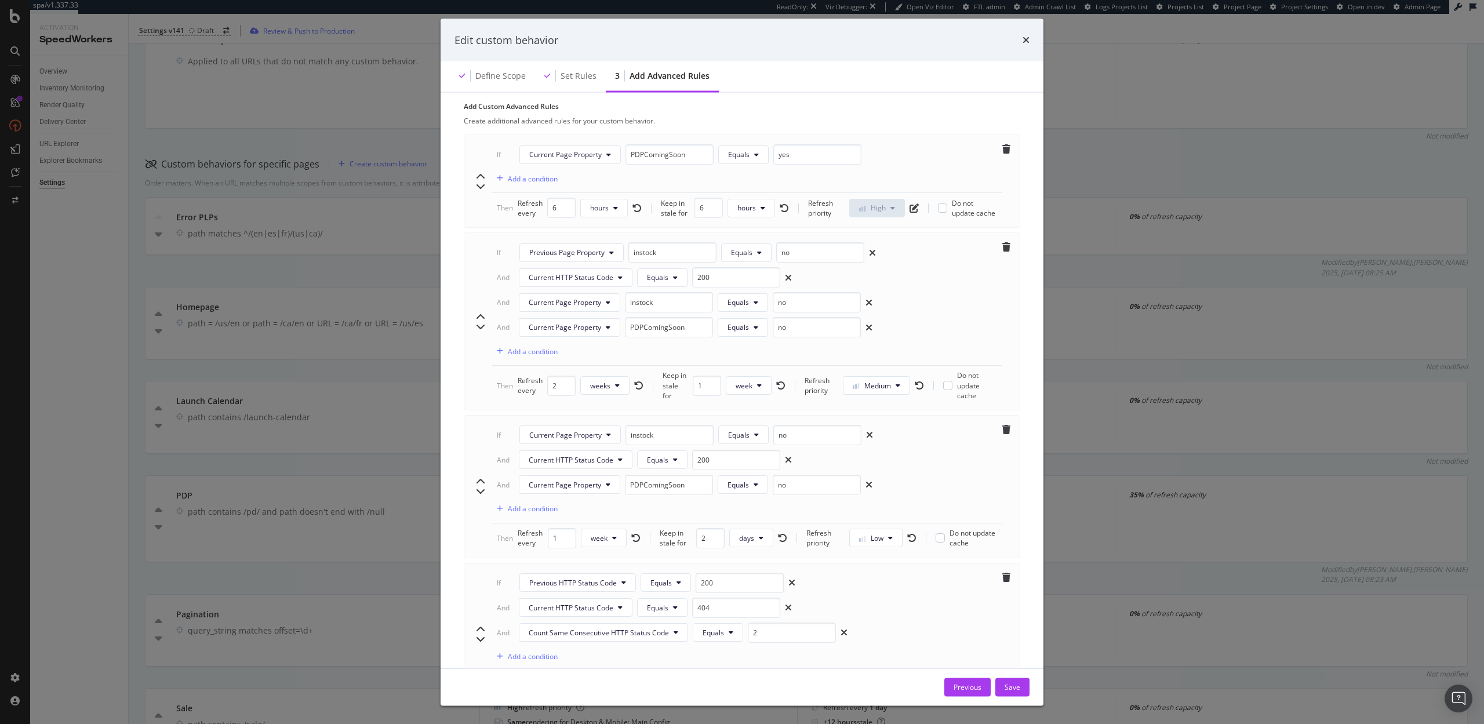
scroll to position [762, 0]
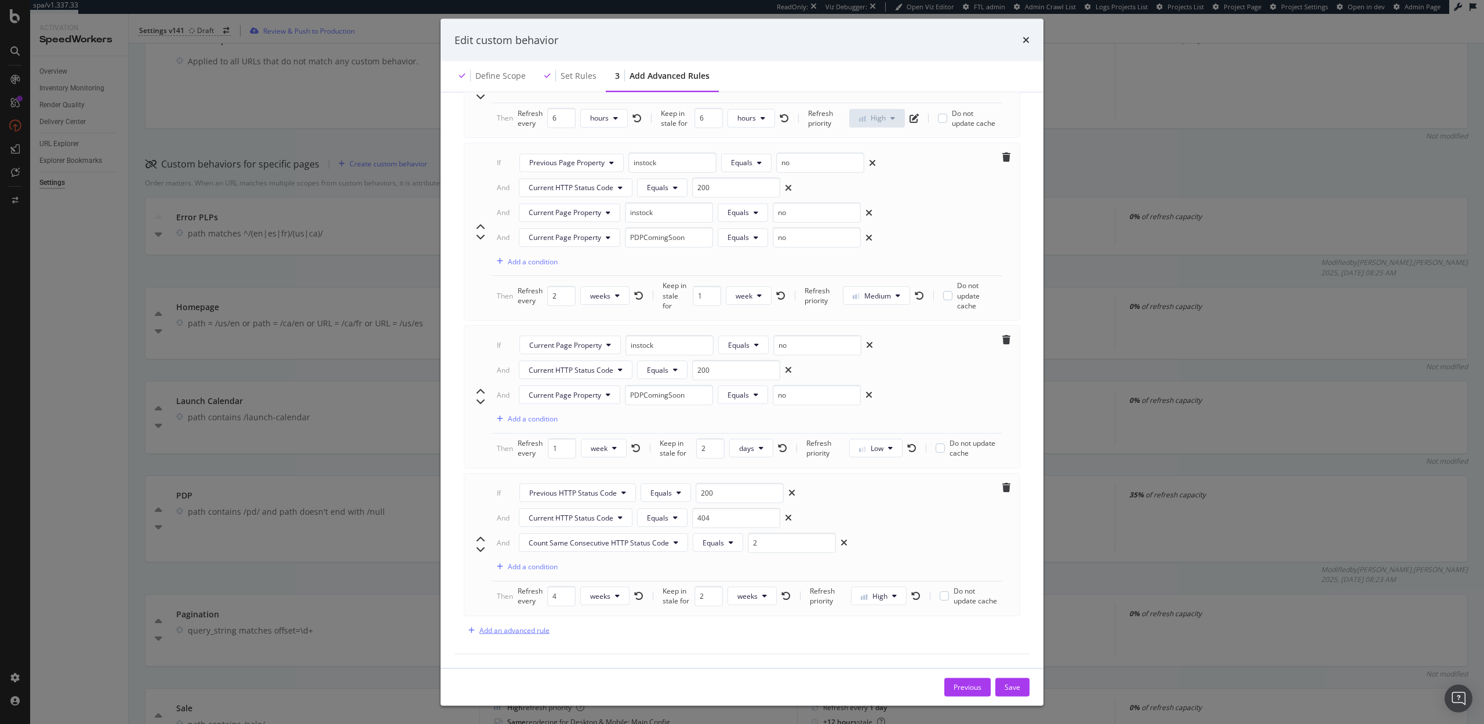
click at [523, 626] on div "Add an advanced rule" at bounding box center [514, 630] width 70 height 10
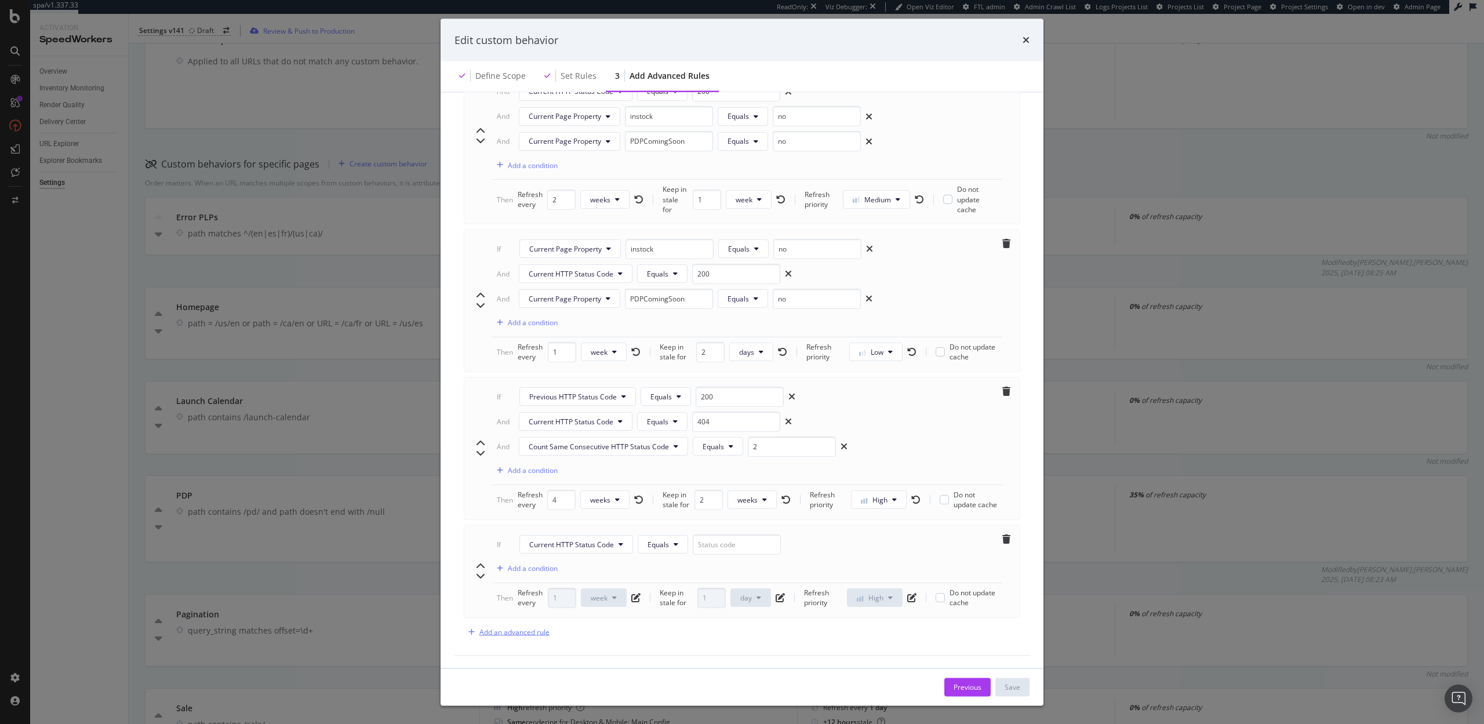
scroll to position [860, 0]
click at [719, 540] on input "modal" at bounding box center [737, 543] width 88 height 20
type input "5"
click at [668, 545] on span "Equals" at bounding box center [657, 543] width 21 height 10
click at [672, 586] on span "Greater than" at bounding box center [668, 588] width 42 height 10
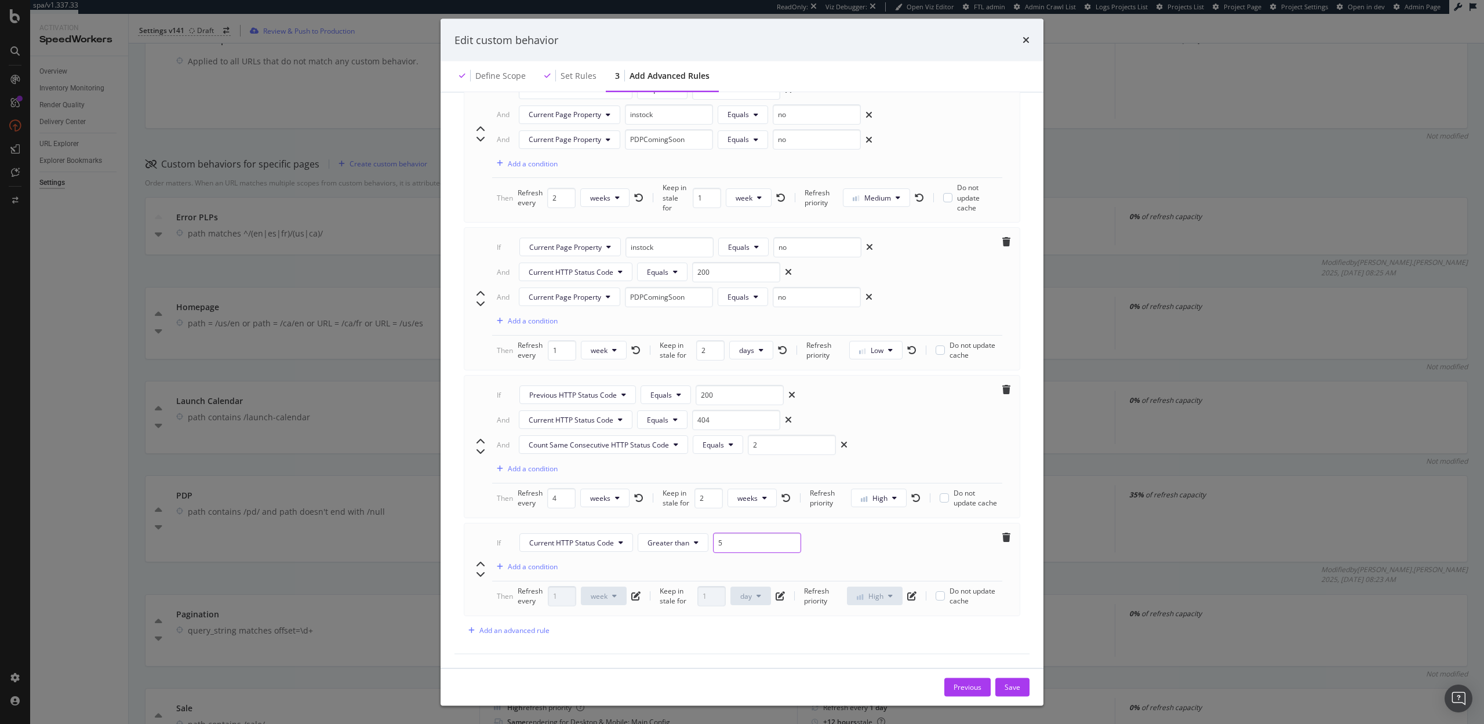
click at [725, 540] on input "5" at bounding box center [757, 543] width 88 height 20
type input "499"
click at [633, 596] on icon "pen-to-square" at bounding box center [635, 596] width 9 height 9
click at [557, 597] on input "1" at bounding box center [562, 596] width 28 height 20
type input "12"
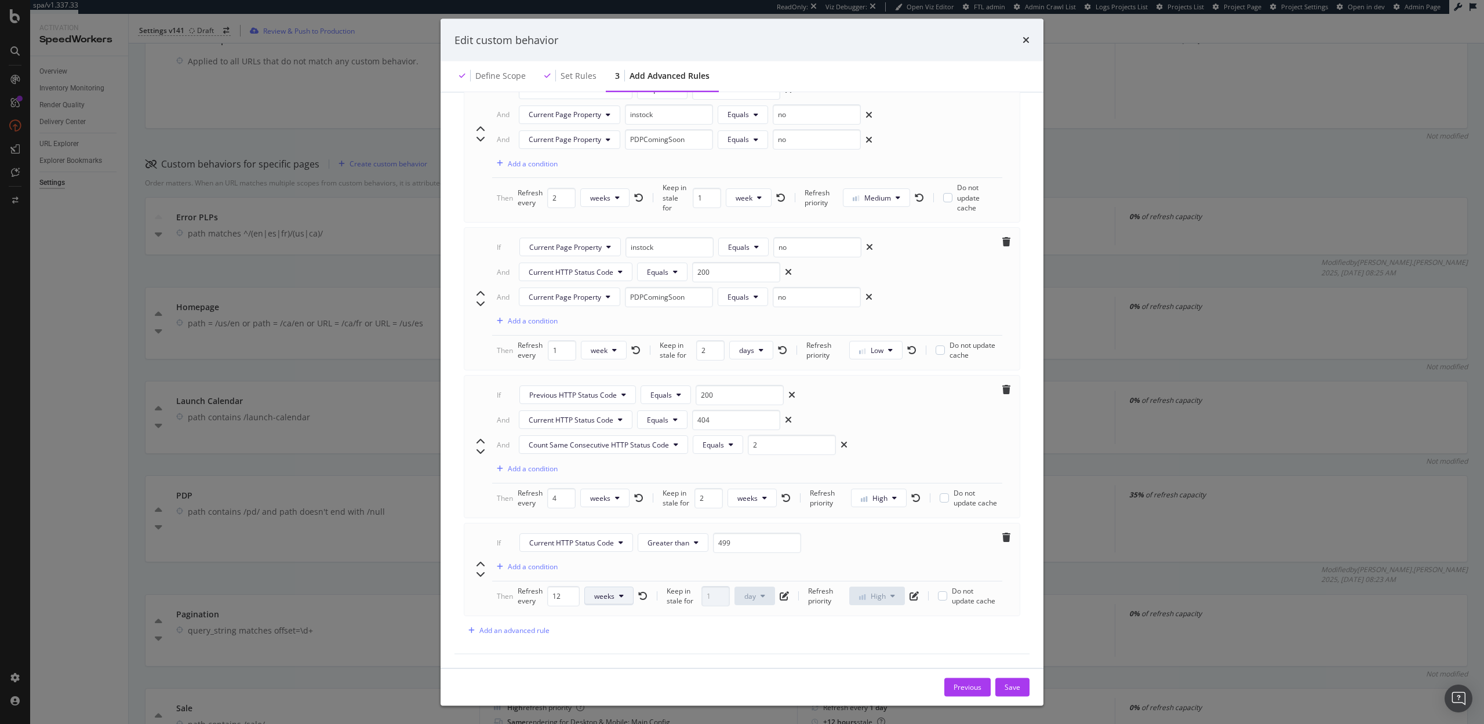
click at [599, 594] on span "weeks" at bounding box center [604, 596] width 20 height 10
click at [599, 633] on div "hours" at bounding box center [606, 640] width 45 height 17
click at [780, 594] on icon "pen-to-square" at bounding box center [782, 596] width 9 height 9
click at [750, 596] on span "day" at bounding box center [749, 596] width 12 height 10
click at [748, 679] on span "week" at bounding box center [753, 684] width 23 height 10
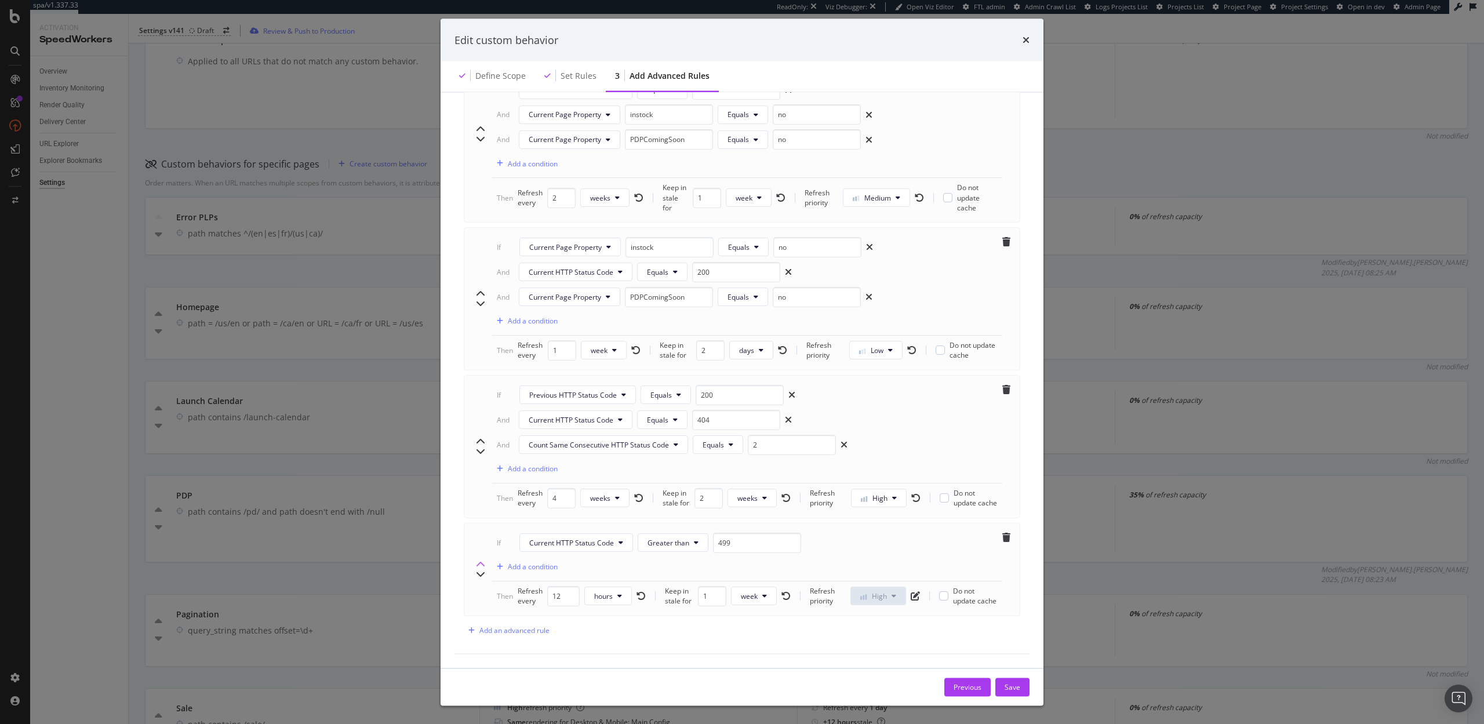
click at [478, 560] on icon "chevron-up" at bounding box center [480, 564] width 9 height 9
type input "499"
type input "12"
type input "1"
type input "200"
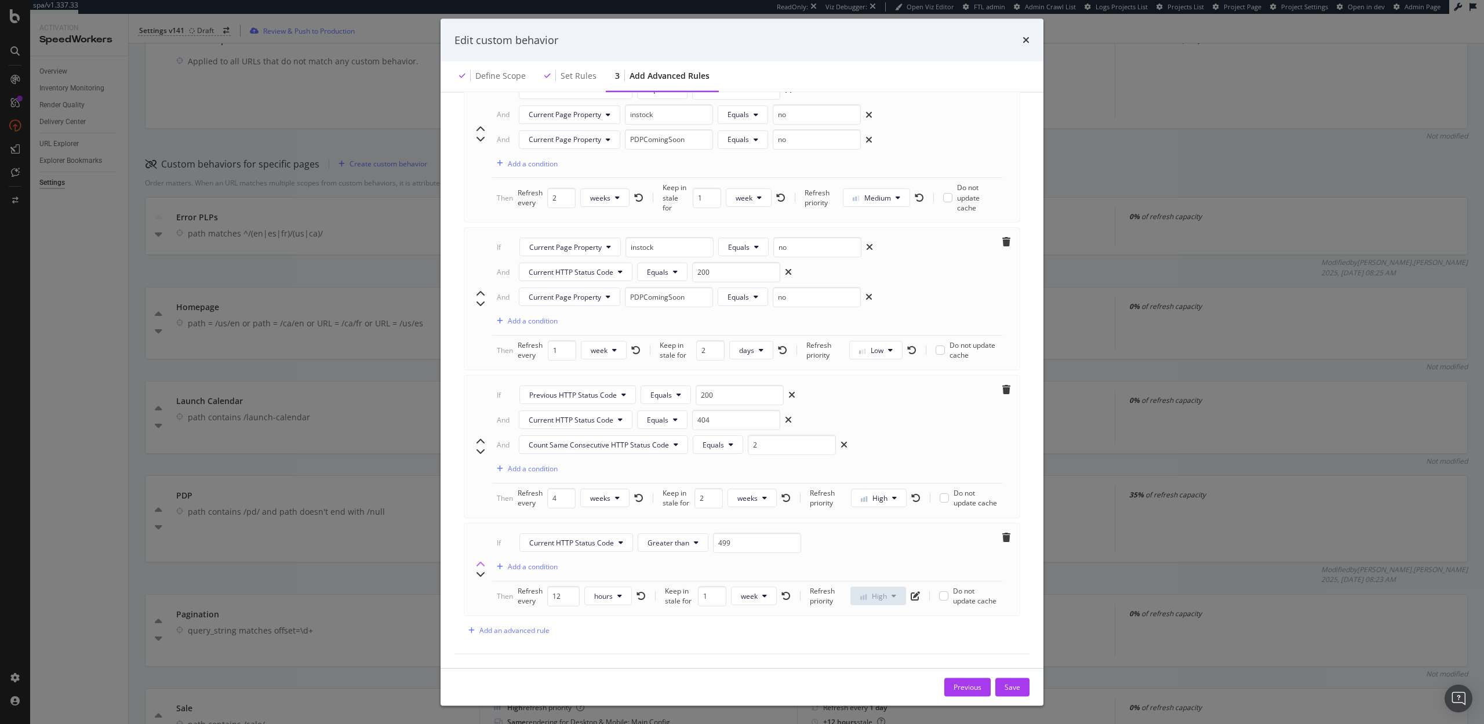
type input "4"
type input "2"
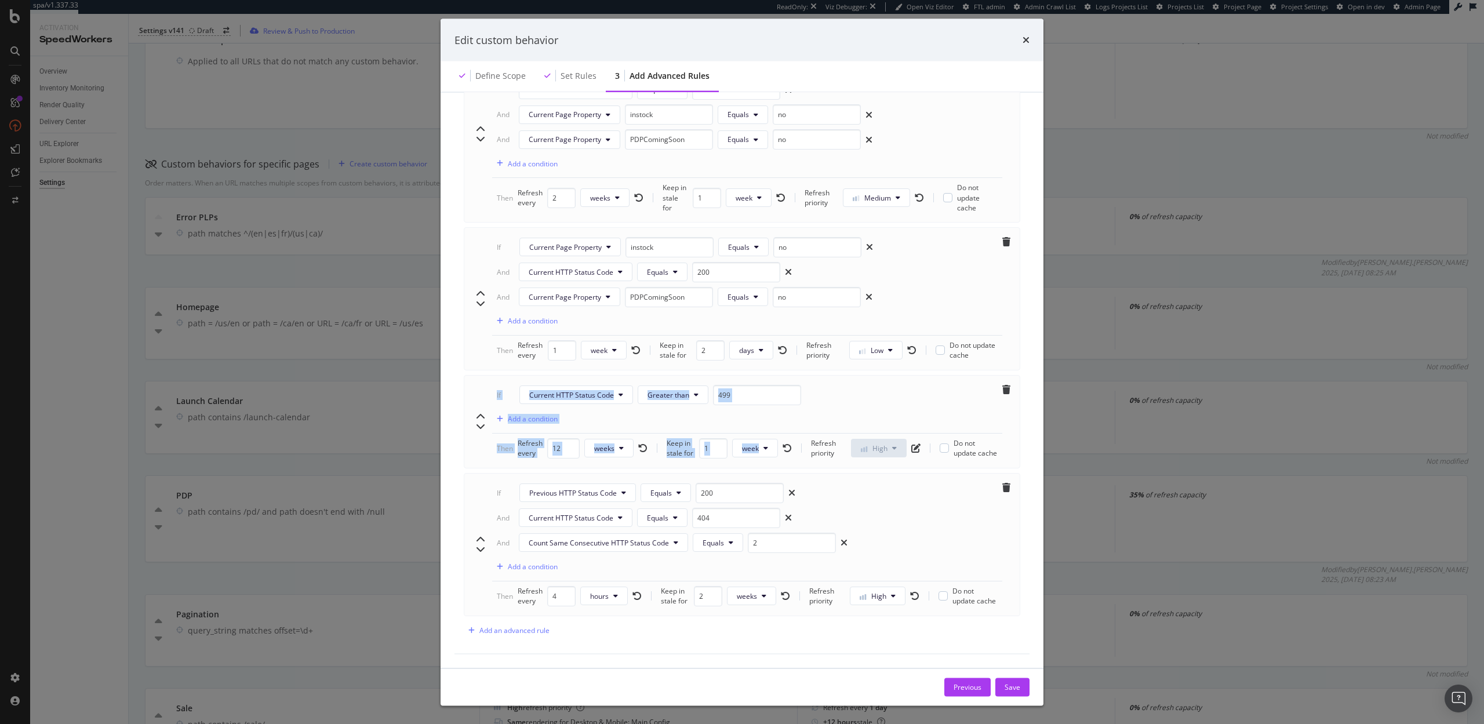
drag, startPoint x: 472, startPoint y: 380, endPoint x: 780, endPoint y: 454, distance: 316.6
click at [780, 454] on div "If Current HTTP Status Code Greater than 499 Add a condition Then Refresh every…" at bounding box center [742, 421] width 556 height 93
click at [656, 412] on div "If Current HTTP Status Code Greater than 499 Add a condition" at bounding box center [747, 409] width 510 height 49
click at [476, 413] on icon "chevron-up" at bounding box center [480, 417] width 9 height 9
type input "12"
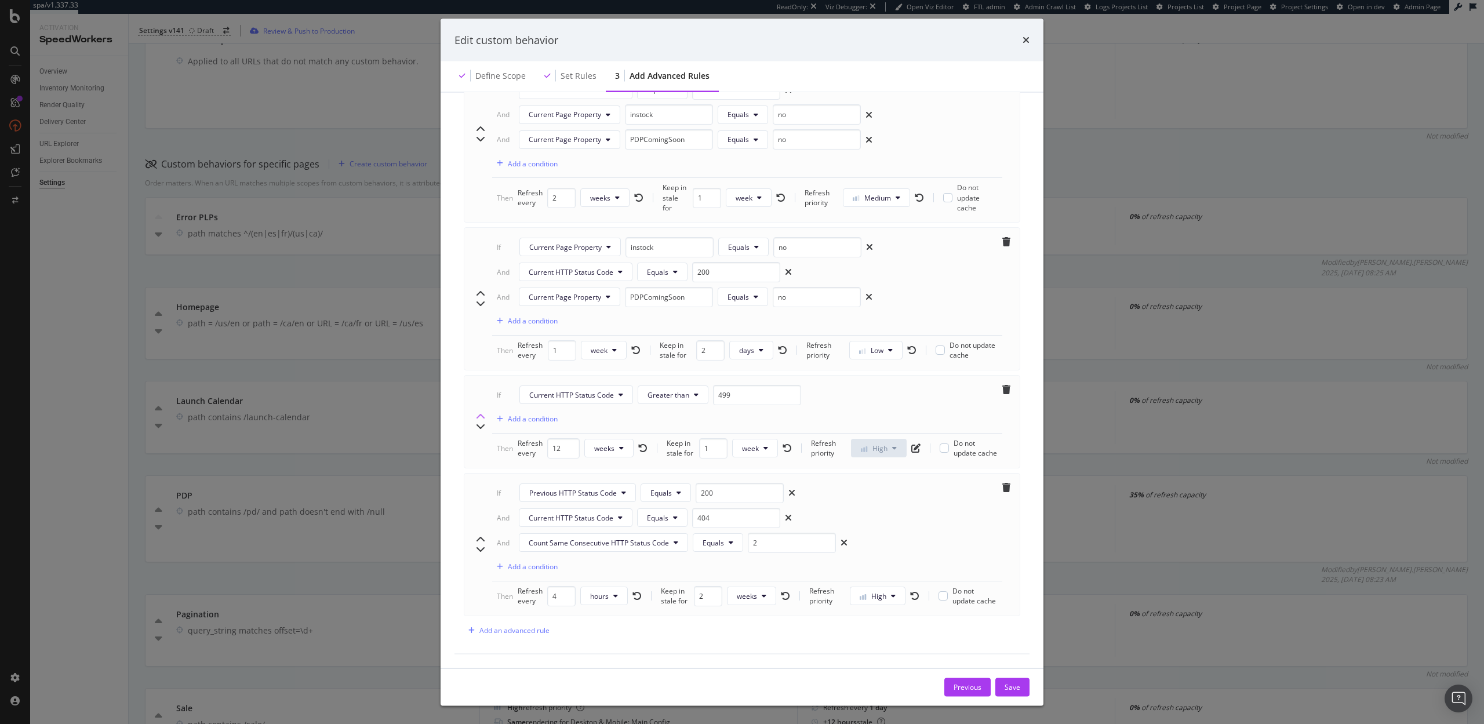
type input "1"
type input "2"
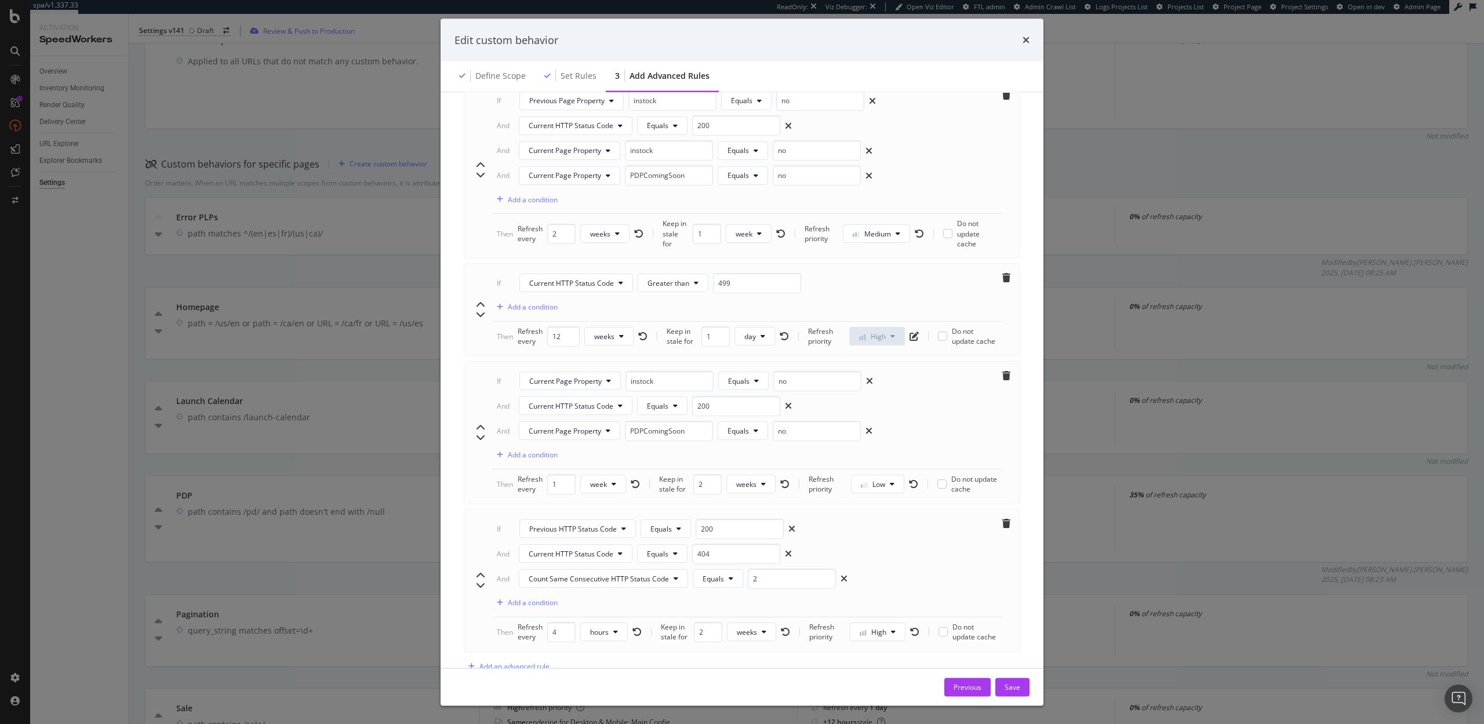
scroll to position [822, 0]
click at [482, 303] on icon "chevron-up" at bounding box center [480, 306] width 9 height 9
type input "12"
type input "2"
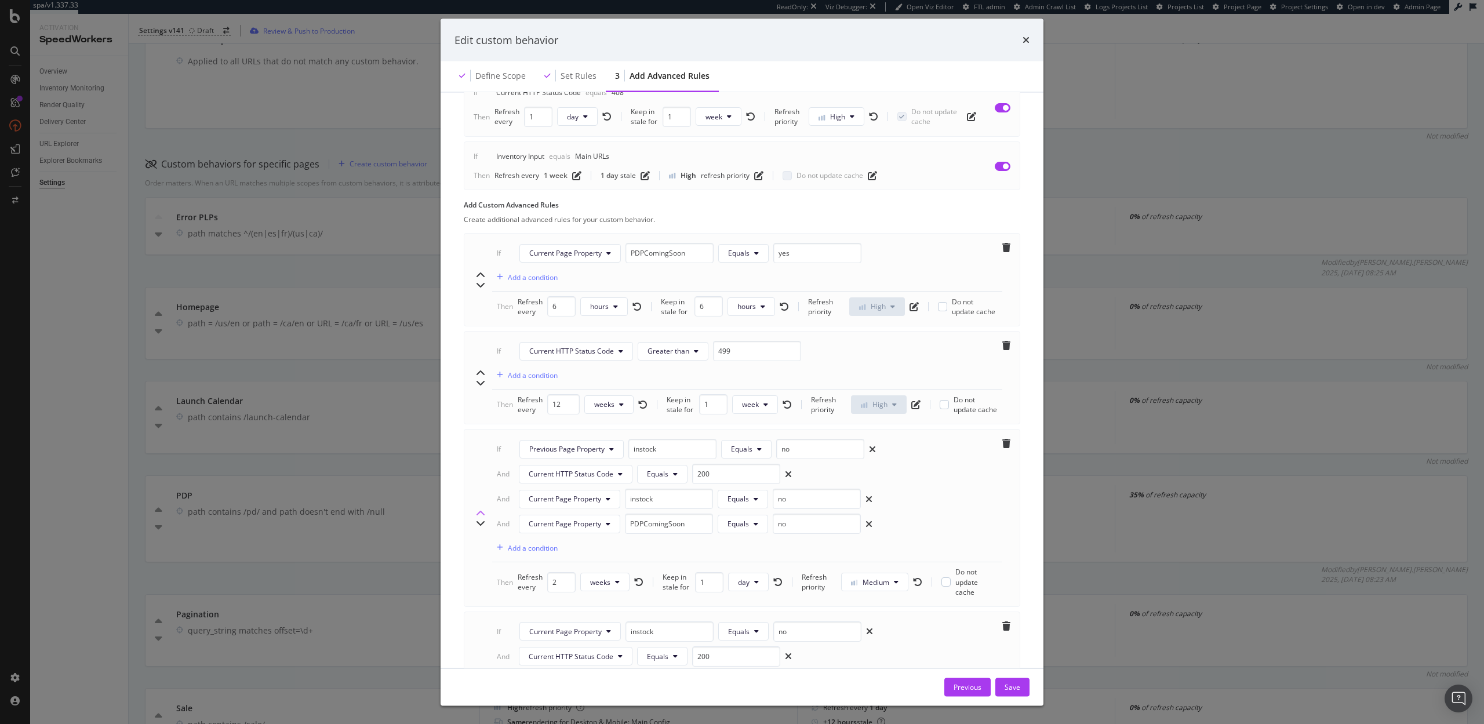
scroll to position [551, 0]
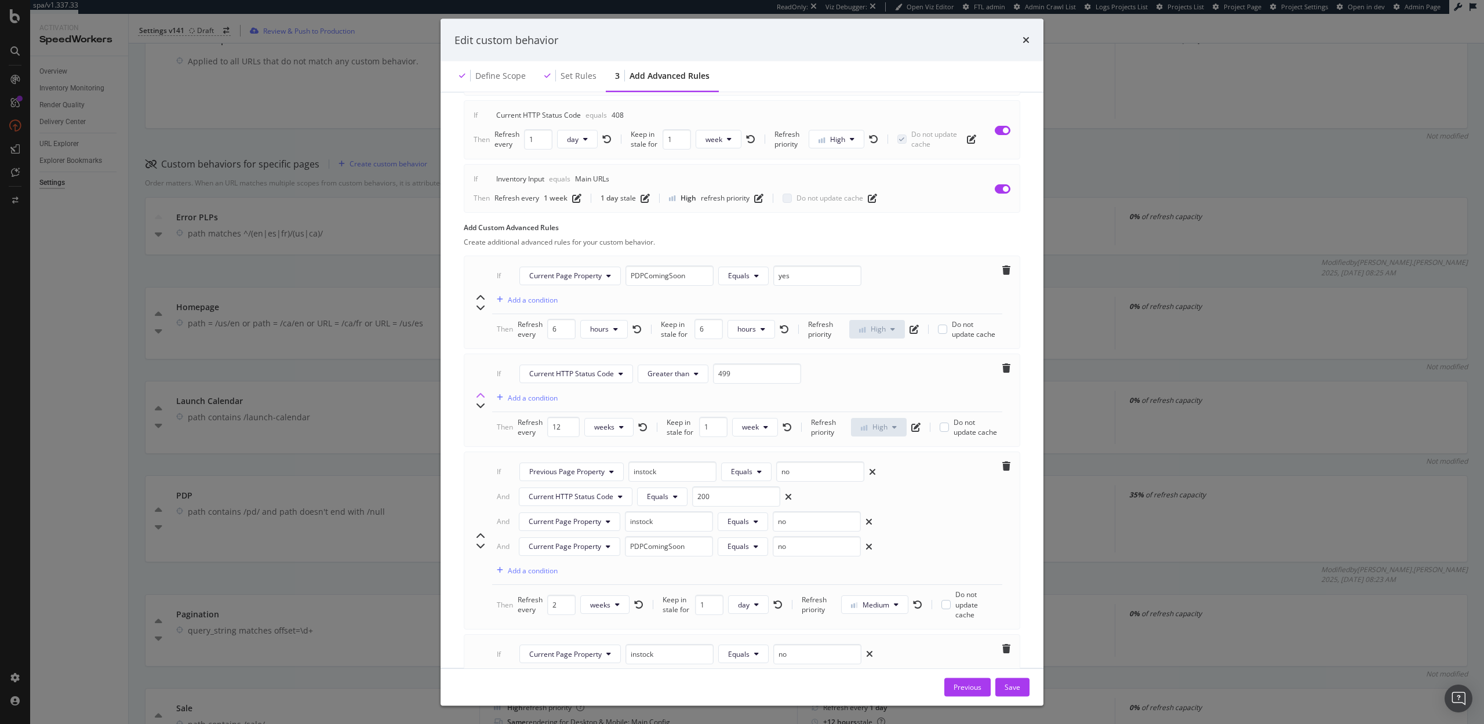
click at [481, 394] on icon "chevron-up" at bounding box center [480, 395] width 9 height 9
type input "12"
type input "1"
type input "6"
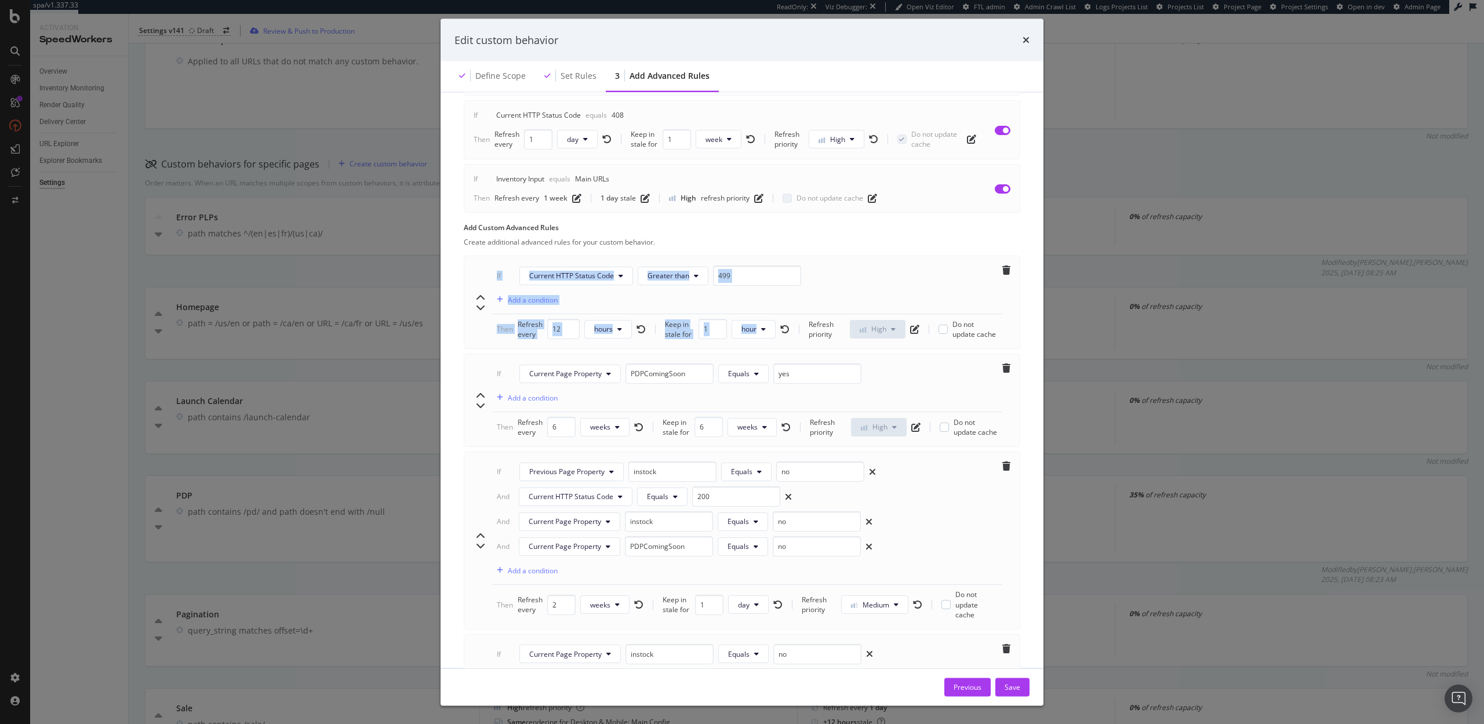
drag, startPoint x: 482, startPoint y: 271, endPoint x: 783, endPoint y: 345, distance: 310.0
click at [783, 345] on div "If Current HTTP Status Code Greater than 499 Add a condition Then Refresh every…" at bounding box center [742, 302] width 556 height 93
click at [742, 345] on div "If Current HTTP Status Code Greater than 499 Add a condition Then Refresh every…" at bounding box center [742, 302] width 556 height 93
click at [1017, 688] on div "Save" at bounding box center [1012, 687] width 16 height 10
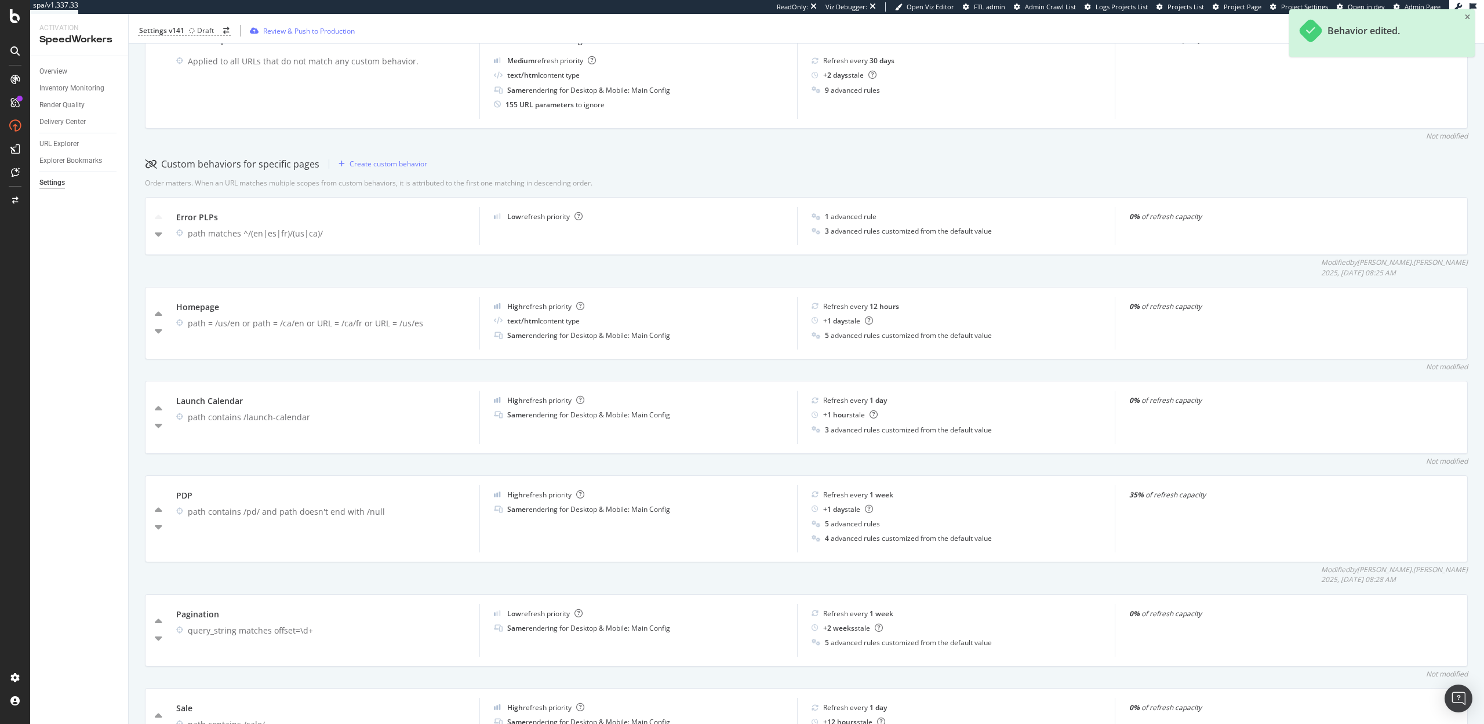
scroll to position [0, 0]
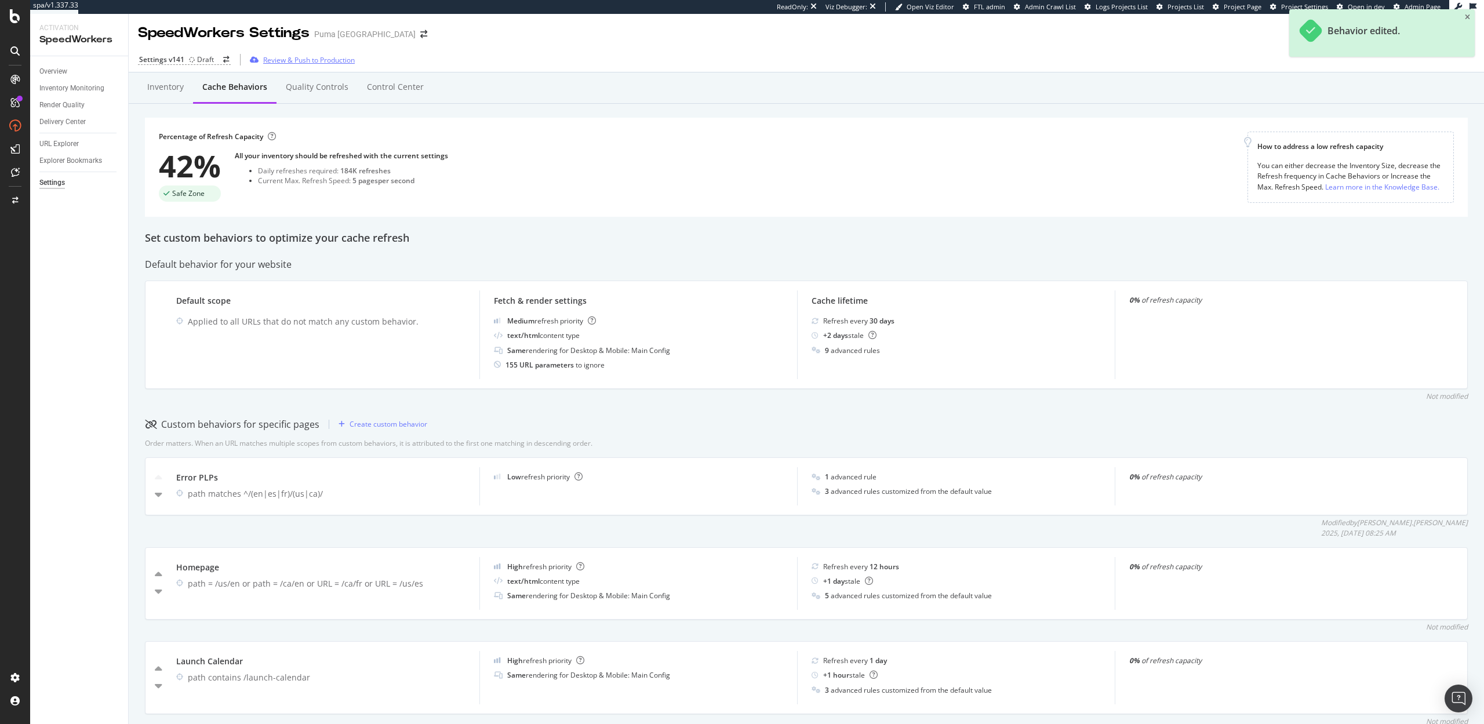
click at [297, 61] on div "Review & Push to Production" at bounding box center [309, 60] width 92 height 10
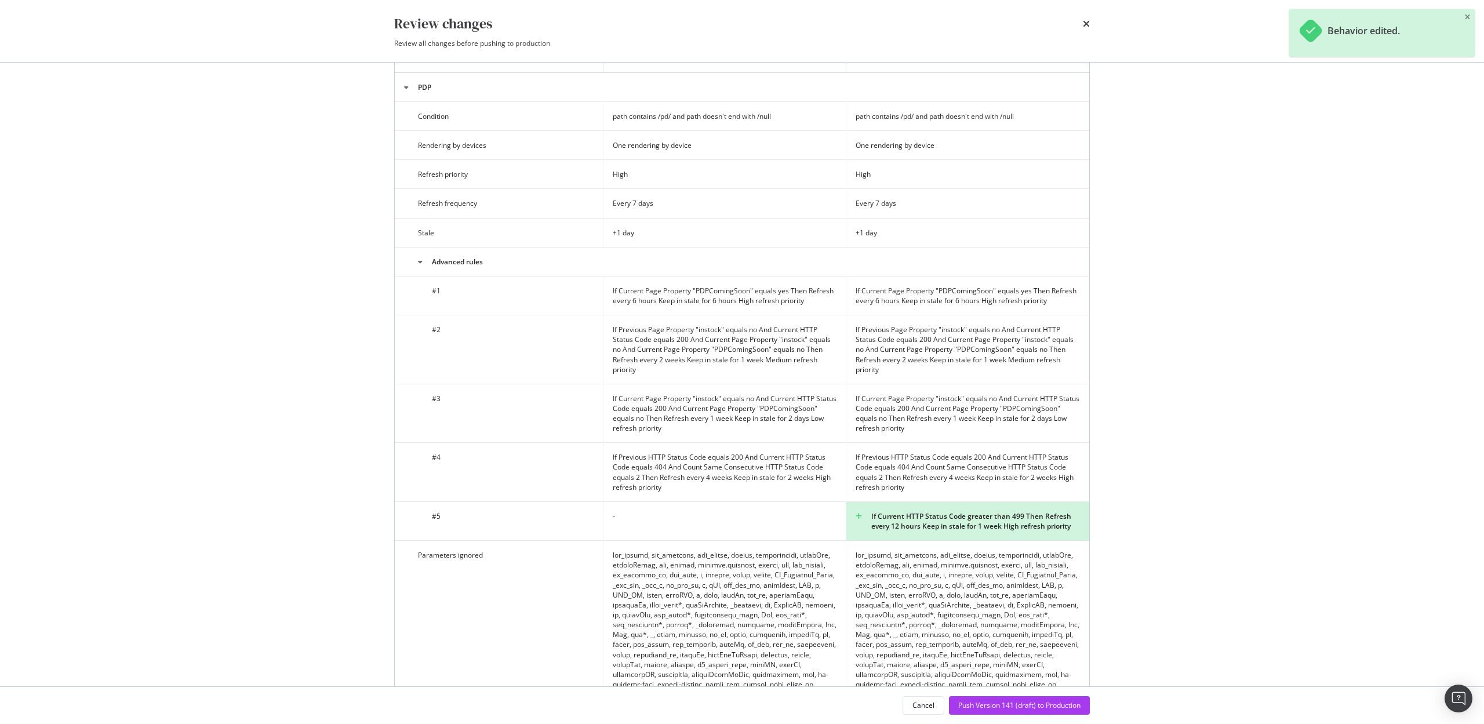
scroll to position [587, 0]
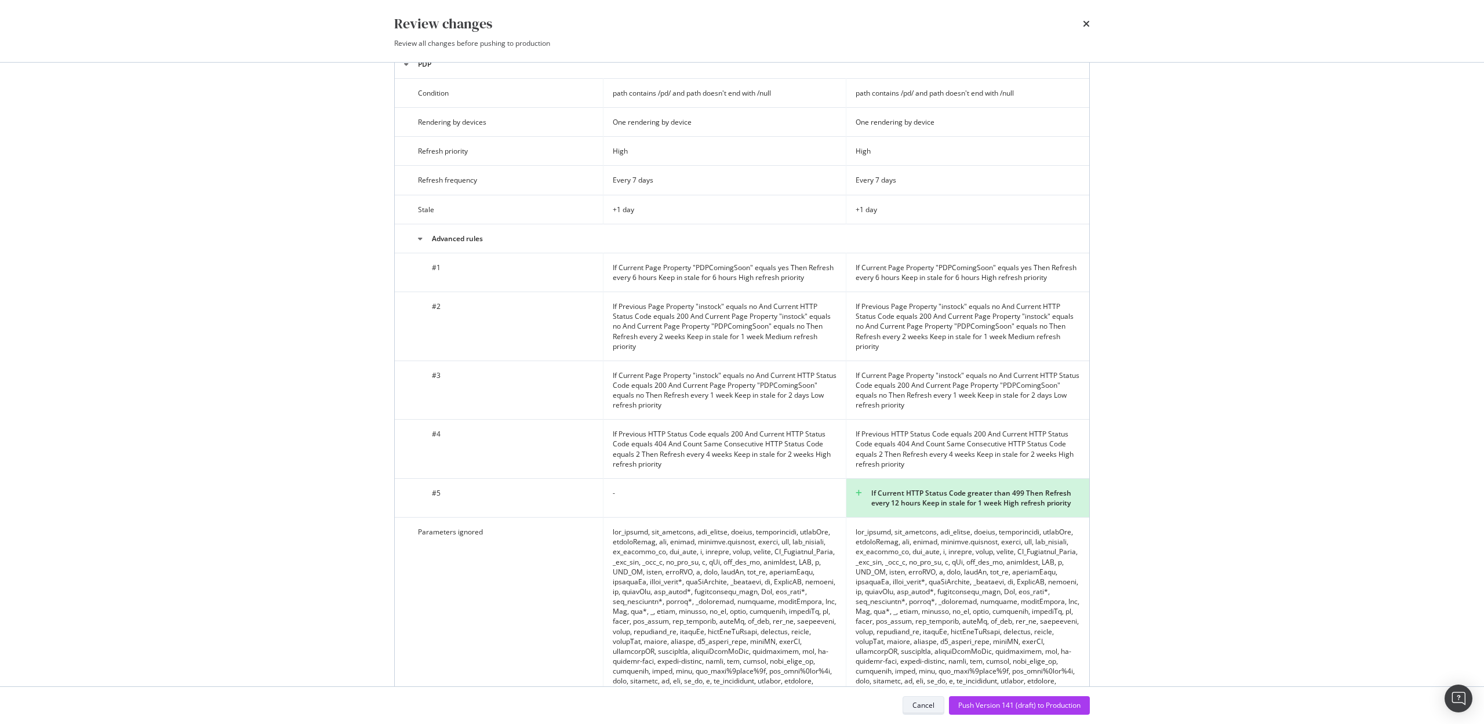
click at [926, 707] on div "Cancel" at bounding box center [923, 705] width 22 height 10
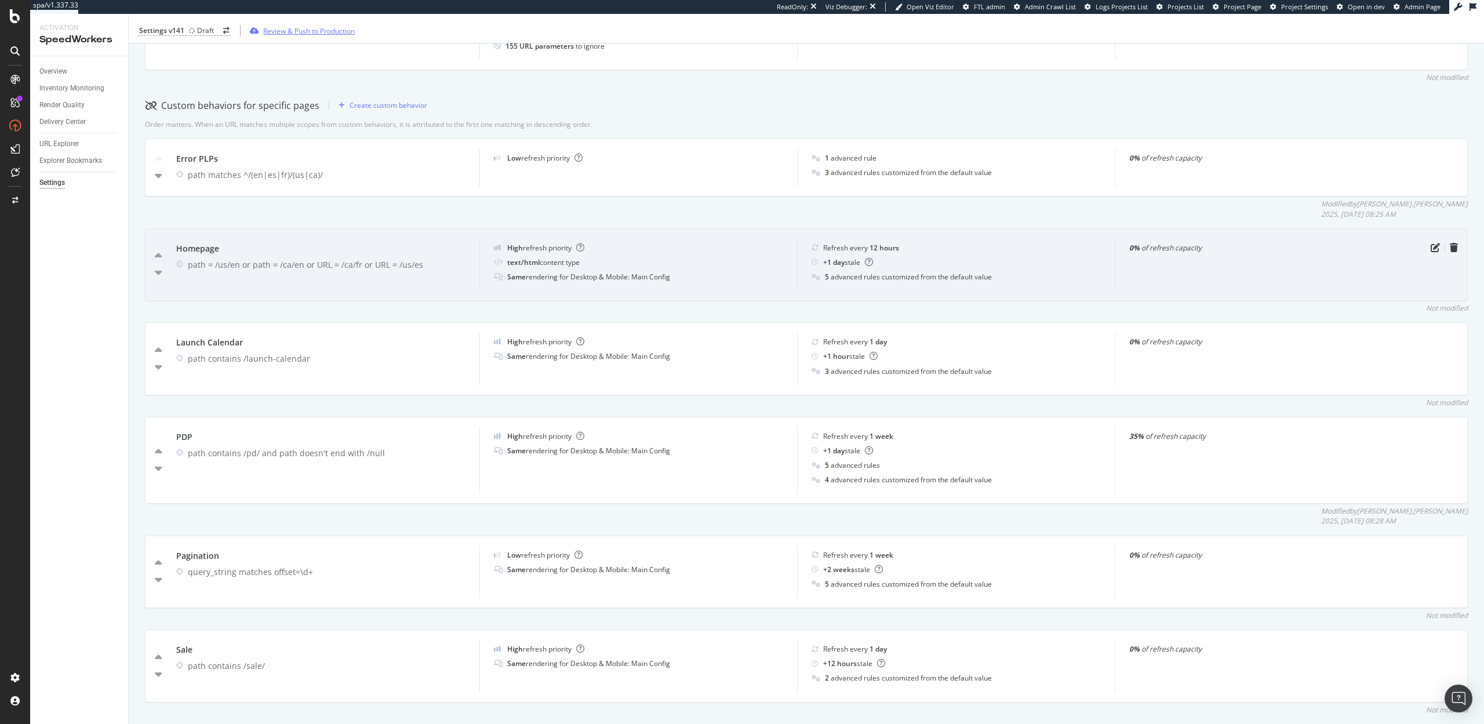
scroll to position [381, 0]
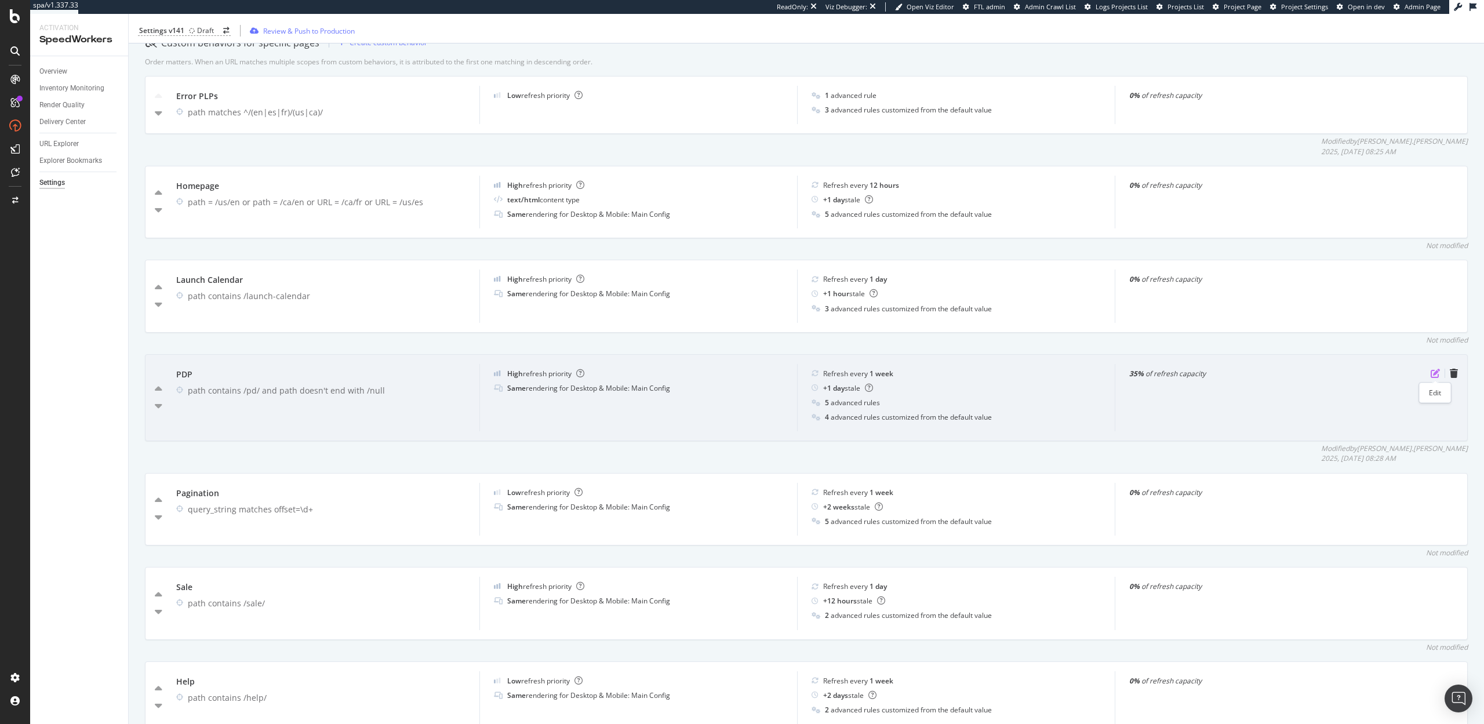
click at [1436, 373] on icon "pen-to-square" at bounding box center [1434, 373] width 9 height 9
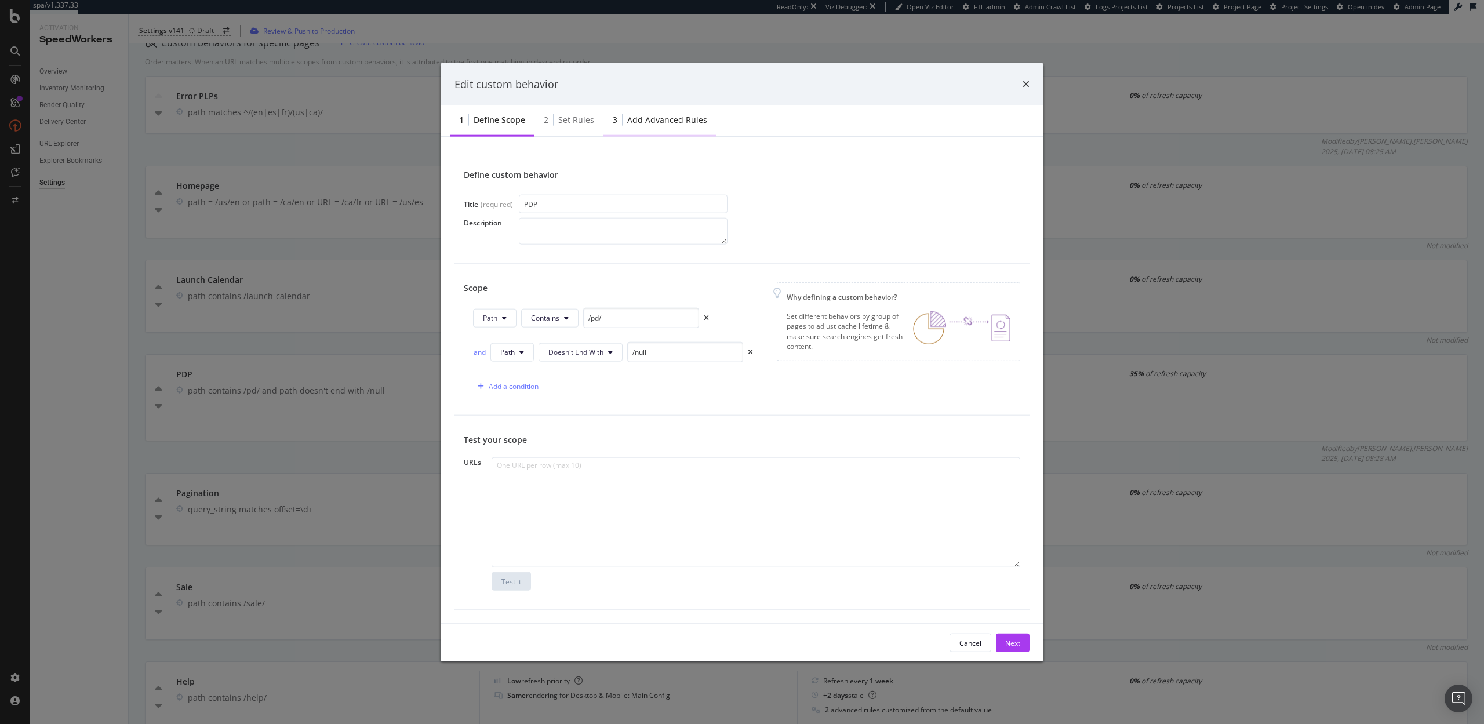
click at [679, 128] on div "3 Add advanced rules" at bounding box center [659, 121] width 113 height 32
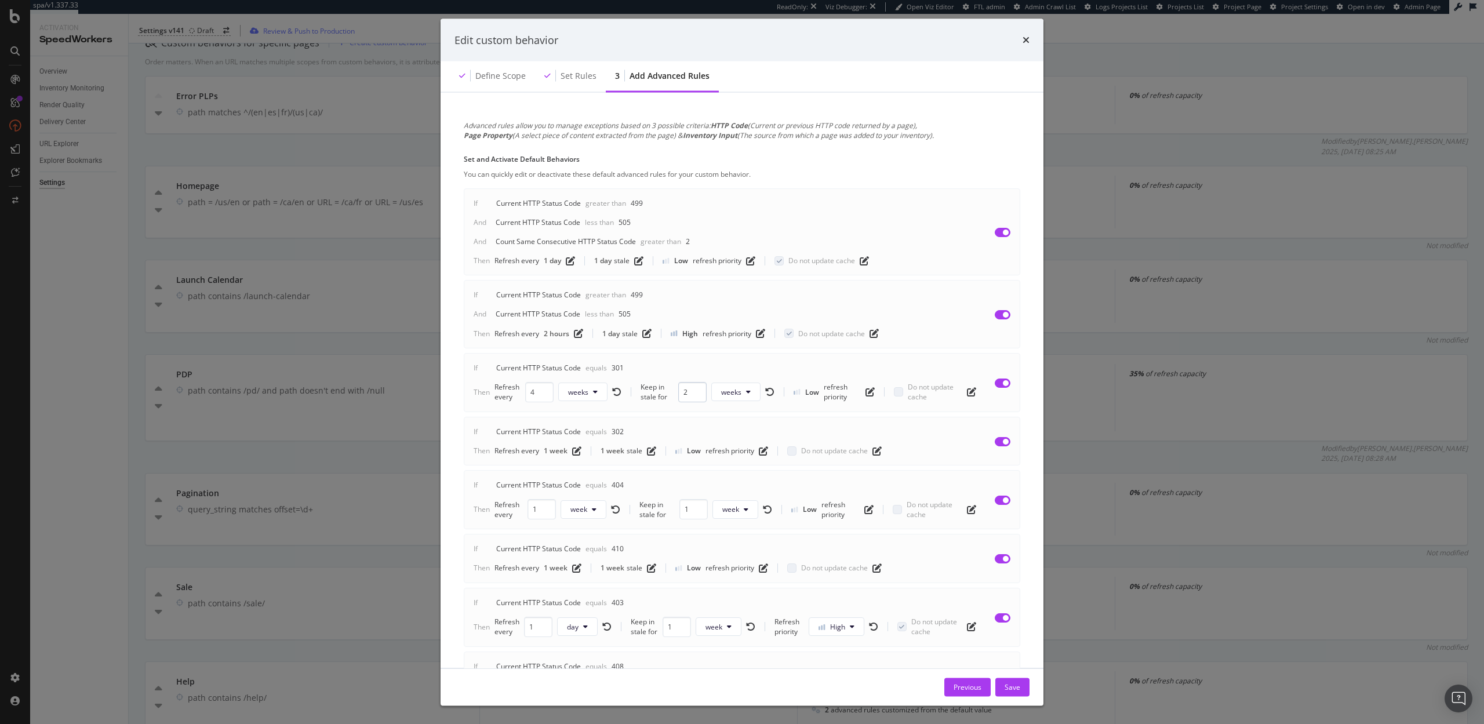
scroll to position [602, 0]
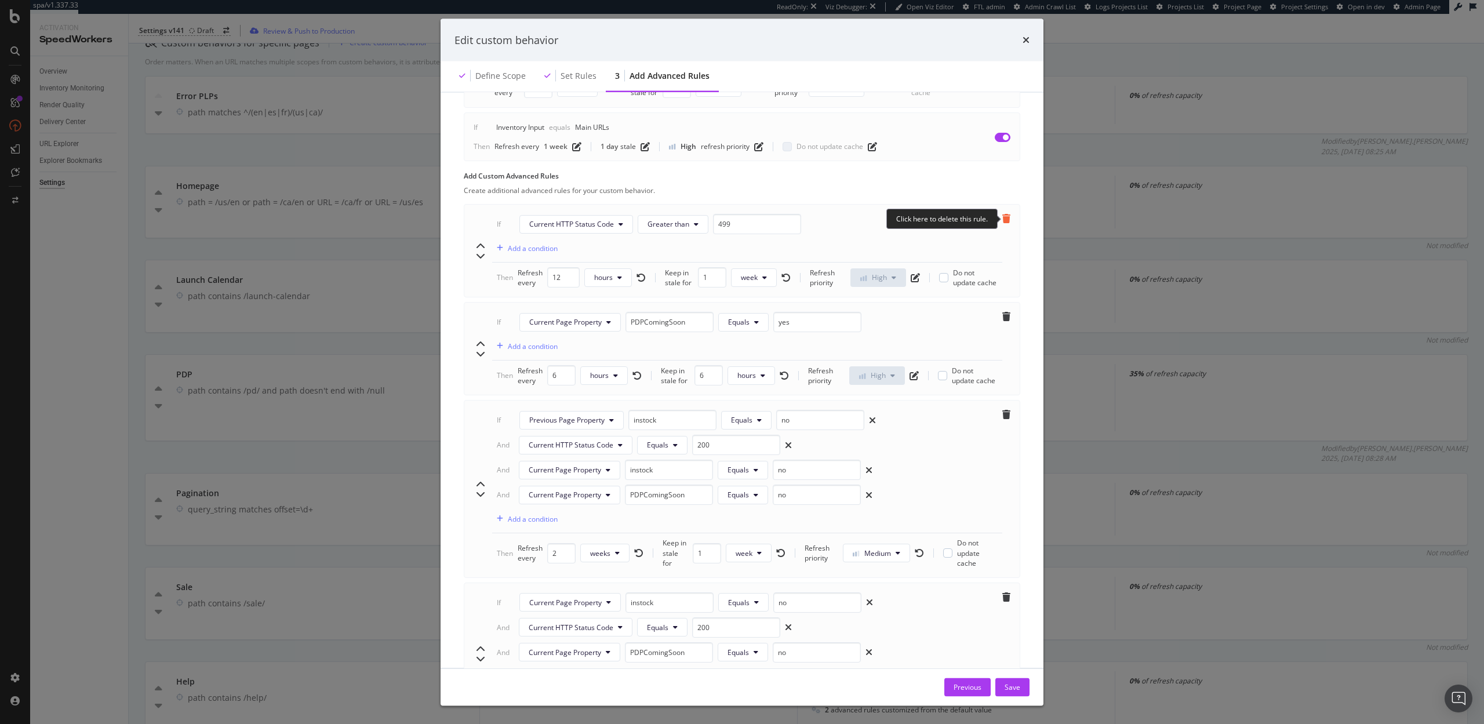
click at [1007, 216] on icon "trash" at bounding box center [1006, 218] width 8 height 9
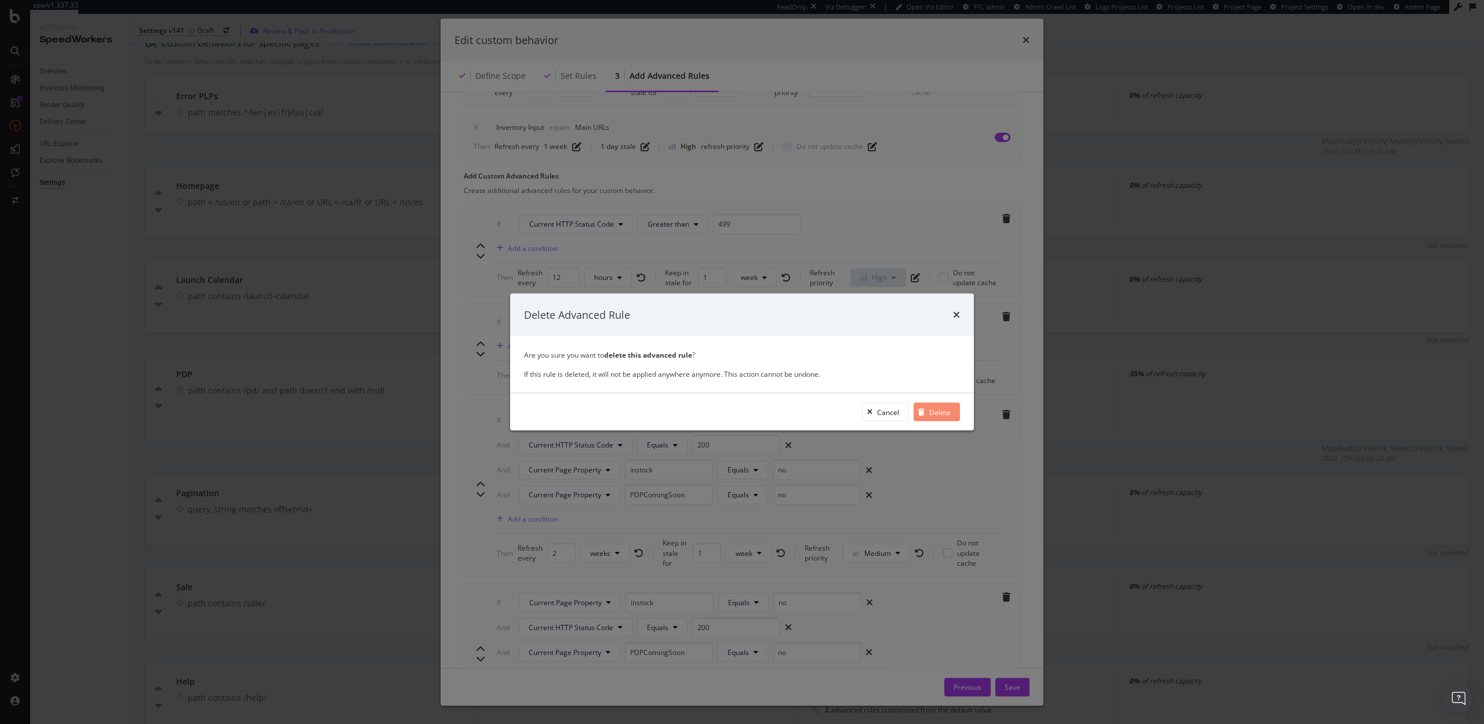
click at [941, 412] on div "Delete" at bounding box center [939, 412] width 21 height 10
type input "6"
type input "instock"
type input "no"
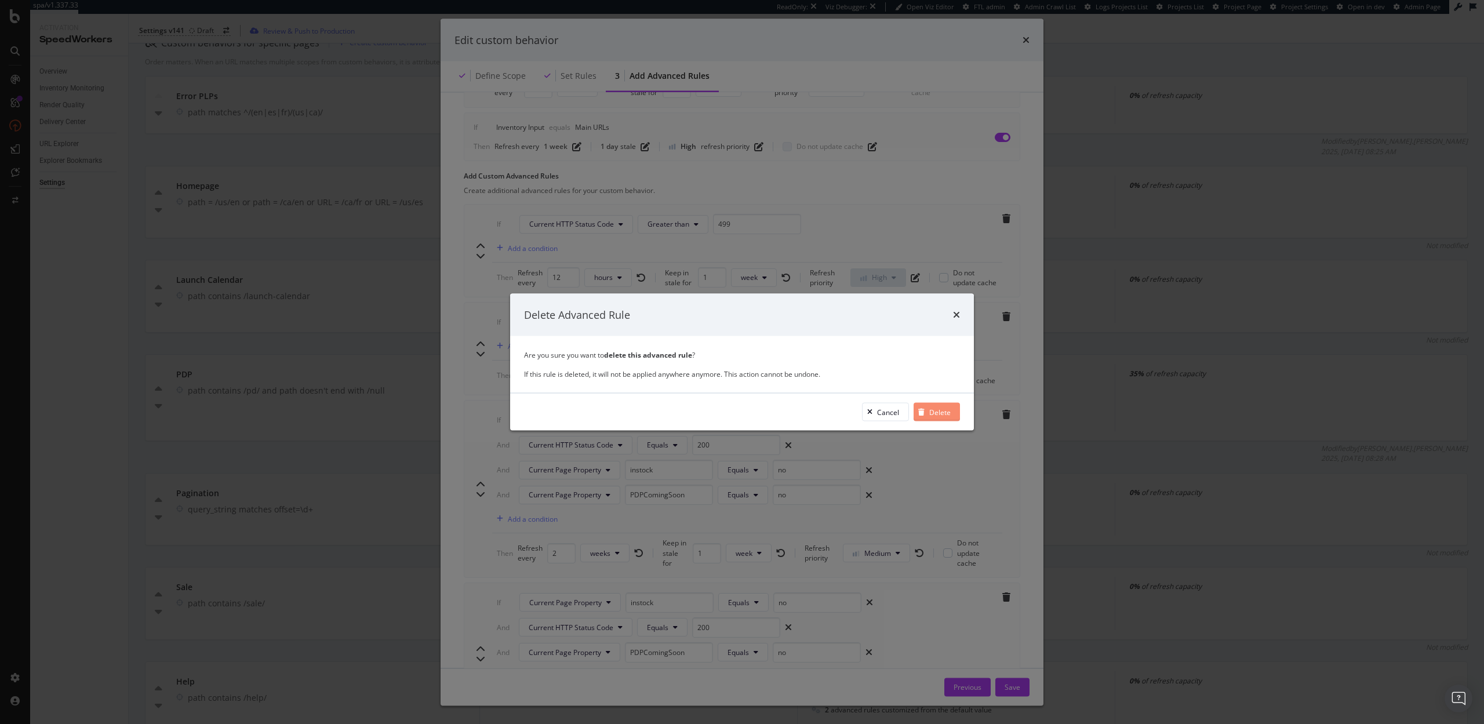
type input "2"
type input "1"
type input "PDPComingSoon"
type input "1"
type input "2"
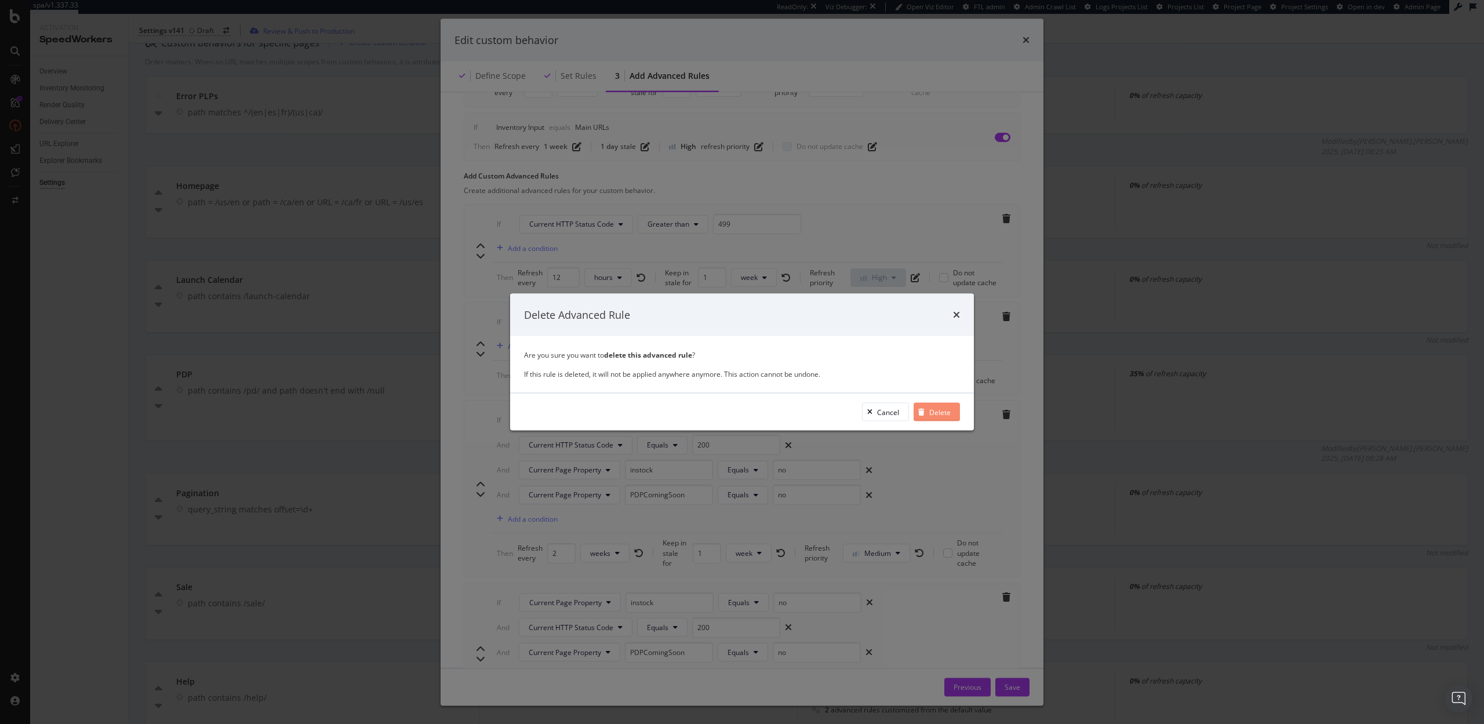
type input "404"
type input "4"
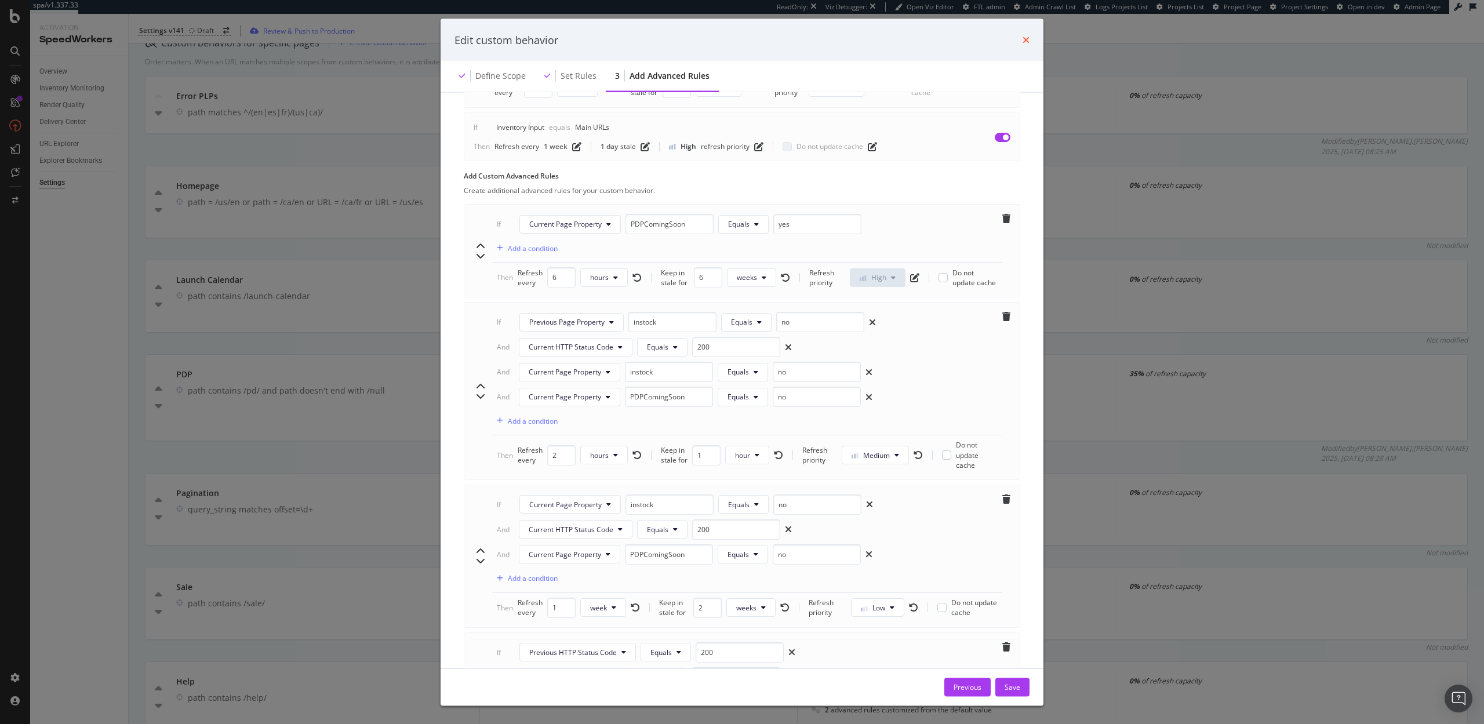
click at [1028, 40] on icon "times" at bounding box center [1025, 39] width 7 height 9
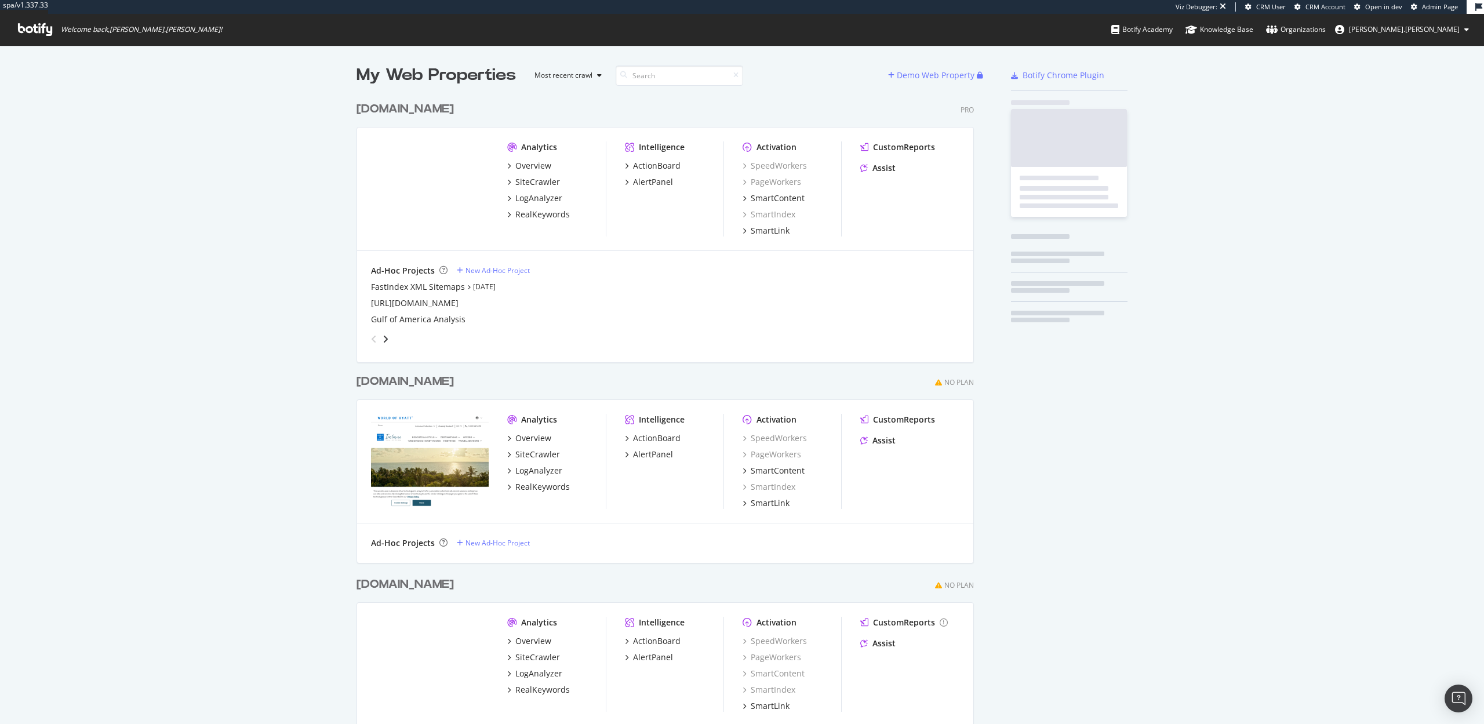
scroll to position [678, 627]
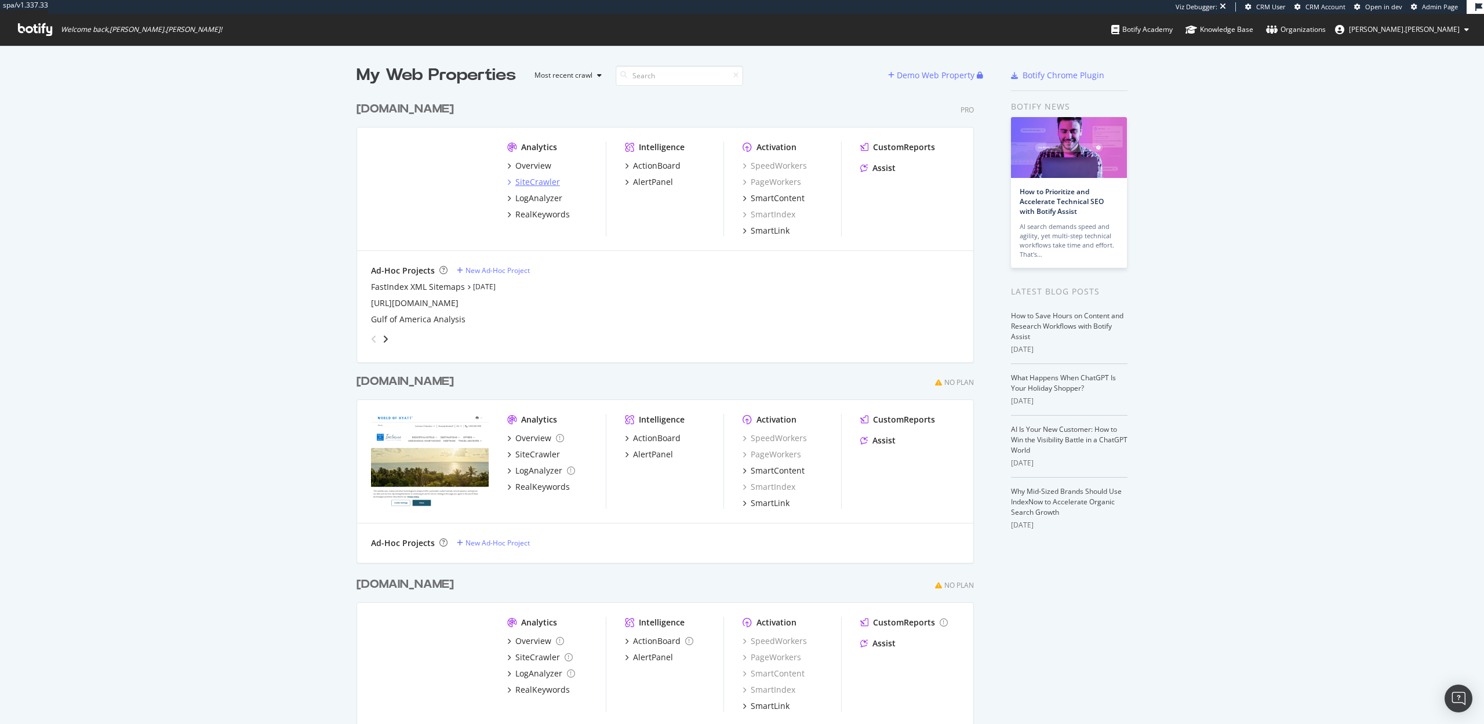
click at [533, 180] on div "SiteCrawler" at bounding box center [537, 182] width 45 height 12
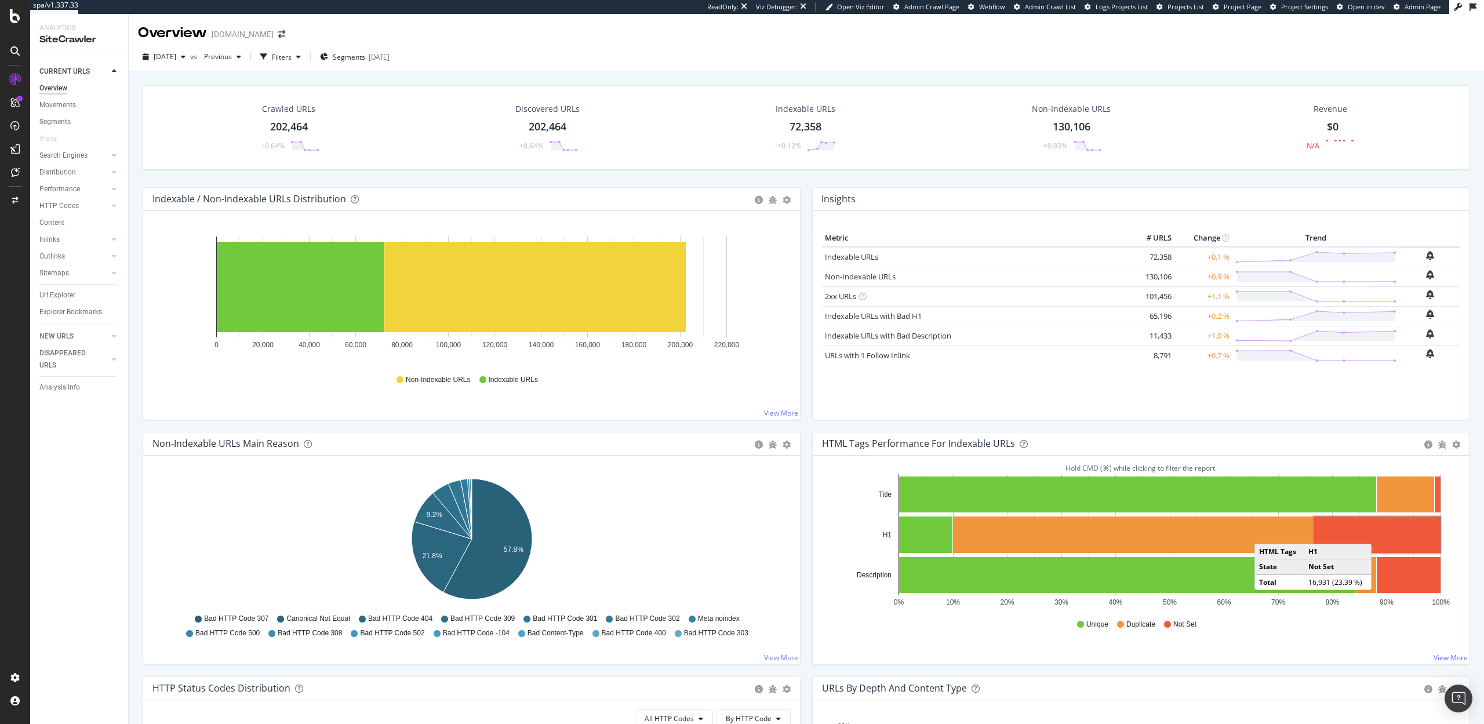
click at [1383, 532] on rect "A chart." at bounding box center [1377, 534] width 126 height 37
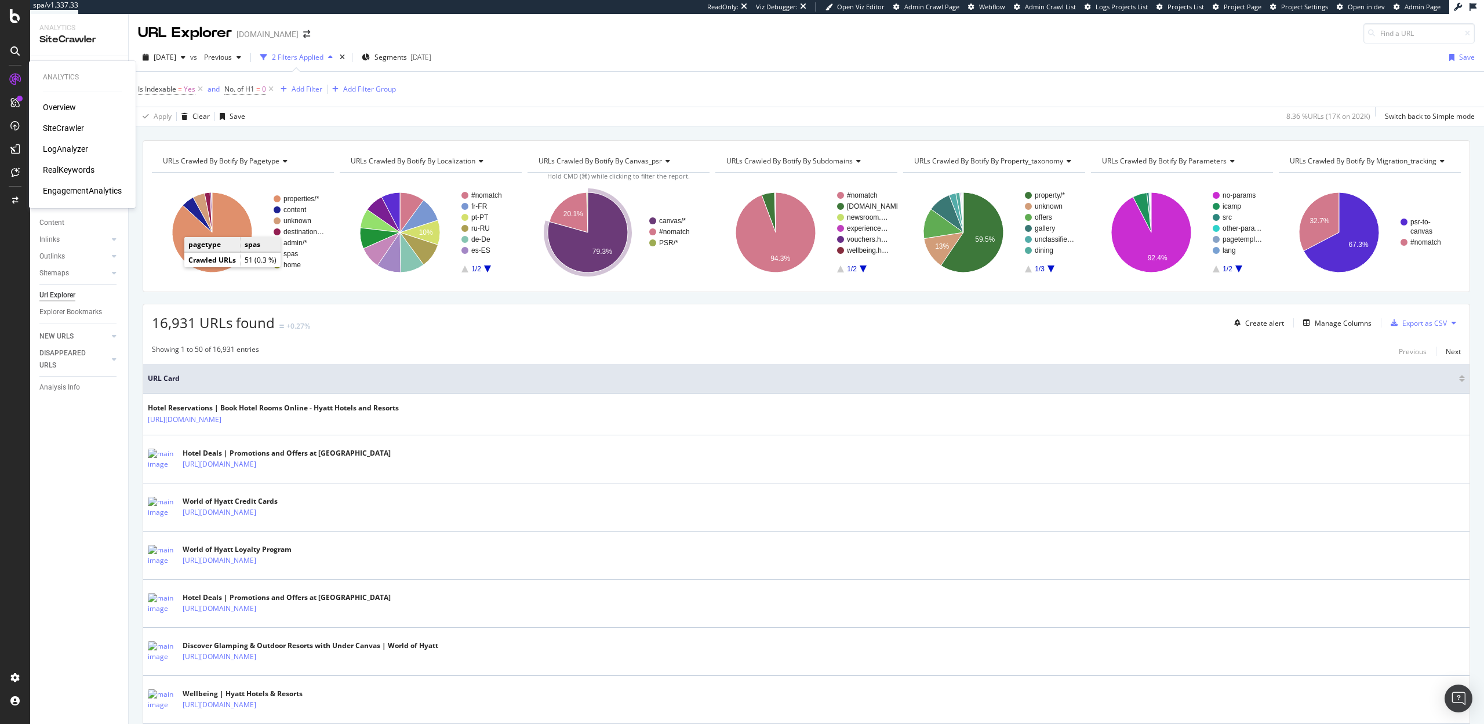
click at [72, 148] on div "LogAnalyzer" at bounding box center [65, 149] width 45 height 12
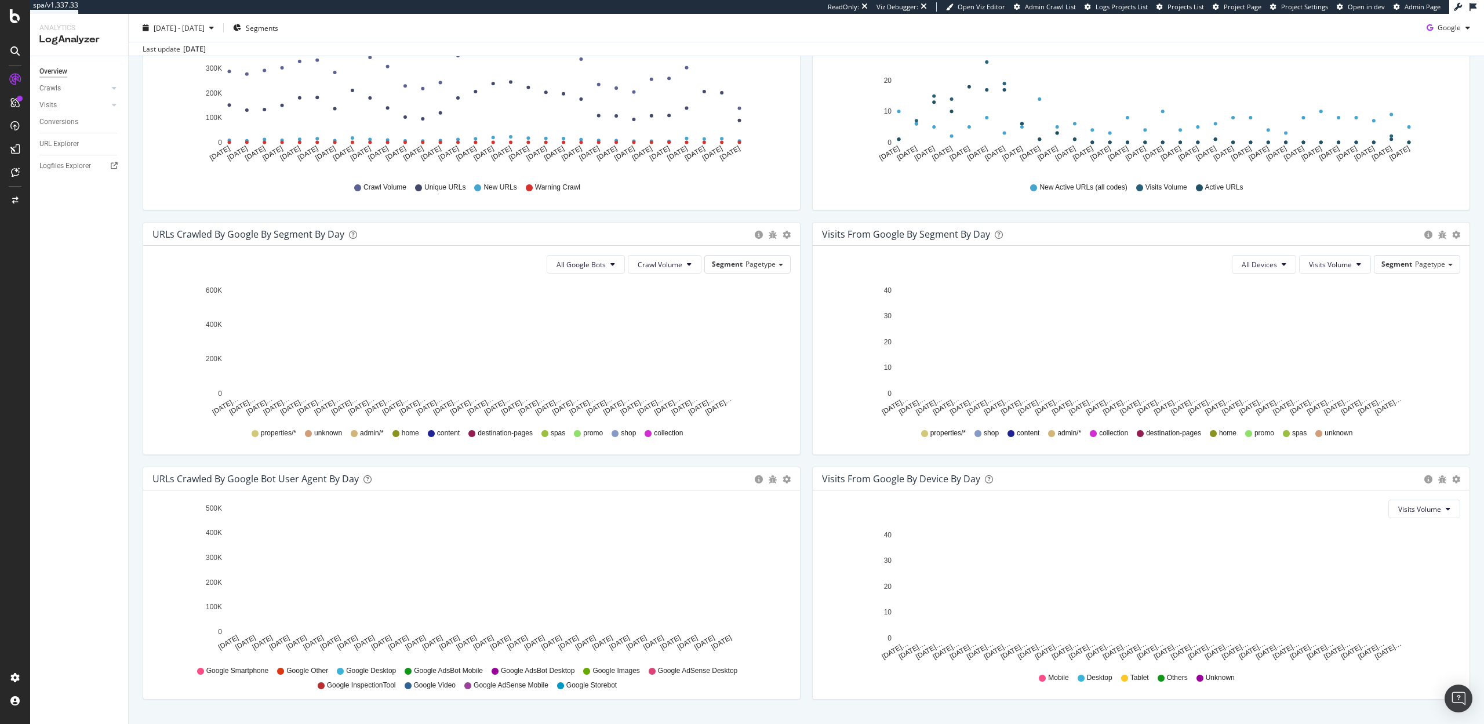
scroll to position [235, 0]
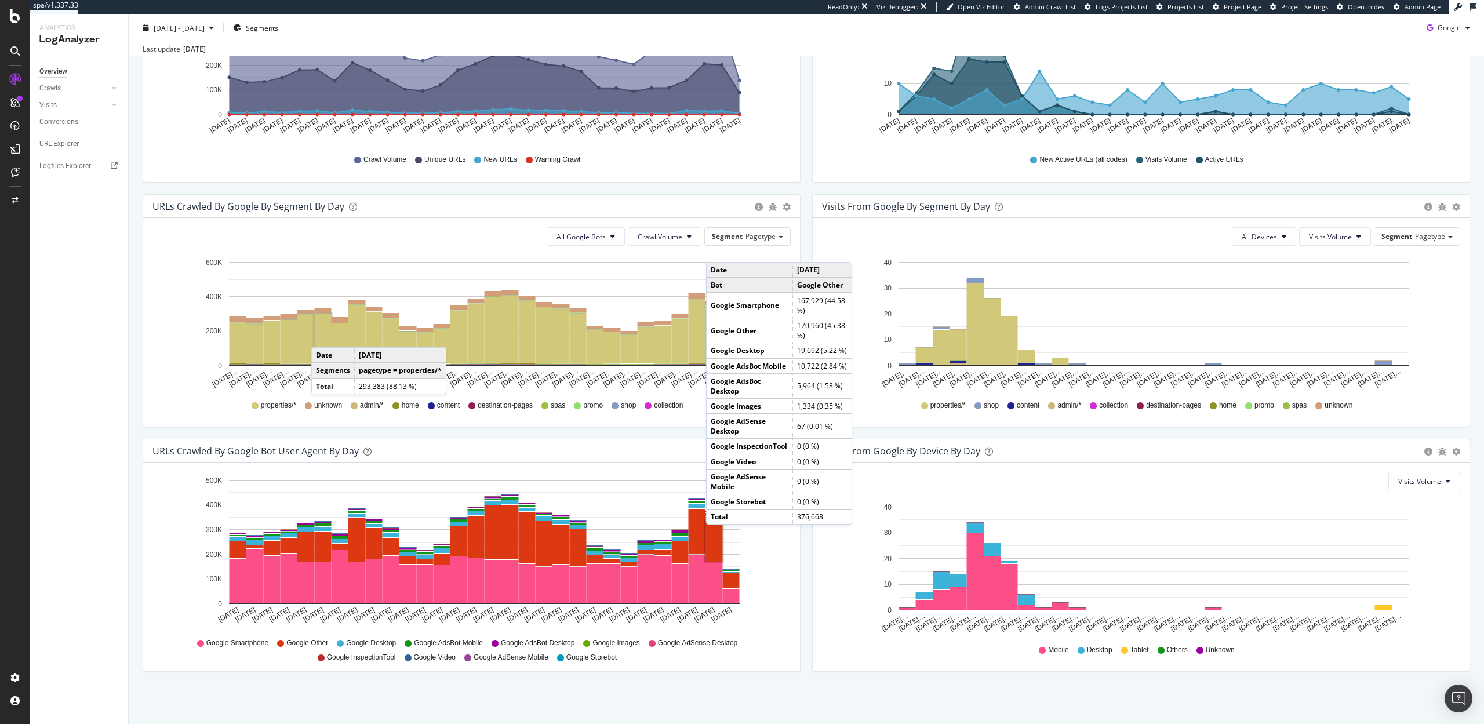
click at [718, 536] on rect "A chart." at bounding box center [713, 540] width 17 height 41
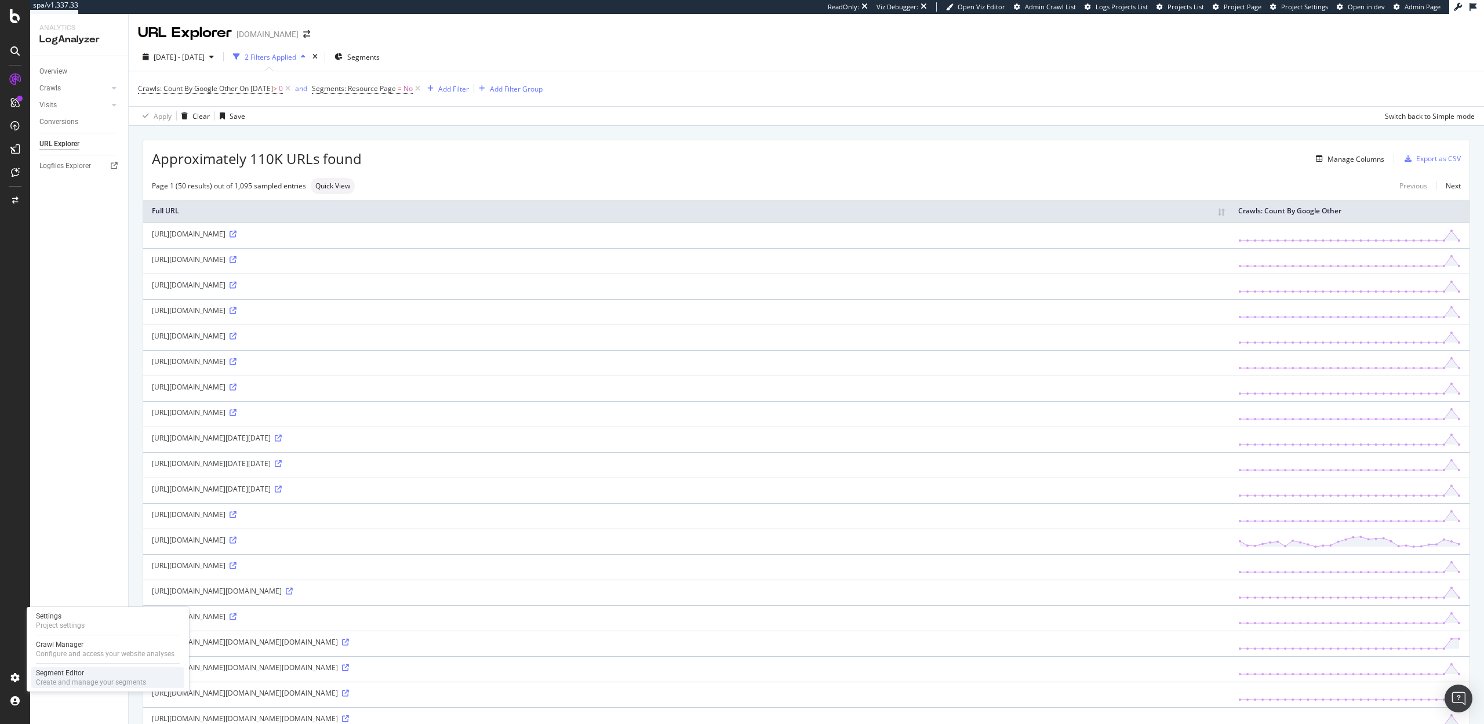
click at [79, 678] on div "Create and manage your segments" at bounding box center [91, 682] width 110 height 9
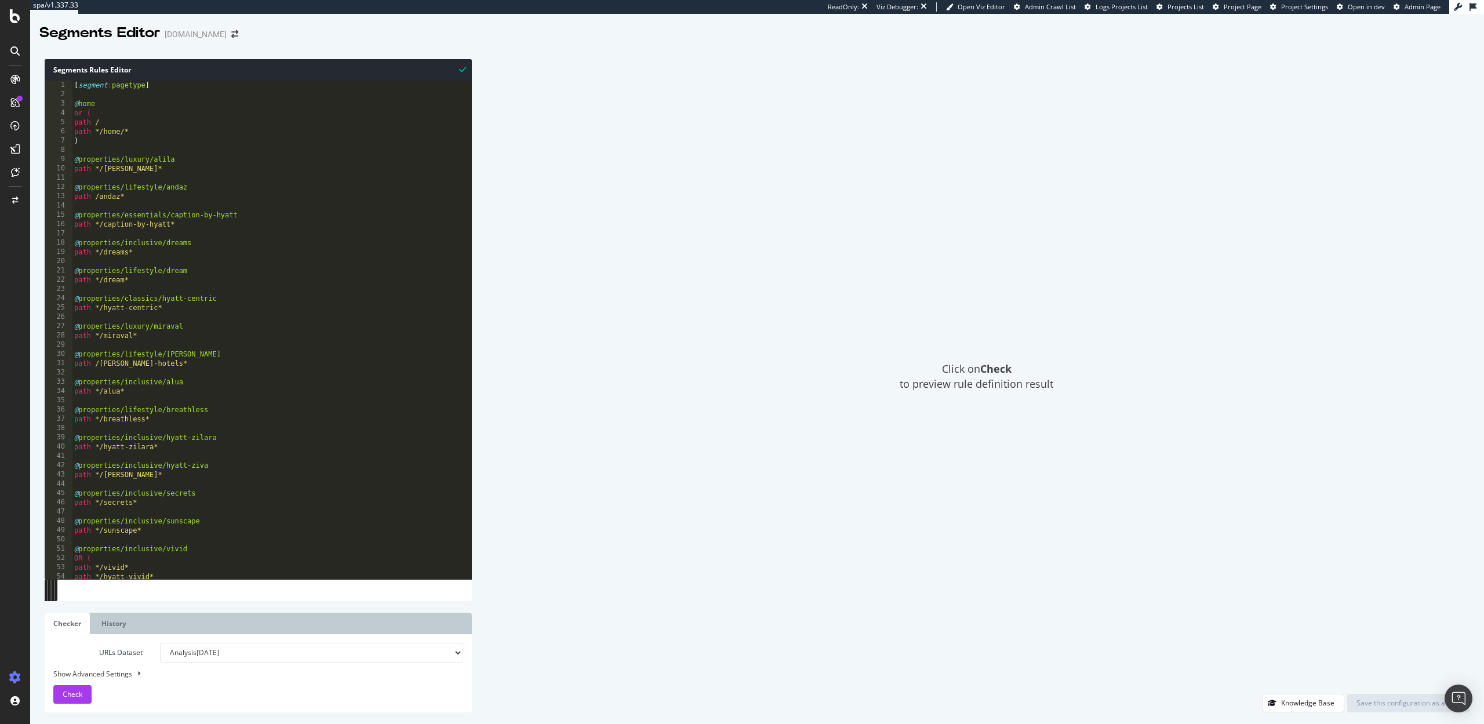
type textarea "@properties/luxury/miraval"
click at [187, 323] on div "[ segment : pagetype ] @ home or ( path / path */home/* ) @ properties/luxury/a…" at bounding box center [387, 339] width 631 height 517
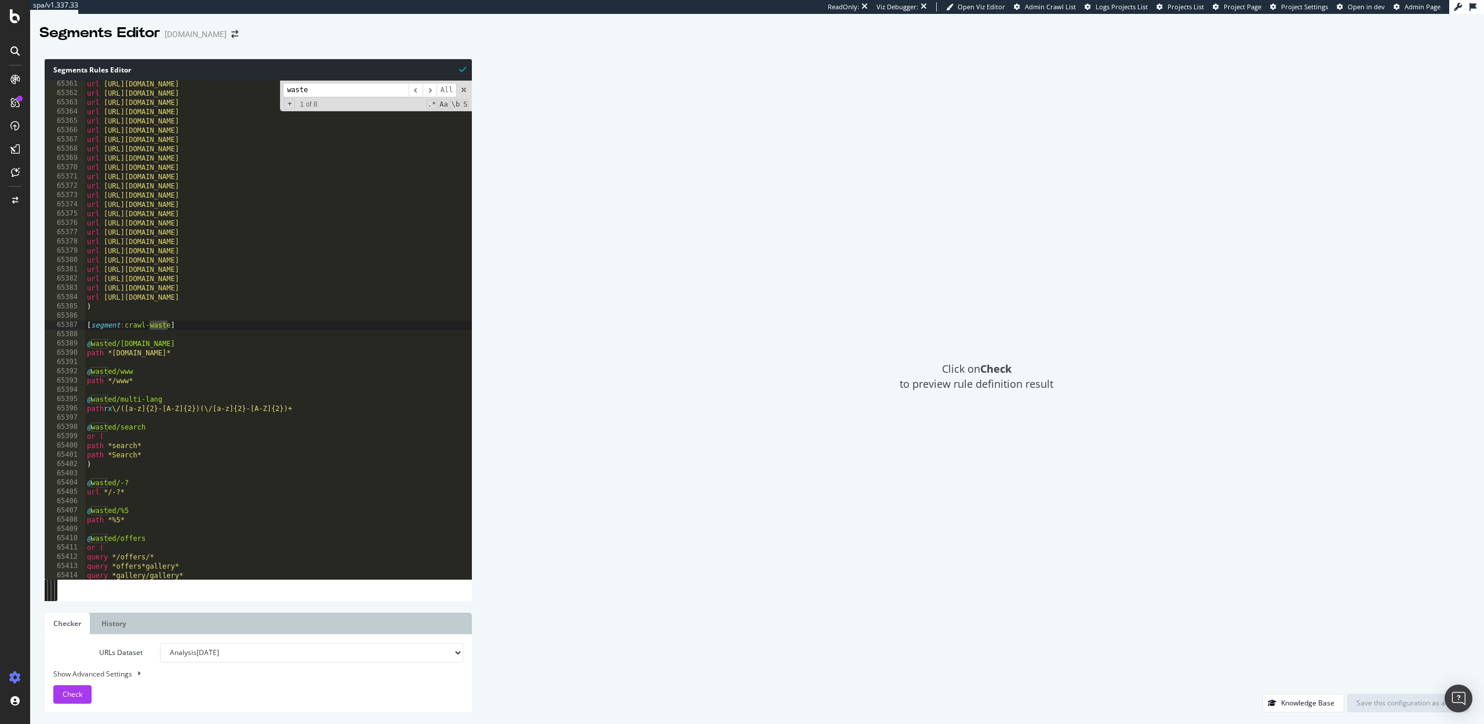
scroll to position [18494, 0]
type input "wasted"
click at [155, 344] on div "url https://www.hyatt.com/hyatt-centric/ru-RU/kolct-hyatt-centric-ballygunge-ko…" at bounding box center [400, 336] width 631 height 517
drag, startPoint x: 157, startPoint y: 343, endPoint x: 109, endPoint y: 343, distance: 48.1
click at [109, 343] on div "url https://www.hyatt.com/hyatt-centric/ru-RU/kolct-hyatt-centric-ballygunge-ko…" at bounding box center [400, 336] width 631 height 517
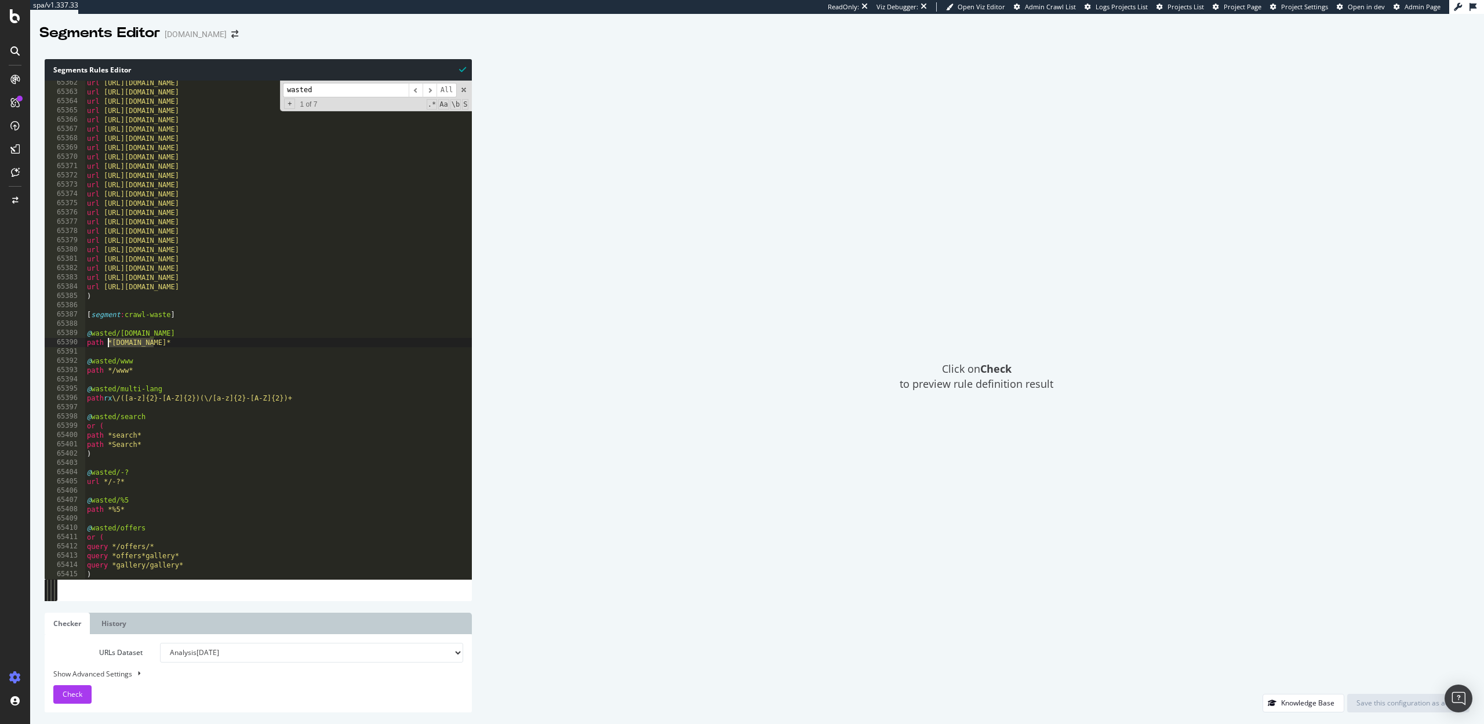
click at [186, 565] on div "url https://www.hyatt.com/hyatt-centric/ru-RU/kolct-hyatt-centric-ballygunge-ko…" at bounding box center [400, 336] width 631 height 517
type textarea "query *gallery/gallery*"
paste textarea "/gallery/*/events-and-attractions"
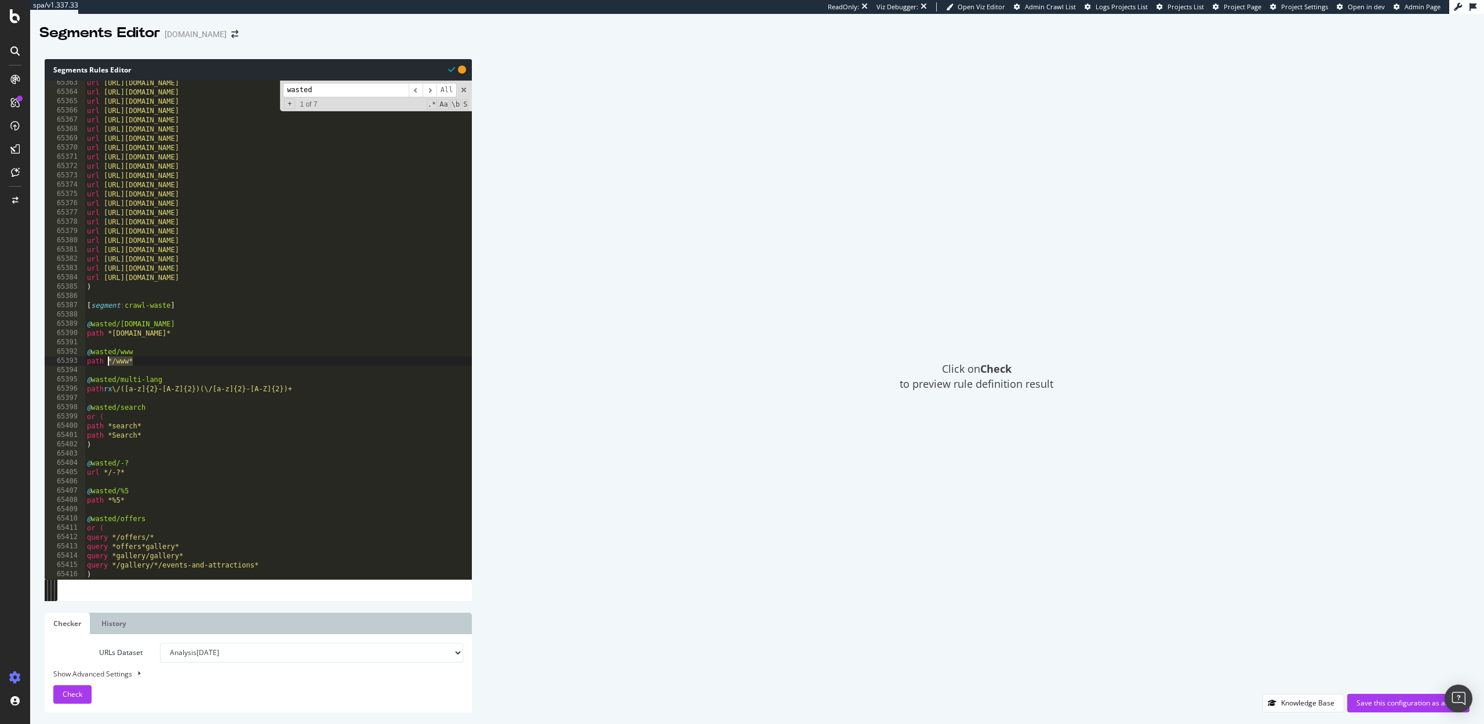
drag, startPoint x: 133, startPoint y: 362, endPoint x: 108, endPoint y: 362, distance: 24.9
click at [108, 362] on div "url https://www.hyatt.com/hyatt-centric/de-DE/kolct-hyatt-centric-ballygunge-ko…" at bounding box center [400, 336] width 631 height 517
drag, startPoint x: 121, startPoint y: 473, endPoint x: 107, endPoint y: 473, distance: 13.3
click at [107, 473] on div "url https://www.hyatt.com/hyatt-centric/de-DE/kolct-hyatt-centric-ballygunge-ko…" at bounding box center [400, 336] width 631 height 517
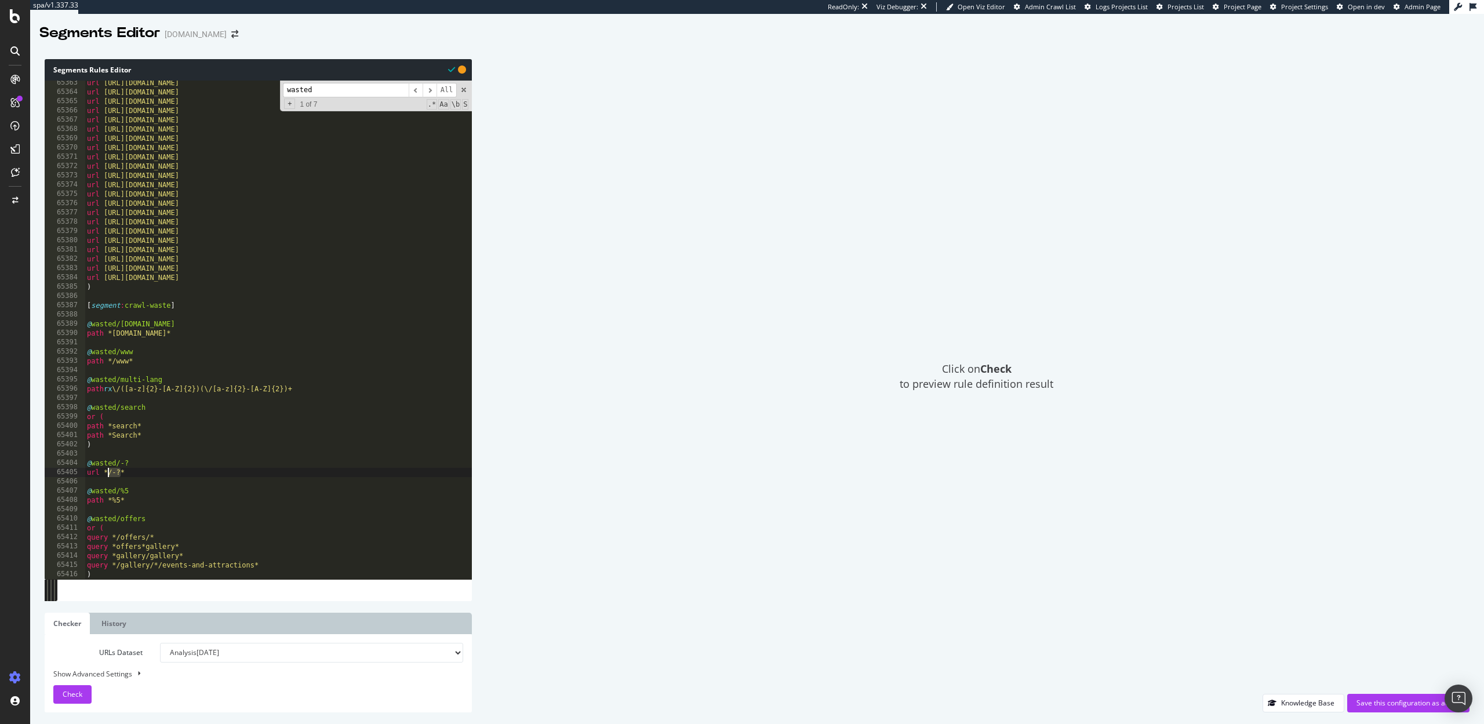
type textarea "url */-?*"
click at [131, 472] on div "url https://www.hyatt.com/hyatt-centric/de-DE/kolct-hyatt-centric-ballygunge-ko…" at bounding box center [400, 336] width 631 height 517
drag, startPoint x: 133, startPoint y: 472, endPoint x: 107, endPoint y: 472, distance: 26.1
click at [107, 472] on div "url https://www.hyatt.com/hyatt-centric/de-DE/kolct-hyatt-centric-ballygunge-ko…" at bounding box center [400, 336] width 631 height 517
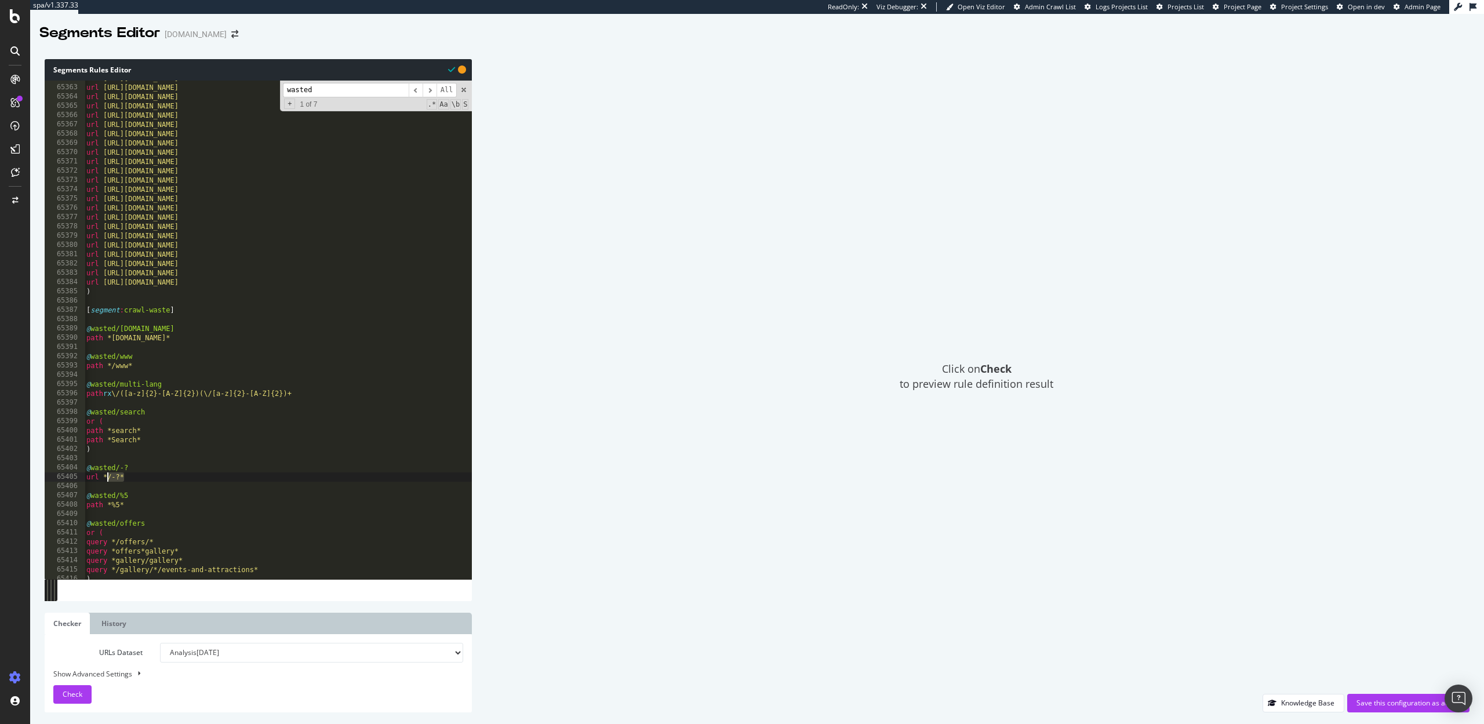
scroll to position [0, 0]
click at [1364, 697] on div "Save this configuration as active" at bounding box center [1408, 702] width 104 height 17
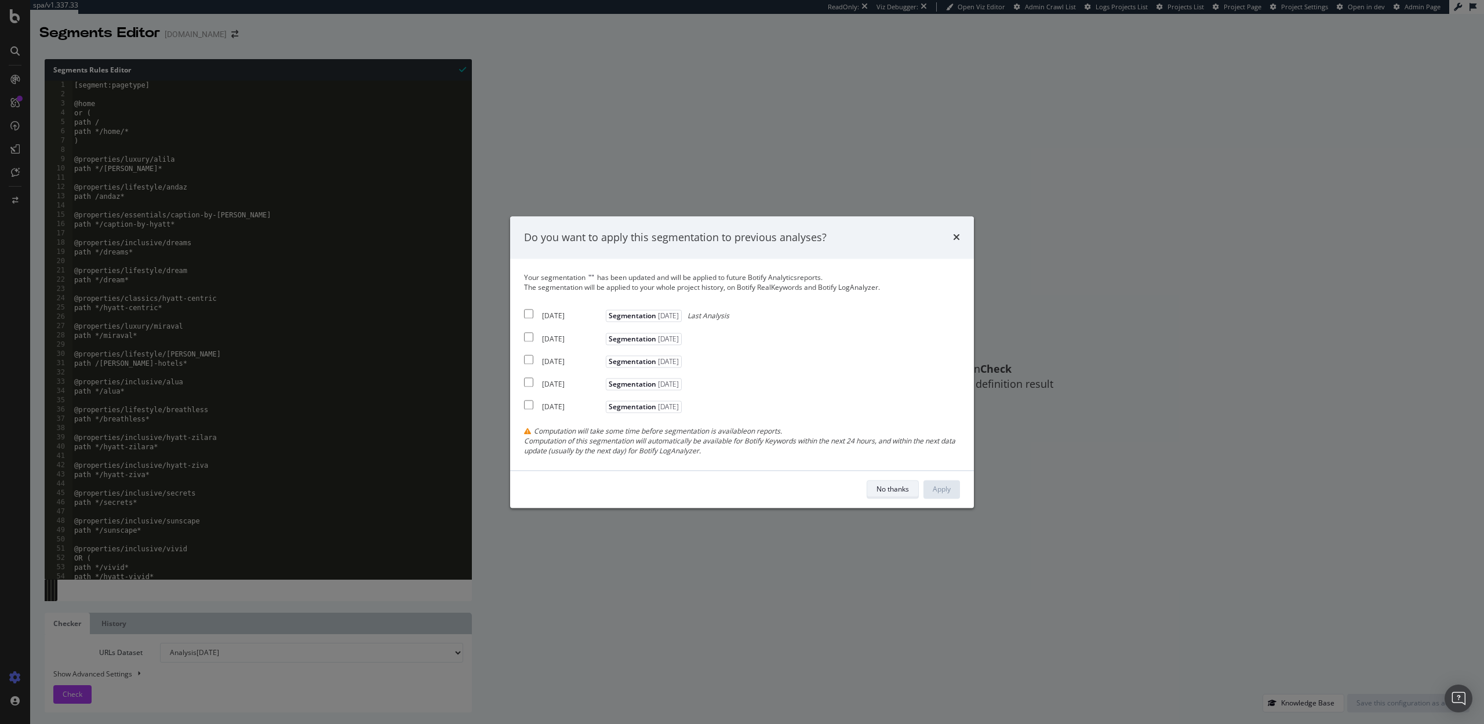
click at [884, 480] on button "No thanks" at bounding box center [893, 489] width 52 height 19
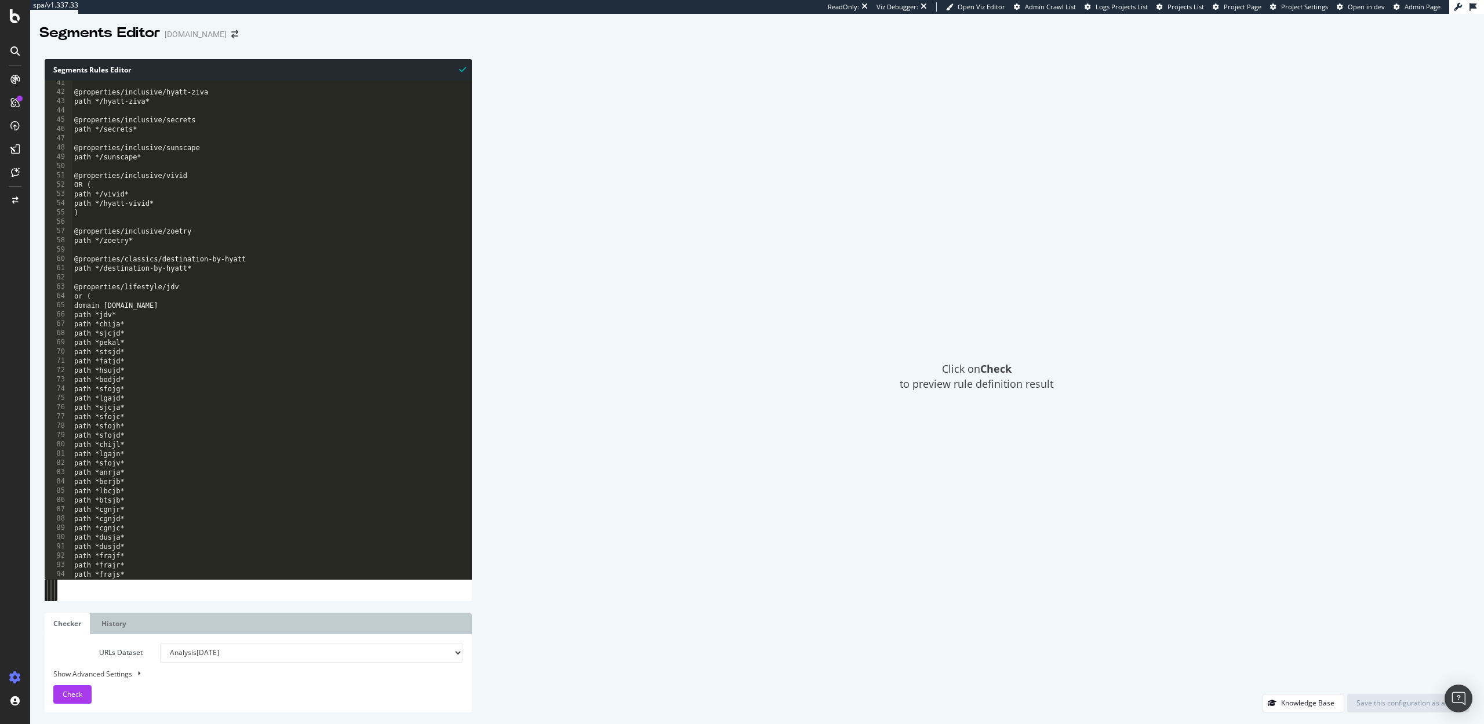
scroll to position [30, 0]
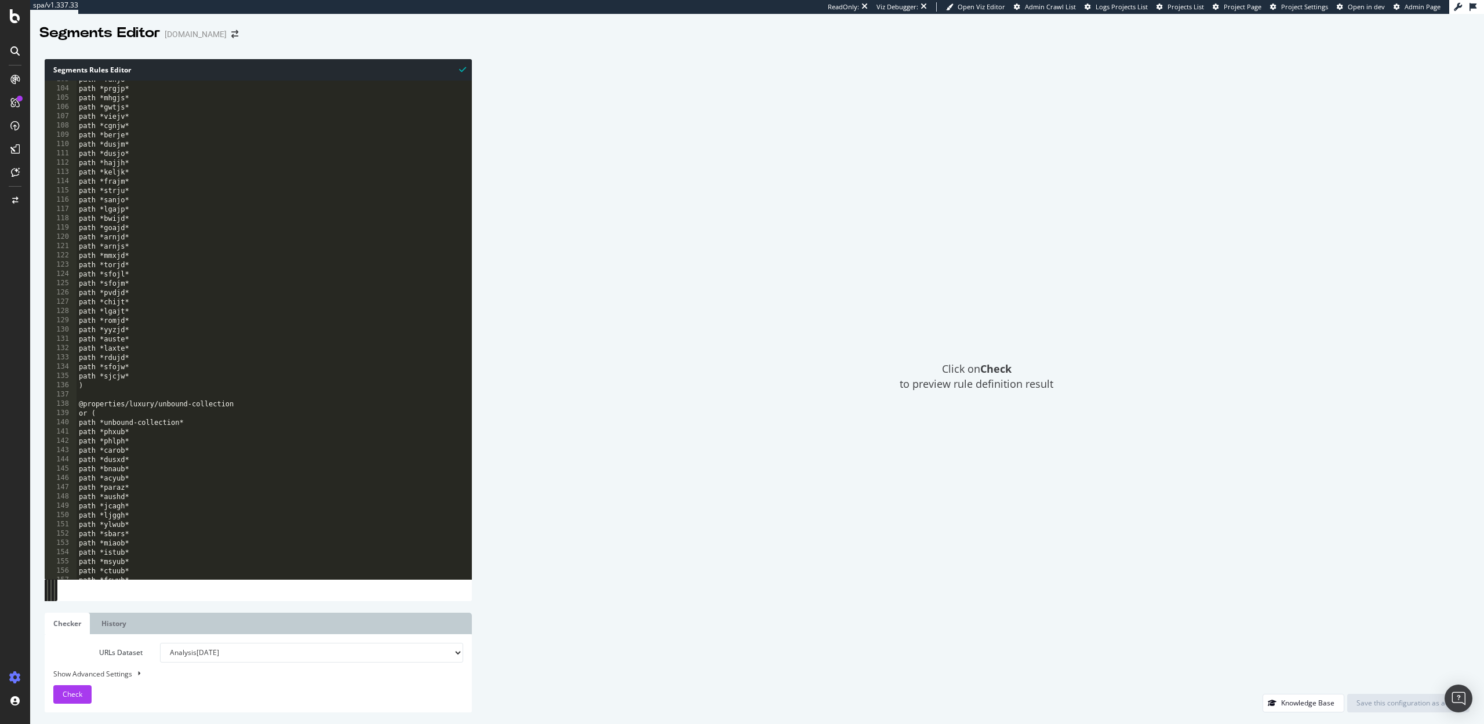
type textarea "path *aushd*"
click at [159, 494] on div "path *fdhjo* path *prgjp* path *mhgjs* path *gwtjs* path *viejv* path *cgnjw* p…" at bounding box center [392, 333] width 631 height 517
